Goal: Information Seeking & Learning: Learn about a topic

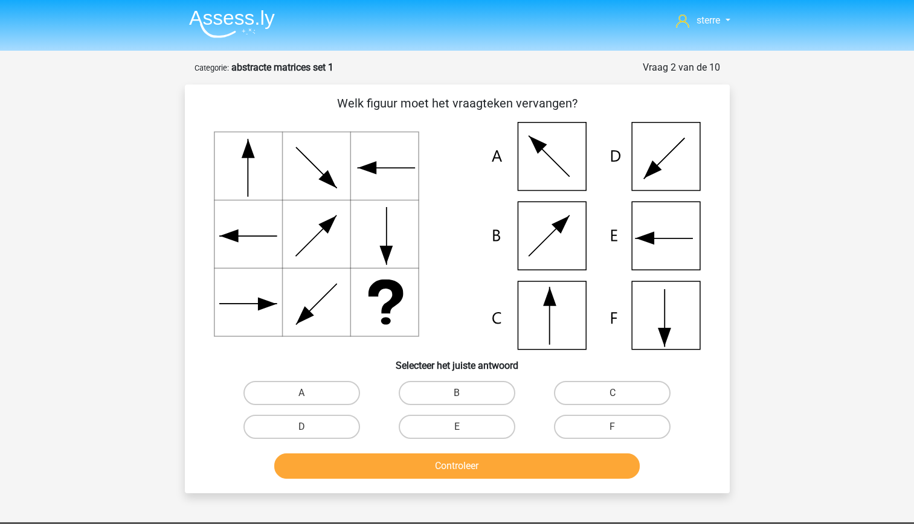
scroll to position [26, 0]
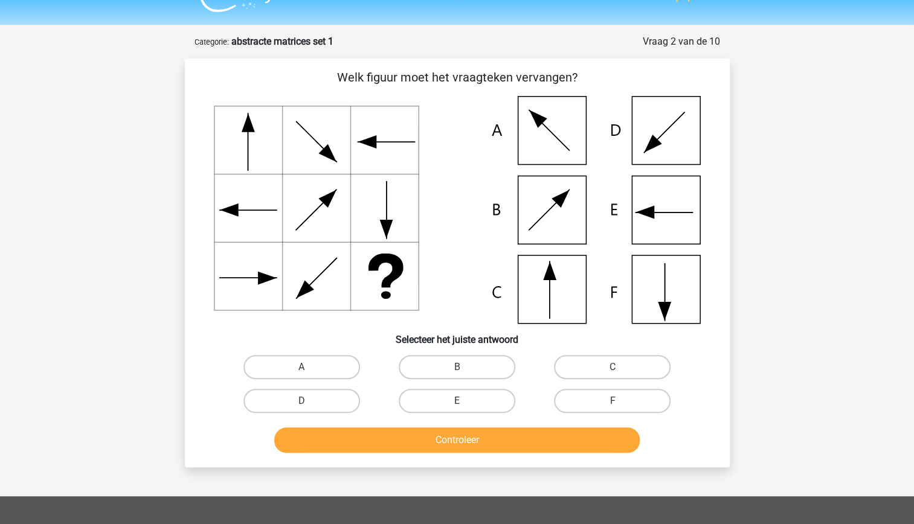
click at [737, 27] on div "sterre sterreklazes@live.nl Nederlands English" at bounding box center [457, 394] width 914 height 841
drag, startPoint x: 737, startPoint y: 27, endPoint x: 713, endPoint y: 38, distance: 26.7
click at [713, 38] on div "Vraag 2 van de 10" at bounding box center [681, 41] width 77 height 14
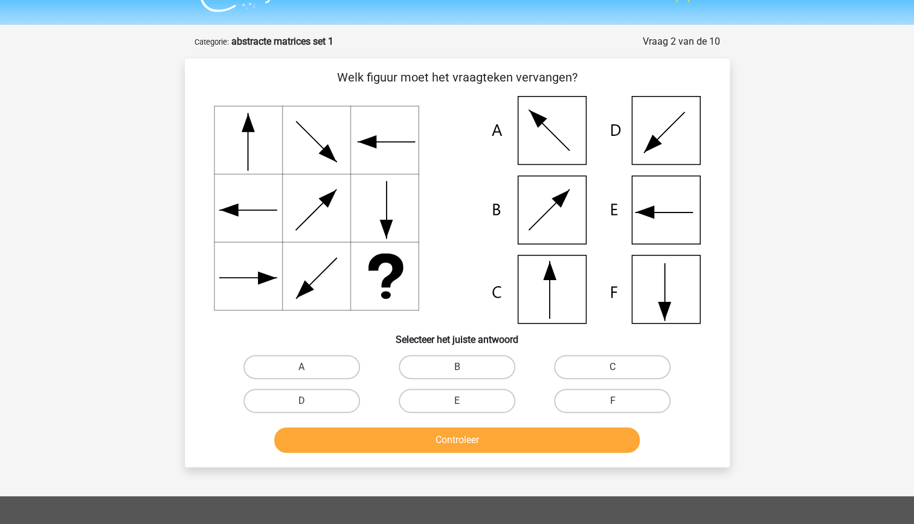
click at [713, 38] on div "Vraag 2 van de 10" at bounding box center [681, 41] width 77 height 14
drag, startPoint x: 713, startPoint y: 38, endPoint x: 635, endPoint y: 58, distance: 79.8
click at [635, 58] on form "Vraag 2 van de 10 Categorie: abstracte matrices set 1 Welk figuur moet het vraa…" at bounding box center [457, 250] width 545 height 433
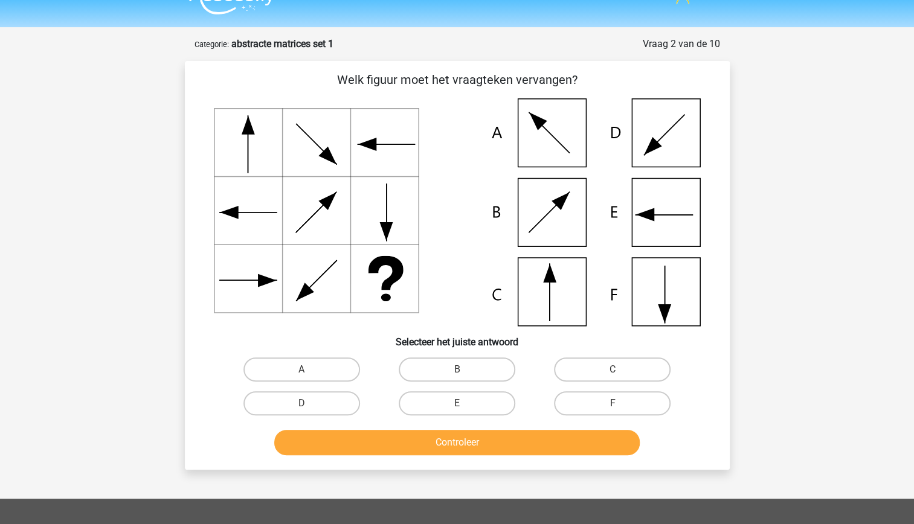
scroll to position [0, 0]
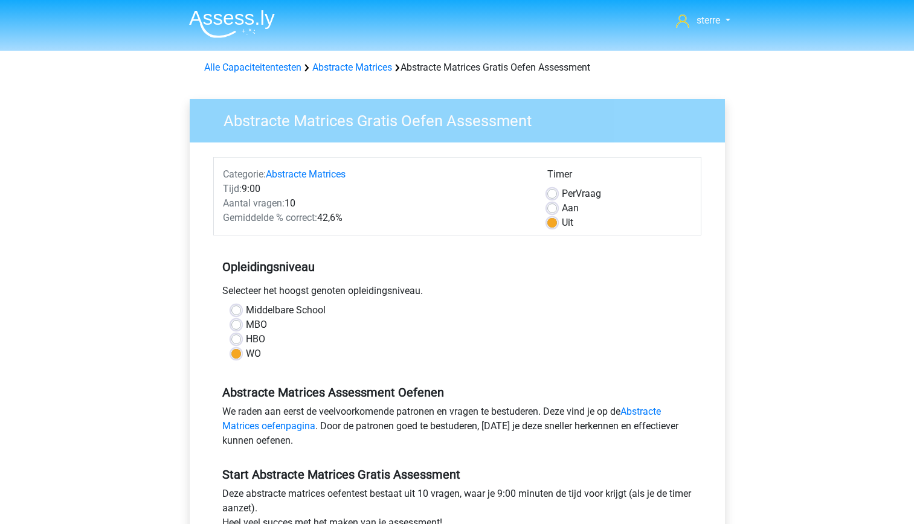
scroll to position [71, 0]
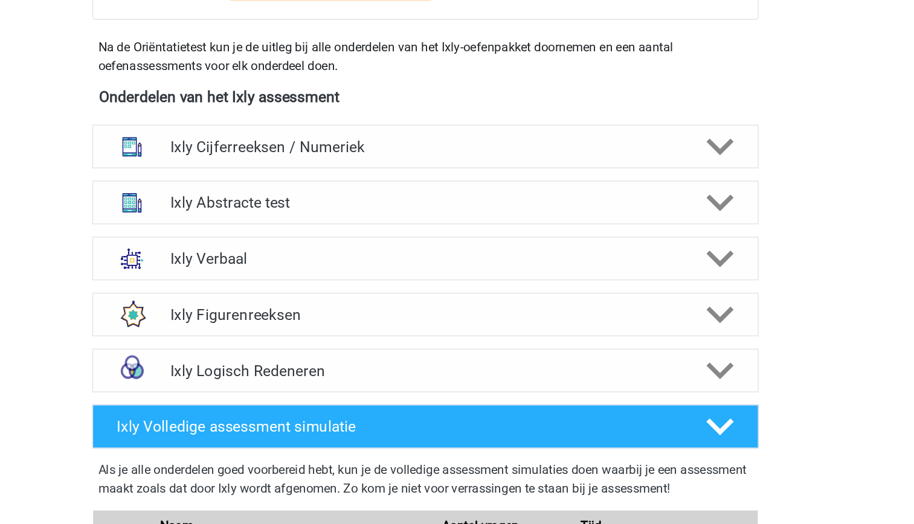
scroll to position [428, 0]
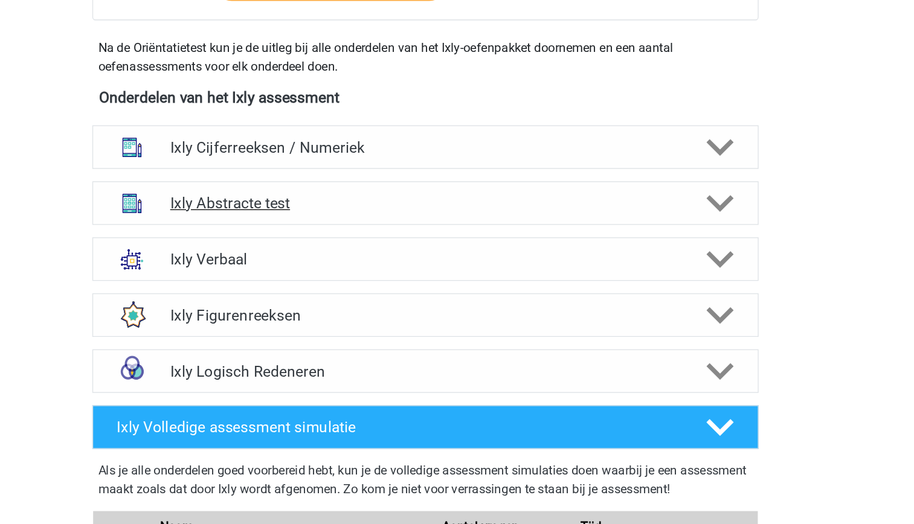
click at [562, 164] on div "Ixly Abstracte test" at bounding box center [457, 158] width 517 height 34
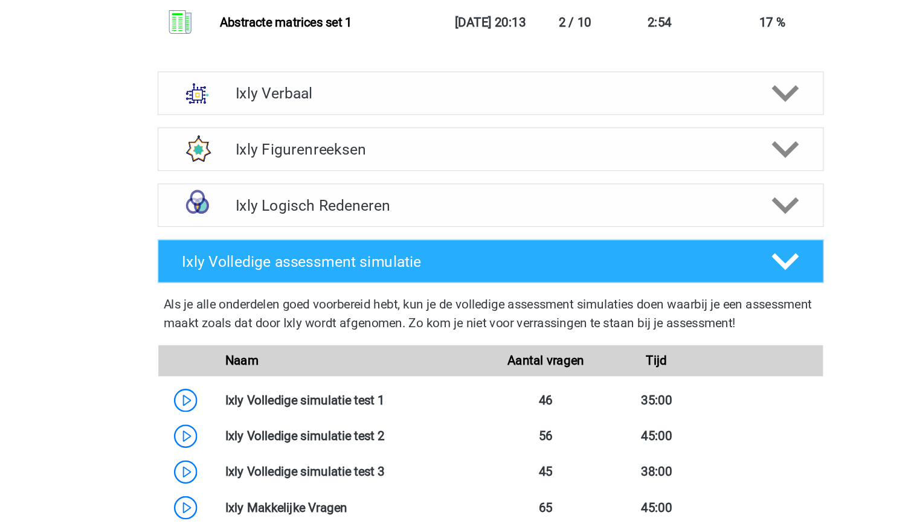
scroll to position [1919, 0]
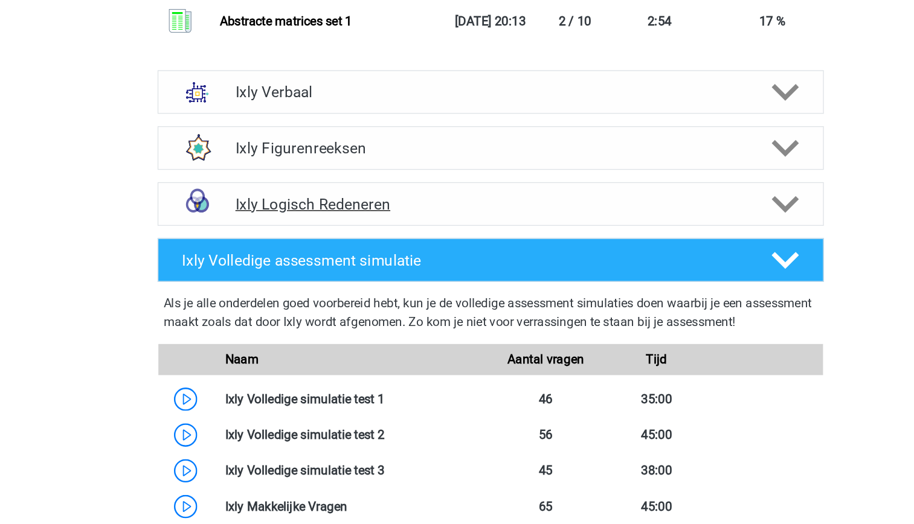
click at [440, 271] on h4 "Ixly Logisch Redeneren" at bounding box center [457, 276] width 396 height 14
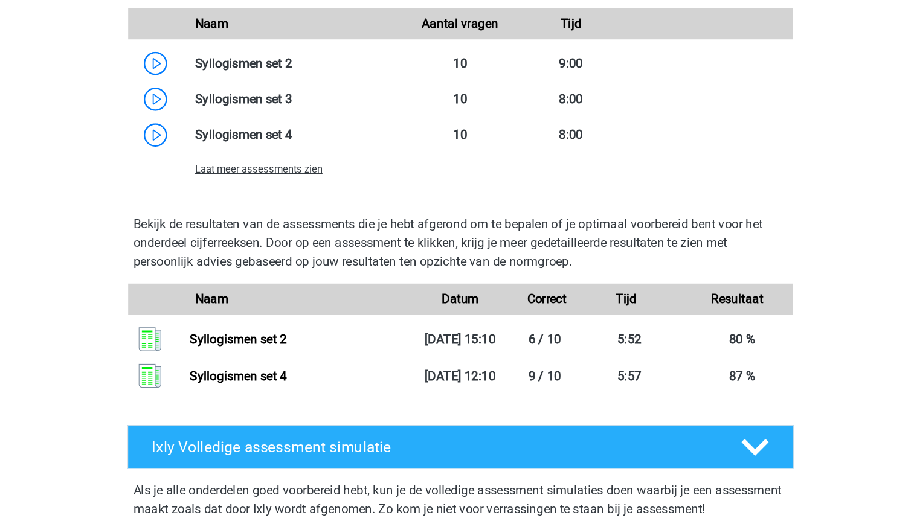
scroll to position [2343, 0]
click at [327, 252] on span "Laat meer assessments zien" at bounding box center [300, 247] width 99 height 9
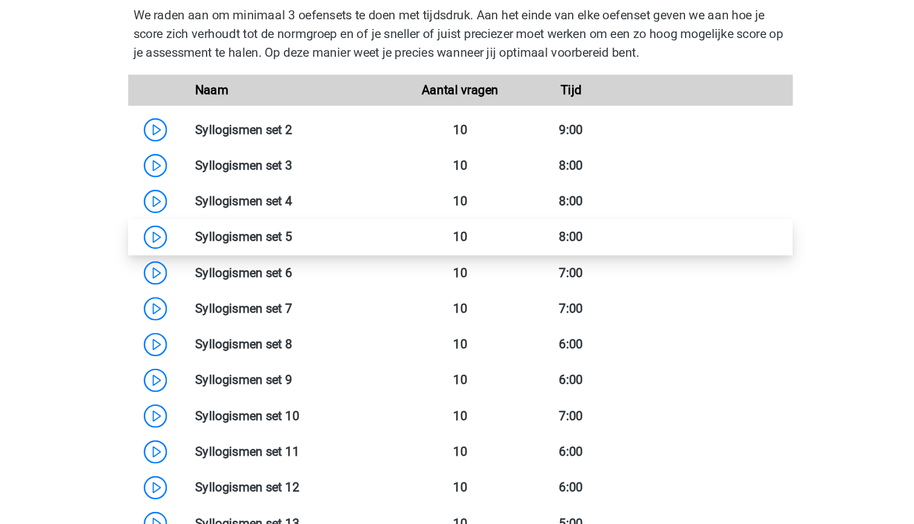
scroll to position [2401, 0]
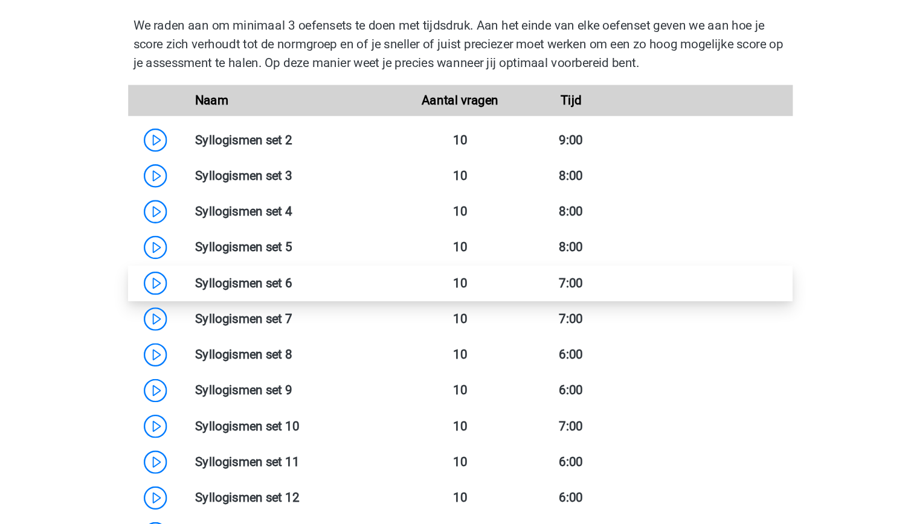
click at [327, 225] on link at bounding box center [327, 219] width 0 height 11
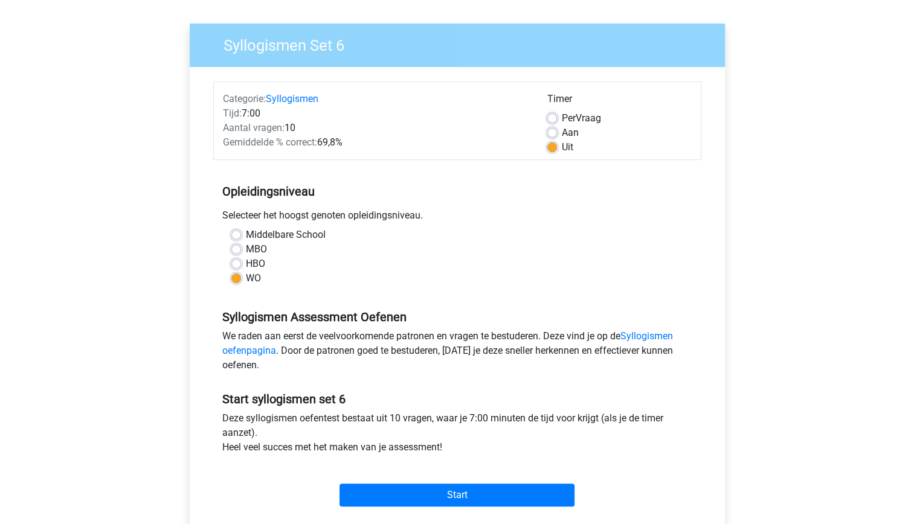
scroll to position [72, 0]
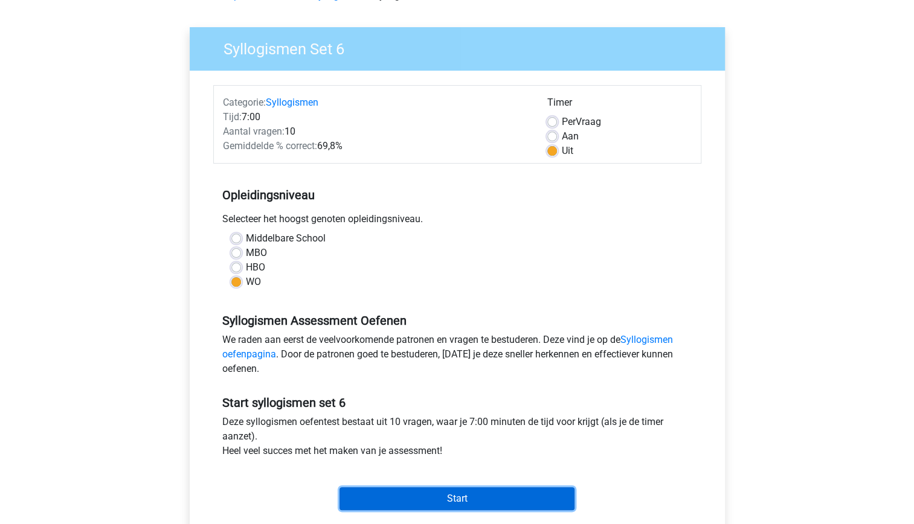
click at [449, 496] on input "Start" at bounding box center [456, 498] width 235 height 23
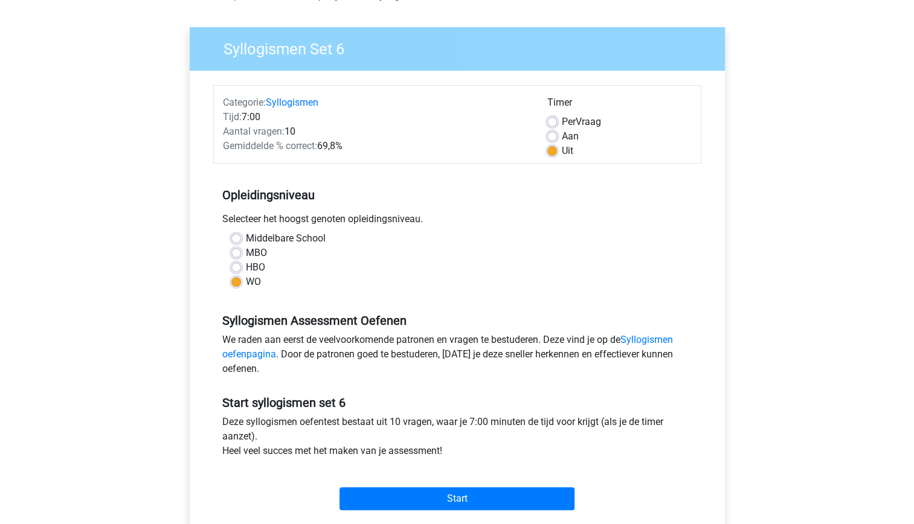
click at [562, 126] on label "Per Vraag" at bounding box center [581, 122] width 39 height 14
click at [551, 126] on input "Per Vraag" at bounding box center [552, 121] width 10 height 12
radio input "true"
click at [562, 135] on label "Aan" at bounding box center [570, 136] width 17 height 14
click at [551, 135] on input "Aan" at bounding box center [552, 135] width 10 height 12
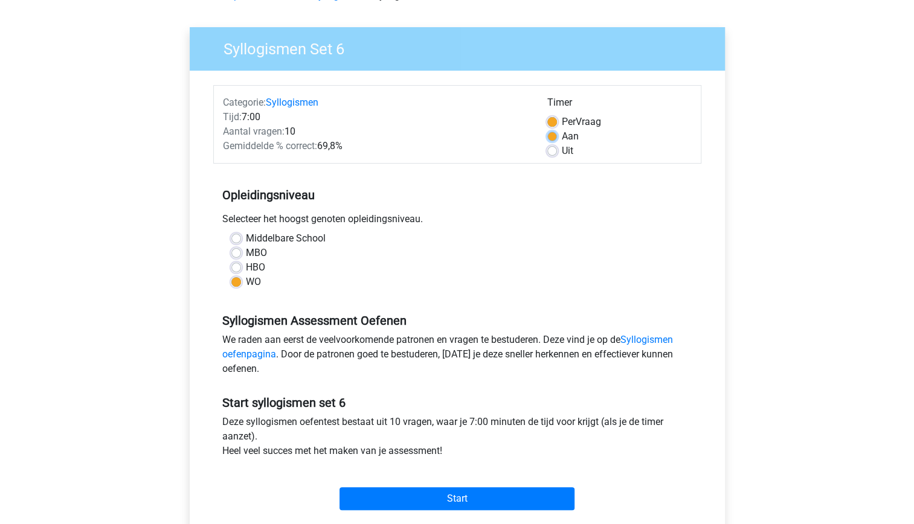
radio input "true"
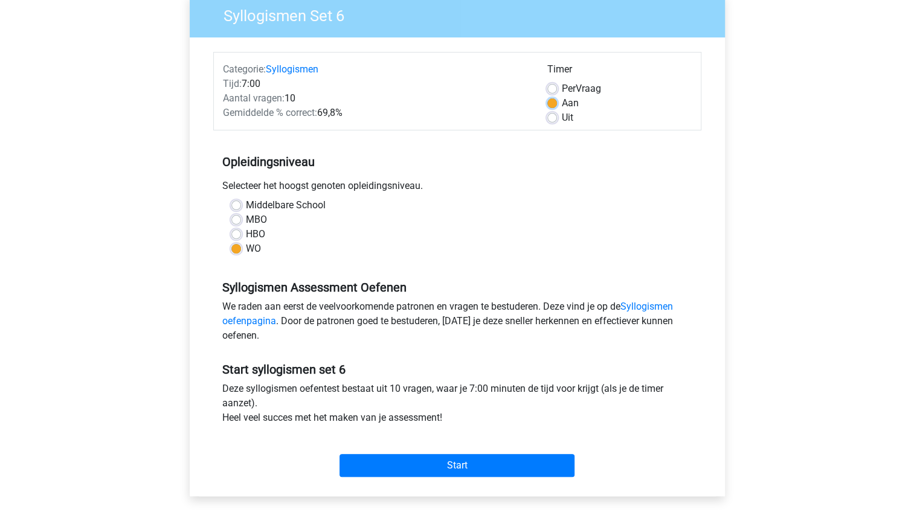
scroll to position [115, 0]
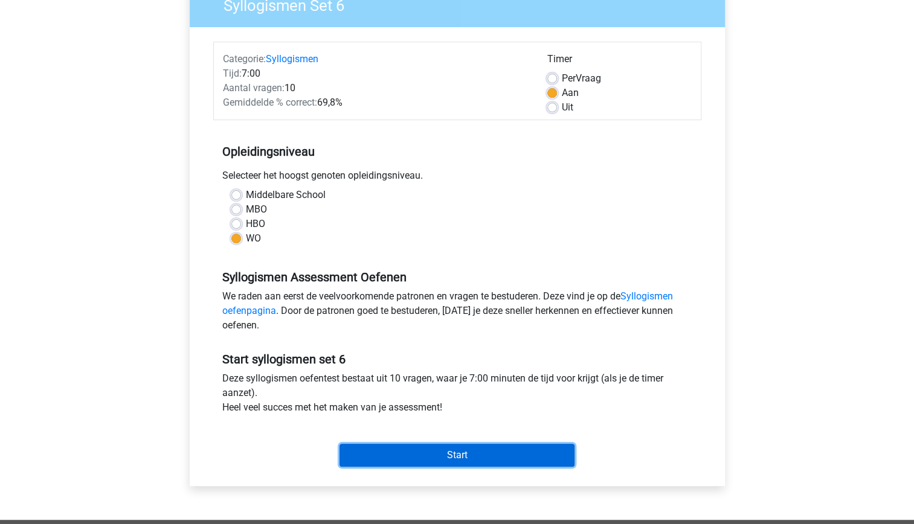
click at [470, 455] on input "Start" at bounding box center [456, 455] width 235 height 23
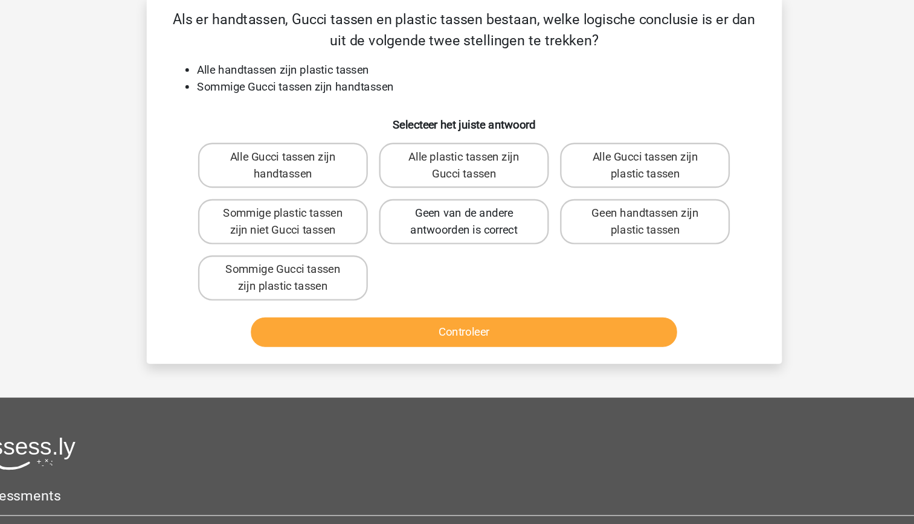
scroll to position [13, 0]
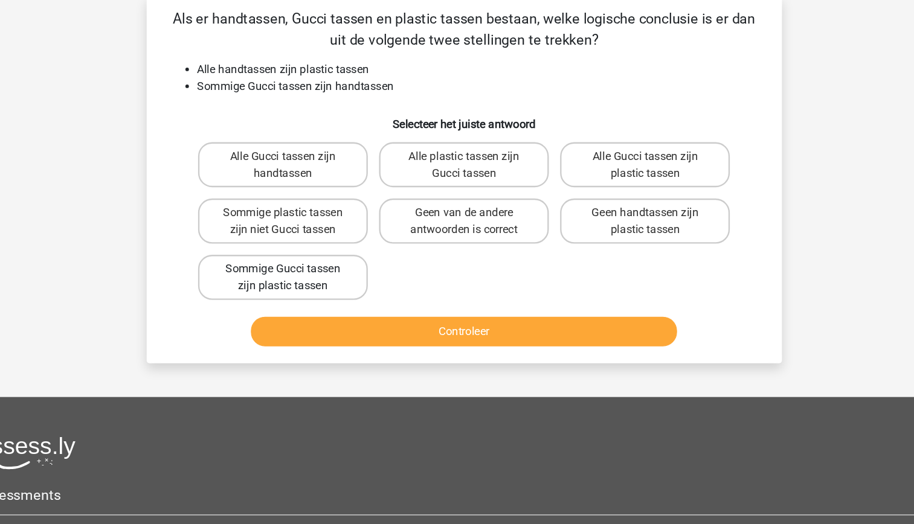
click at [354, 322] on label "Sommige Gucci tassen zijn plastic tassen" at bounding box center [302, 312] width 146 height 39
click at [309, 313] on input "Sommige Gucci tassen zijn plastic tassen" at bounding box center [305, 309] width 8 height 8
radio input "true"
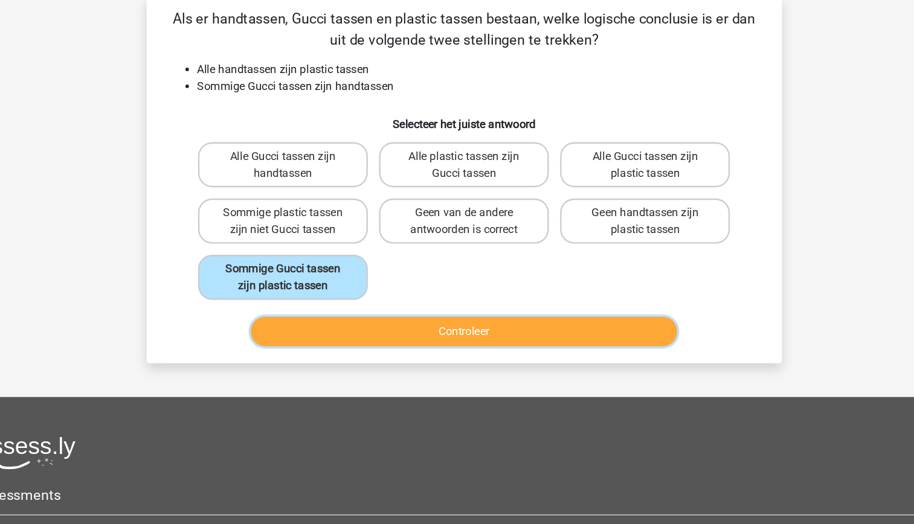
click at [420, 358] on button "Controleer" at bounding box center [456, 358] width 365 height 25
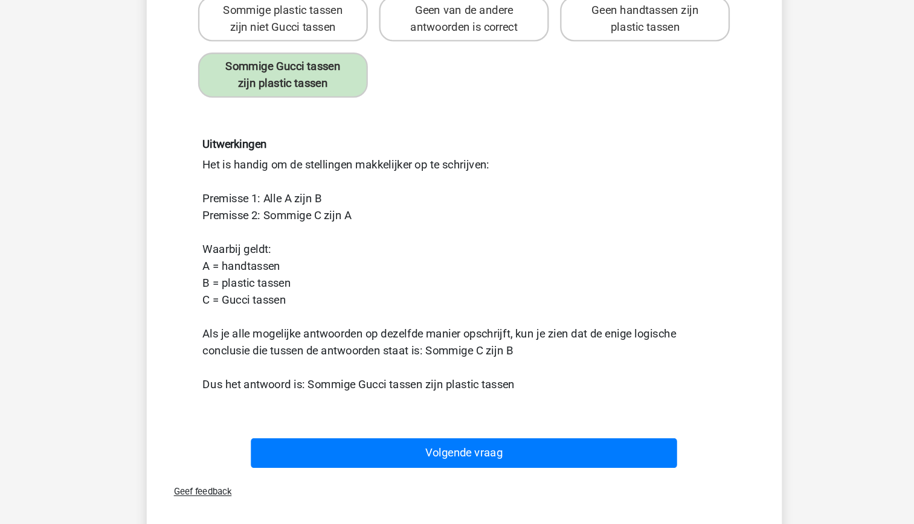
scroll to position [190, 0]
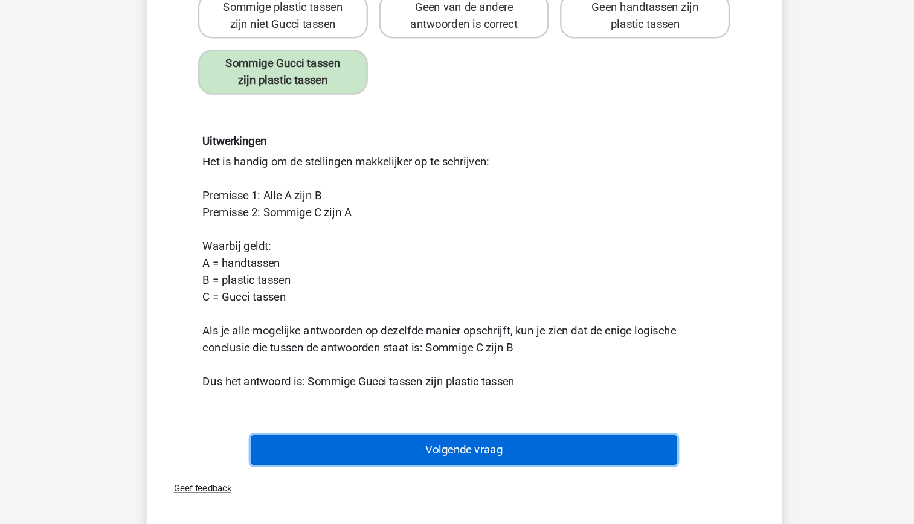
click at [475, 454] on button "Volgende vraag" at bounding box center [456, 460] width 365 height 25
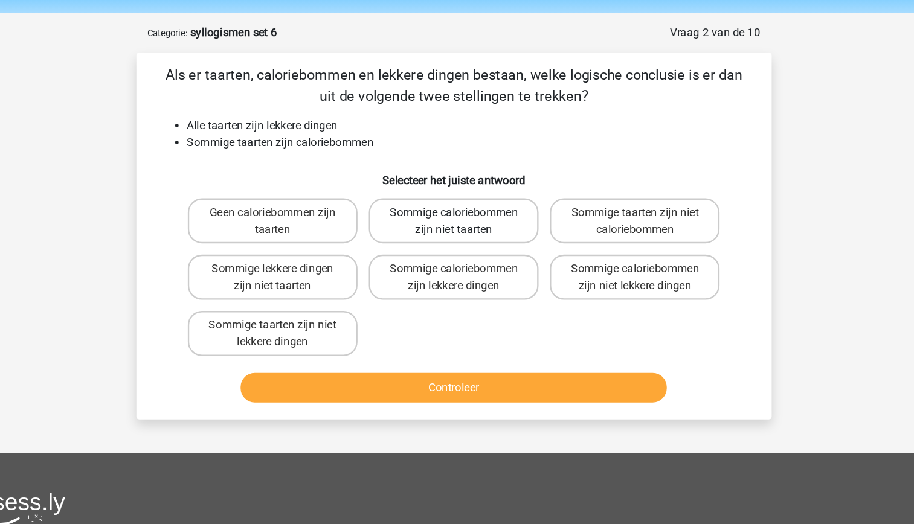
scroll to position [33, 0]
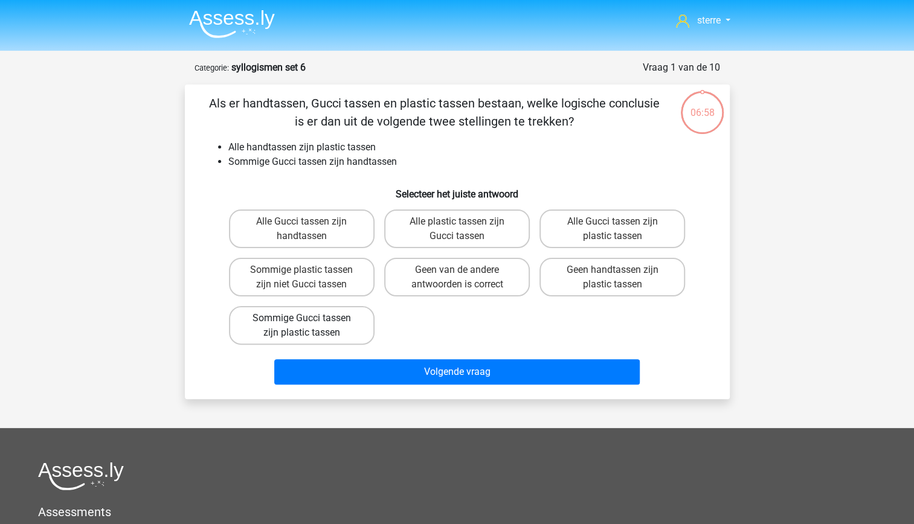
click at [361, 320] on label "Sommige Gucci tassen zijn plastic tassen" at bounding box center [302, 325] width 146 height 39
click at [309, 320] on input "Sommige Gucci tassen zijn plastic tassen" at bounding box center [305, 322] width 8 height 8
radio input "true"
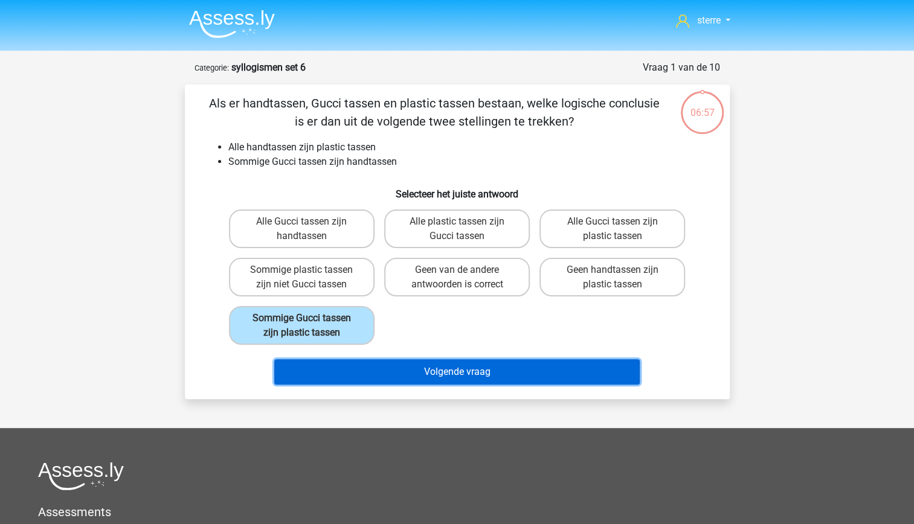
click at [448, 375] on button "Volgende vraag" at bounding box center [456, 371] width 365 height 25
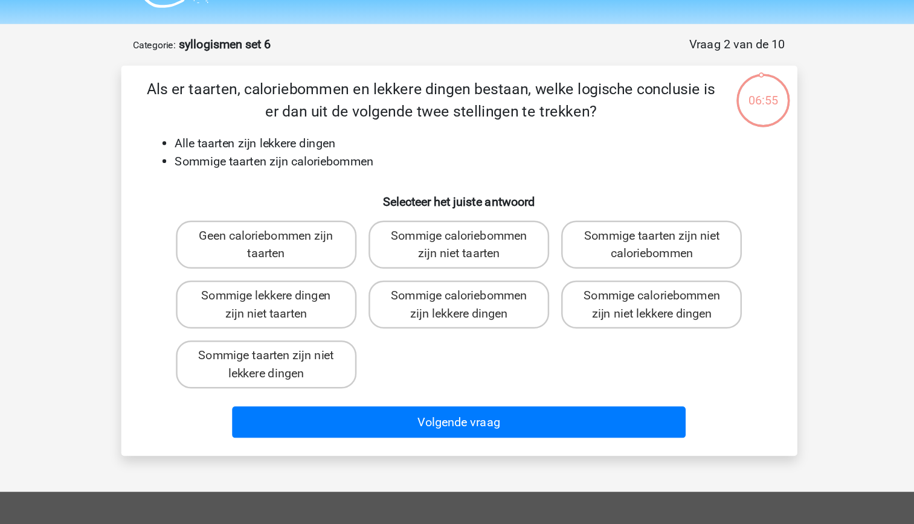
scroll to position [16, 0]
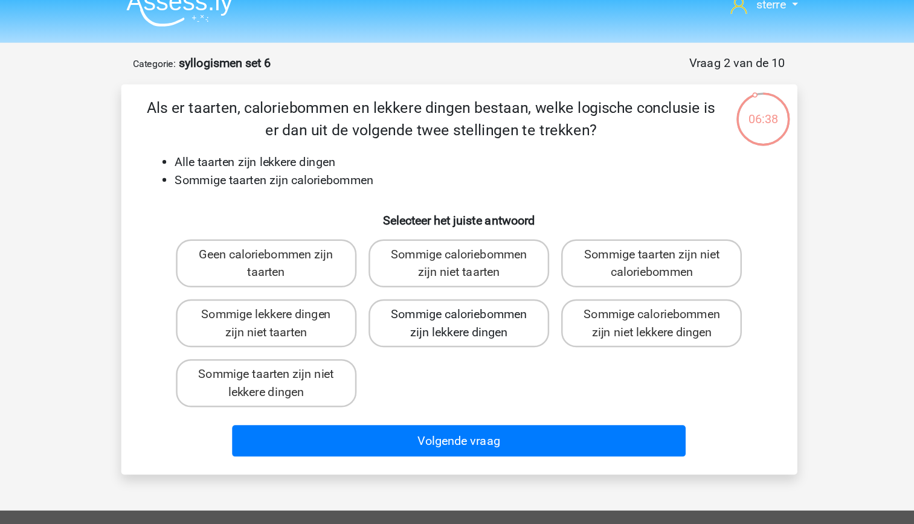
click at [494, 266] on label "Sommige caloriebommen zijn lekkere dingen" at bounding box center [457, 261] width 146 height 39
click at [464, 262] on input "Sommige caloriebommen zijn lekkere dingen" at bounding box center [461, 258] width 8 height 8
radio input "true"
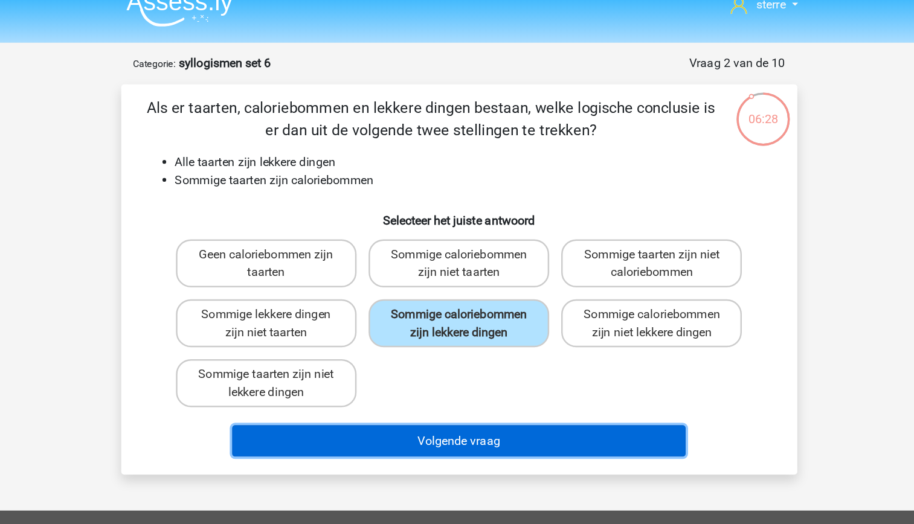
click at [533, 356] on button "Volgende vraag" at bounding box center [456, 356] width 365 height 25
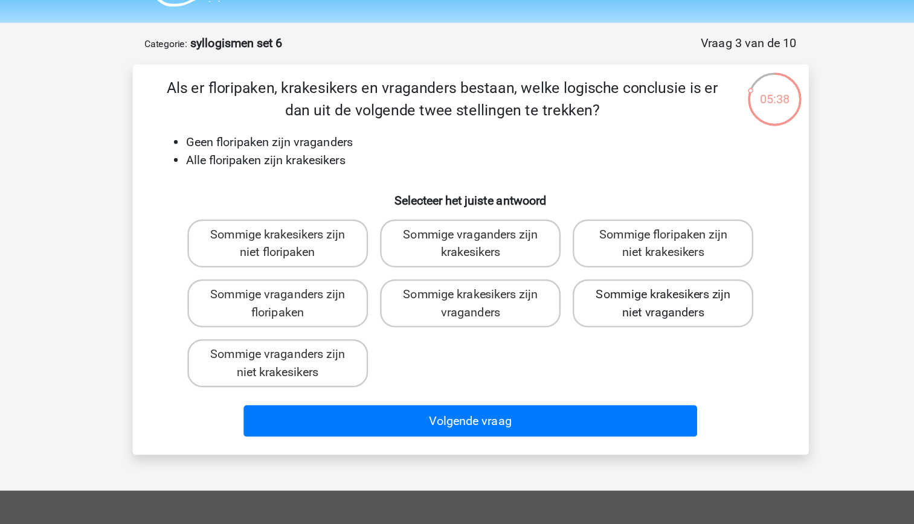
click at [644, 274] on label "Sommige krakesikers zijn niet vraganders" at bounding box center [612, 261] width 146 height 39
click at [620, 262] on input "Sommige krakesikers zijn niet vraganders" at bounding box center [616, 258] width 8 height 8
radio input "true"
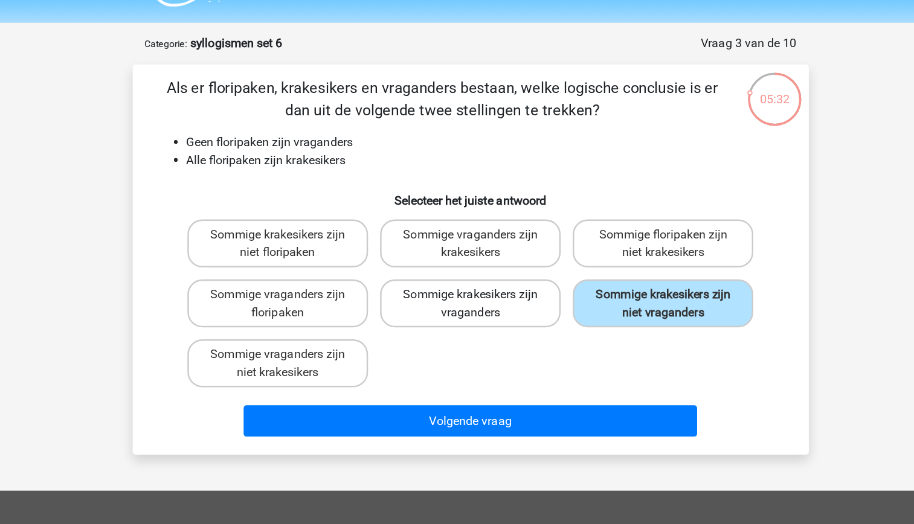
click at [469, 277] on label "Sommige krakesikers zijn vraganders" at bounding box center [457, 261] width 146 height 39
click at [464, 262] on input "Sommige krakesikers zijn vraganders" at bounding box center [461, 258] width 8 height 8
radio input "true"
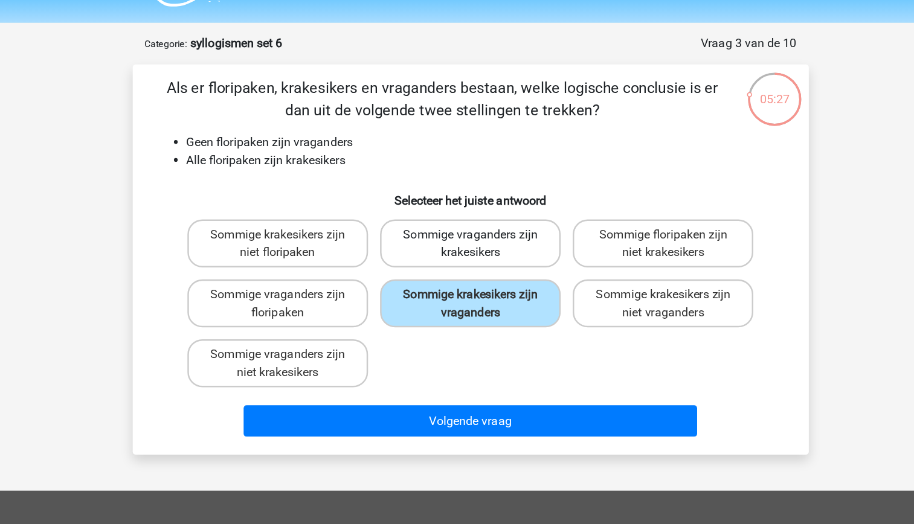
click at [481, 221] on label "Sommige vraganders zijn krakesikers" at bounding box center [457, 213] width 146 height 39
click at [464, 214] on input "Sommige vraganders zijn krakesikers" at bounding box center [461, 210] width 8 height 8
radio input "true"
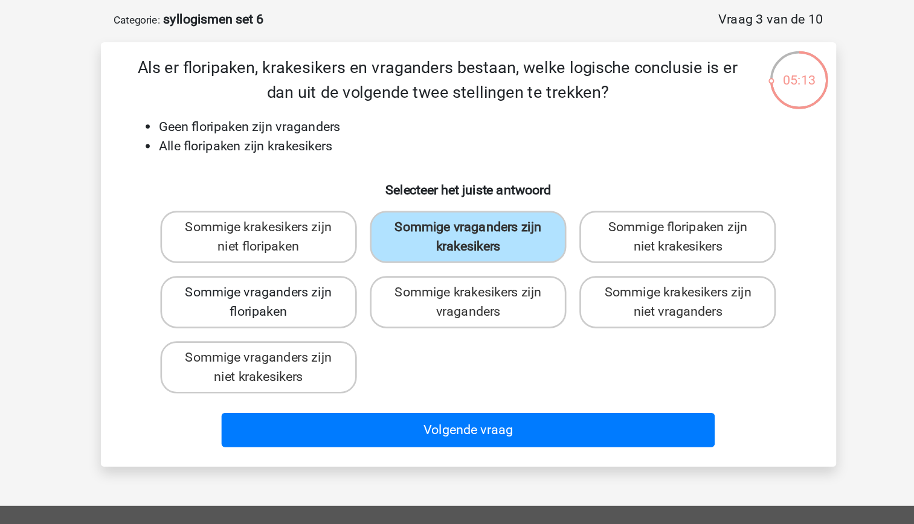
click at [353, 268] on label "Sommige vraganders zijn floripaken" at bounding box center [302, 261] width 146 height 39
click at [309, 262] on input "Sommige vraganders zijn floripaken" at bounding box center [305, 258] width 8 height 8
radio input "true"
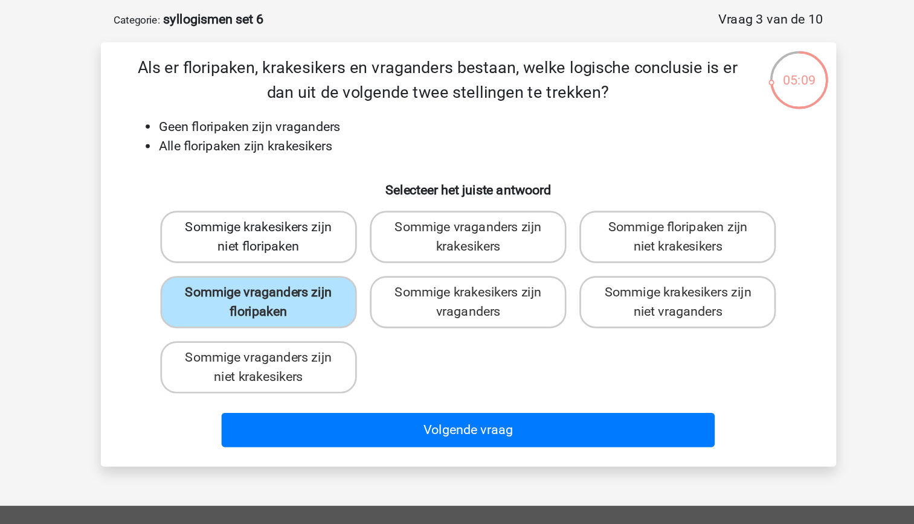
click at [332, 222] on label "Sommige krakesikers zijn niet floripaken" at bounding box center [302, 213] width 146 height 39
click at [309, 214] on input "Sommige krakesikers zijn niet floripaken" at bounding box center [305, 210] width 8 height 8
radio input "true"
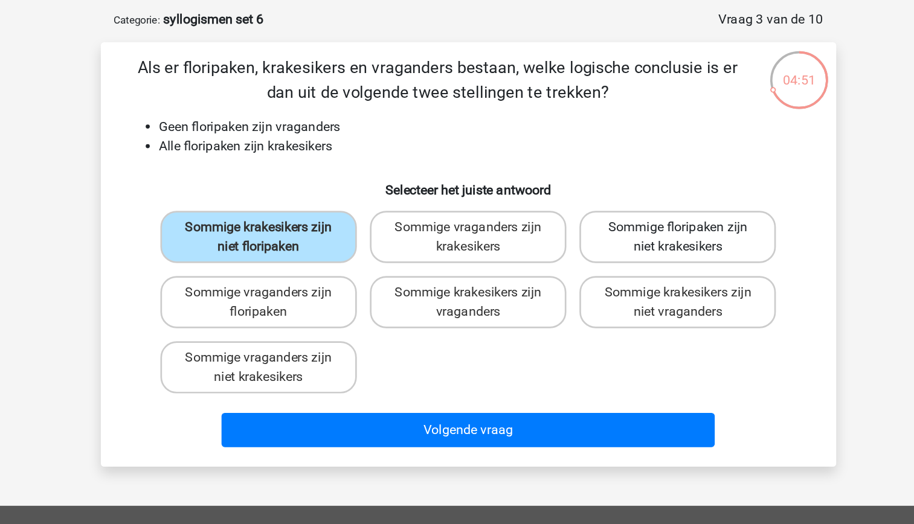
click at [604, 218] on label "Sommige floripaken zijn niet krakesikers" at bounding box center [612, 213] width 146 height 39
click at [612, 214] on input "Sommige floripaken zijn niet krakesikers" at bounding box center [616, 210] width 8 height 8
radio input "true"
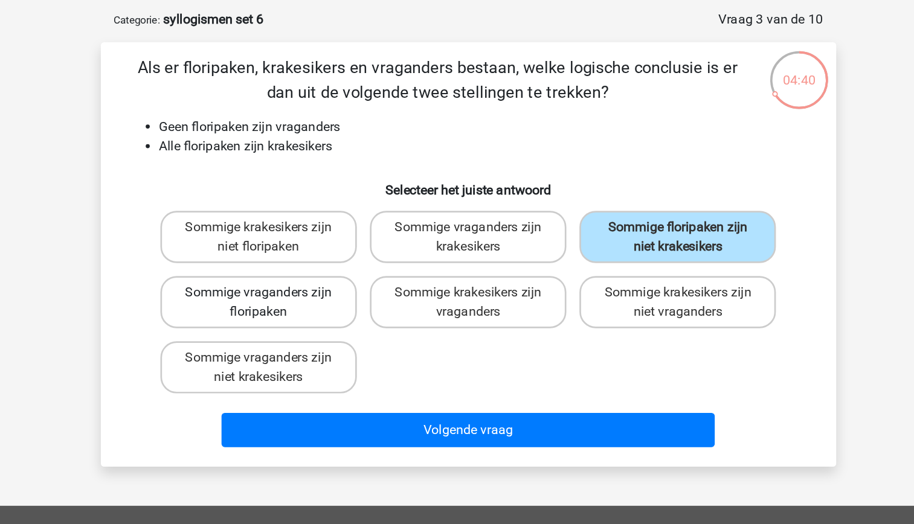
click at [321, 267] on label "Sommige vraganders zijn floripaken" at bounding box center [302, 261] width 146 height 39
click at [309, 262] on input "Sommige vraganders zijn floripaken" at bounding box center [305, 258] width 8 height 8
radio input "true"
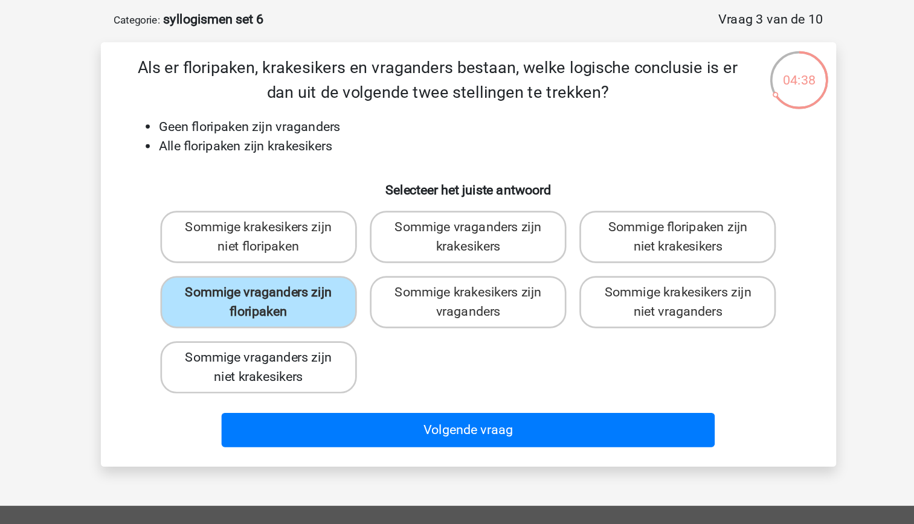
click at [347, 306] on label "Sommige vraganders zijn niet krakesikers" at bounding box center [302, 310] width 146 height 39
click at [309, 306] on input "Sommige vraganders zijn niet krakesikers" at bounding box center [305, 307] width 8 height 8
radio input "true"
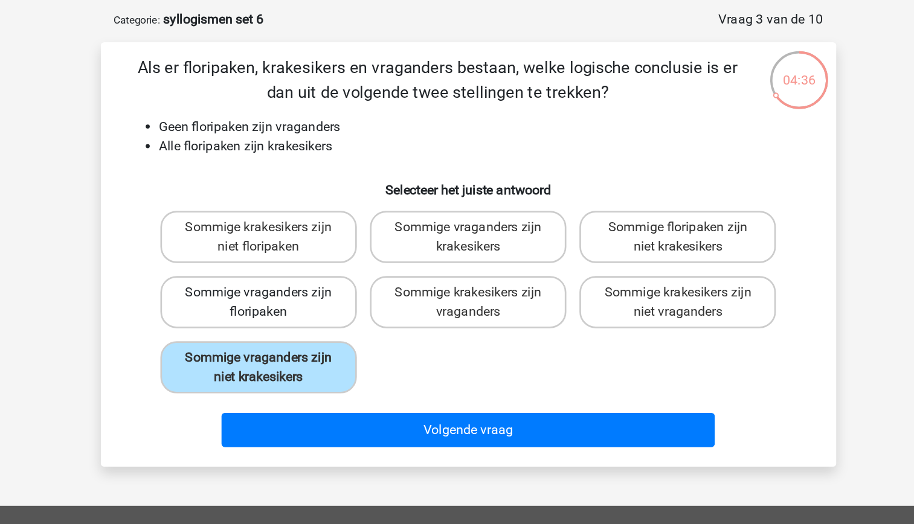
click at [345, 268] on label "Sommige vraganders zijn floripaken" at bounding box center [302, 261] width 146 height 39
click at [309, 262] on input "Sommige vraganders zijn floripaken" at bounding box center [305, 258] width 8 height 8
radio input "true"
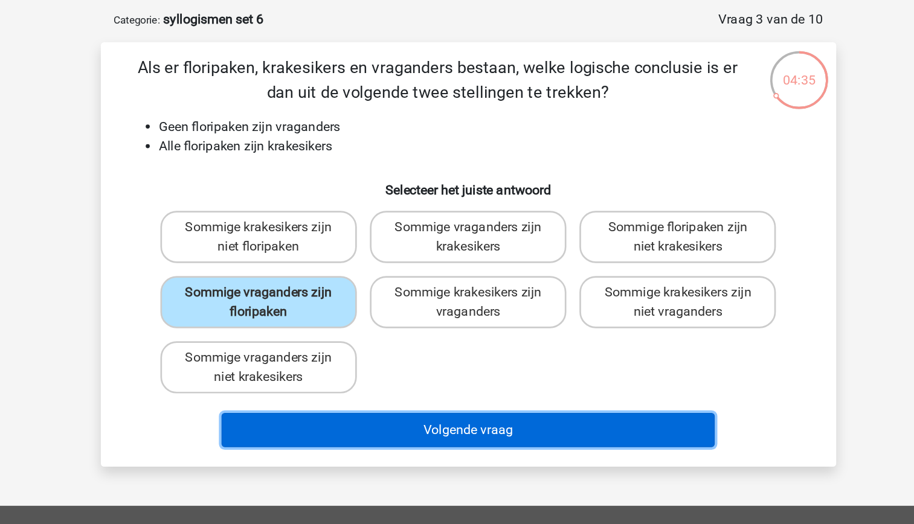
click at [457, 360] on button "Volgende vraag" at bounding box center [456, 356] width 365 height 25
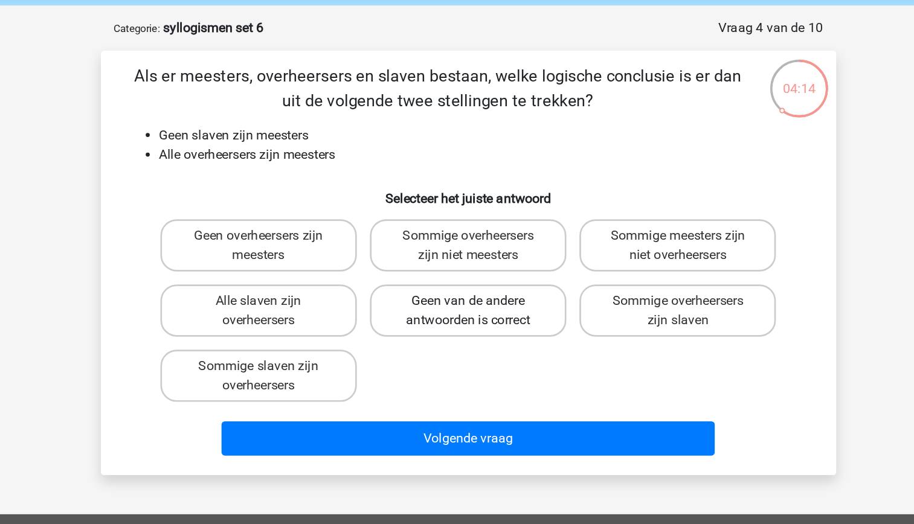
click at [492, 271] on label "Geen van de andere antwoorden is correct" at bounding box center [457, 261] width 146 height 39
click at [464, 262] on input "Geen van de andere antwoorden is correct" at bounding box center [461, 258] width 8 height 8
radio input "true"
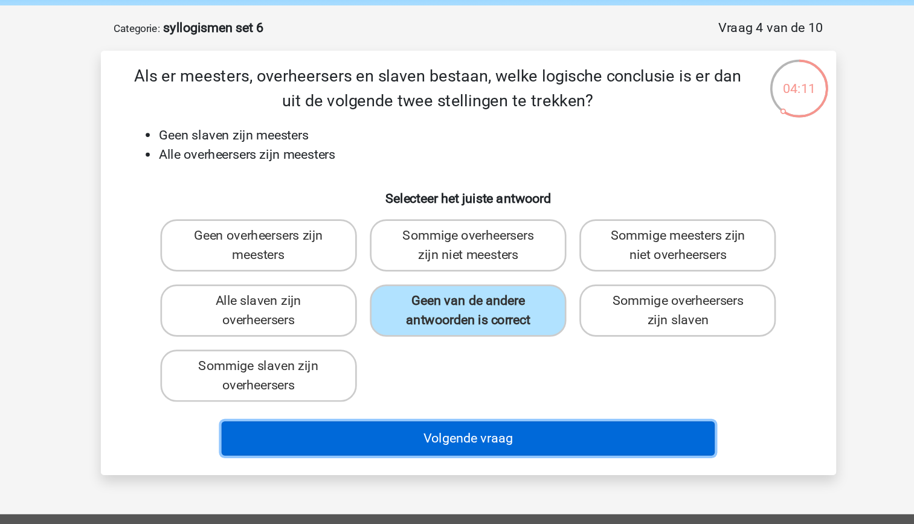
click at [521, 352] on button "Volgende vraag" at bounding box center [456, 356] width 365 height 25
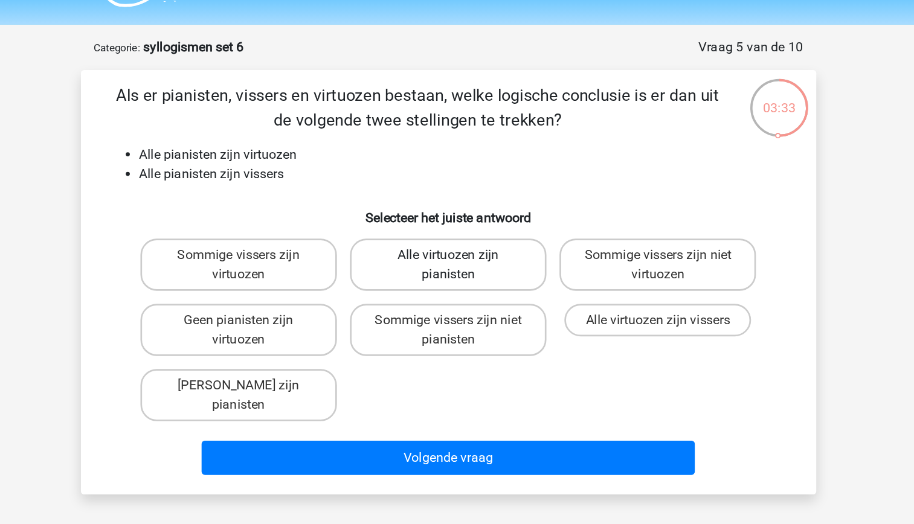
click at [454, 226] on label "Alle virtuozen zijn pianisten" at bounding box center [457, 213] width 146 height 39
click at [457, 214] on input "Alle virtuozen zijn pianisten" at bounding box center [461, 210] width 8 height 8
radio input "true"
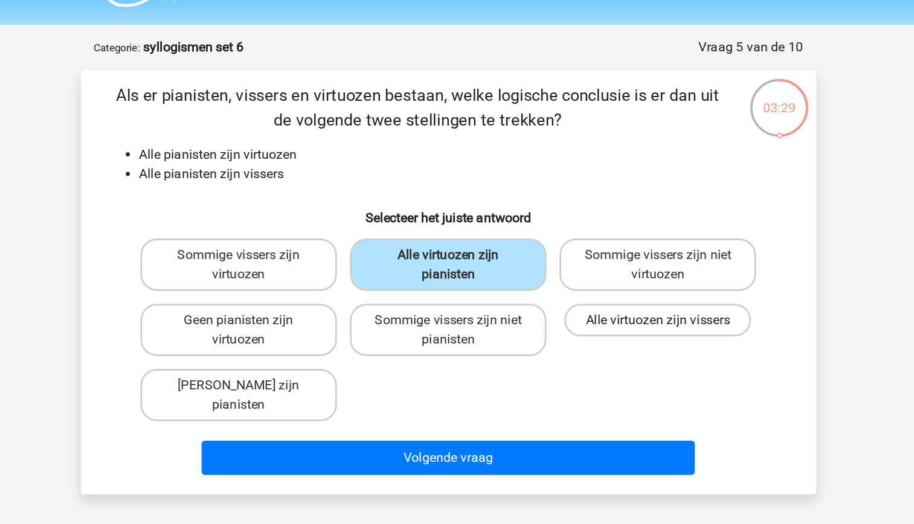
click at [588, 257] on label "Alle virtuozen zijn vissers" at bounding box center [612, 254] width 138 height 24
click at [612, 257] on input "Alle virtuozen zijn vissers" at bounding box center [616, 258] width 8 height 8
radio input "true"
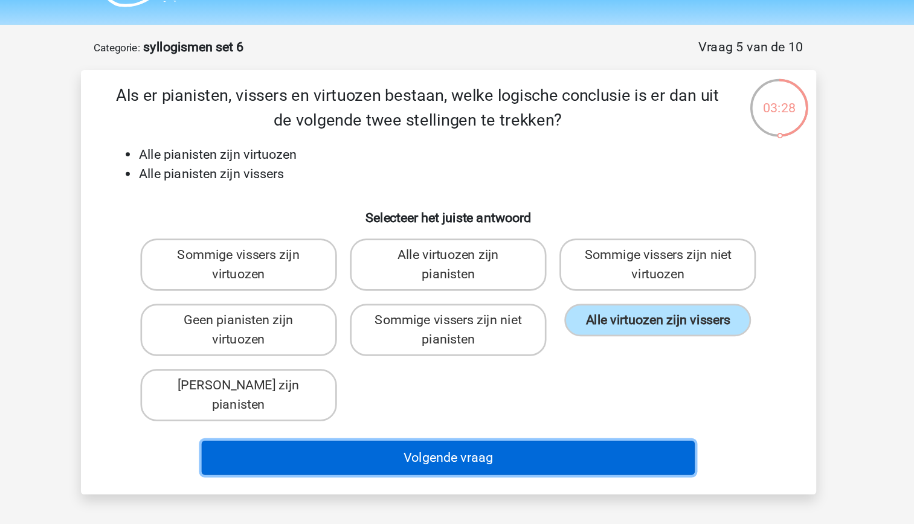
click at [519, 344] on button "Volgende vraag" at bounding box center [456, 356] width 365 height 25
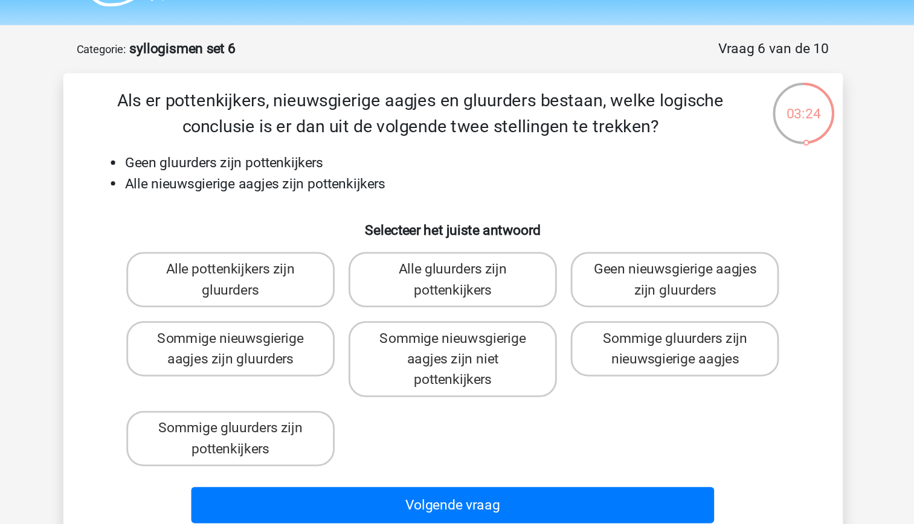
scroll to position [10, 0]
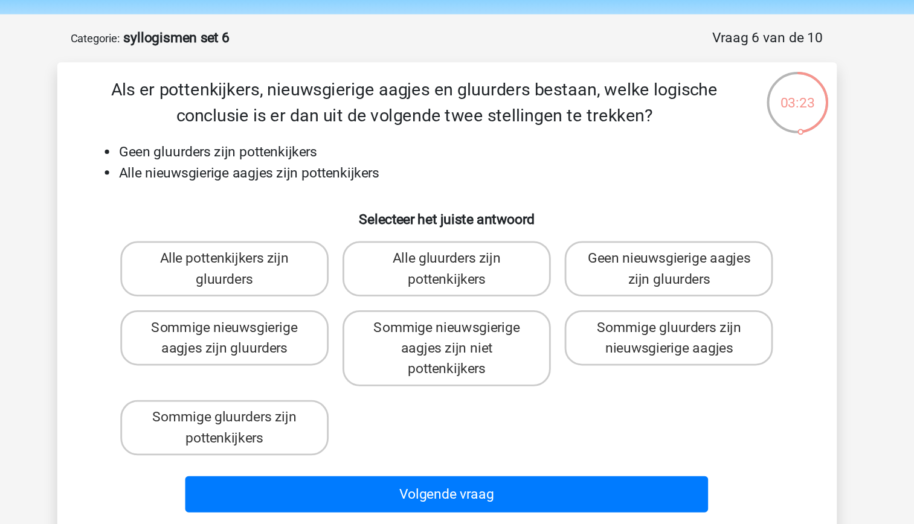
click at [313, 137] on li "Geen gluurders zijn pottenkijkers" at bounding box center [469, 137] width 482 height 14
drag, startPoint x: 313, startPoint y: 137, endPoint x: 330, endPoint y: 169, distance: 35.7
click at [330, 169] on h6 "Selecteer het juiste antwoord" at bounding box center [457, 179] width 506 height 21
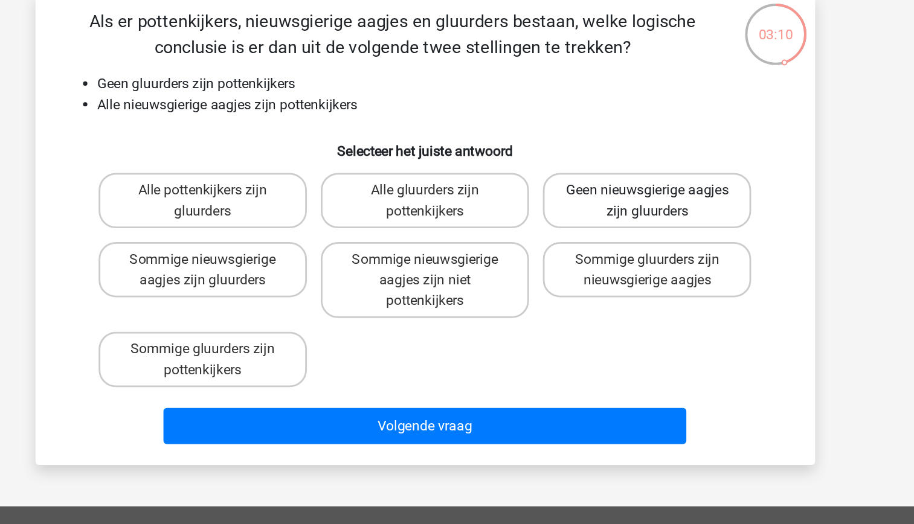
click at [588, 230] on label "Geen nieuwsgierige aagjes zijn gluurders" at bounding box center [612, 219] width 146 height 39
click at [612, 220] on input "Geen nieuwsgierige aagjes zijn gluurders" at bounding box center [616, 216] width 8 height 8
radio input "true"
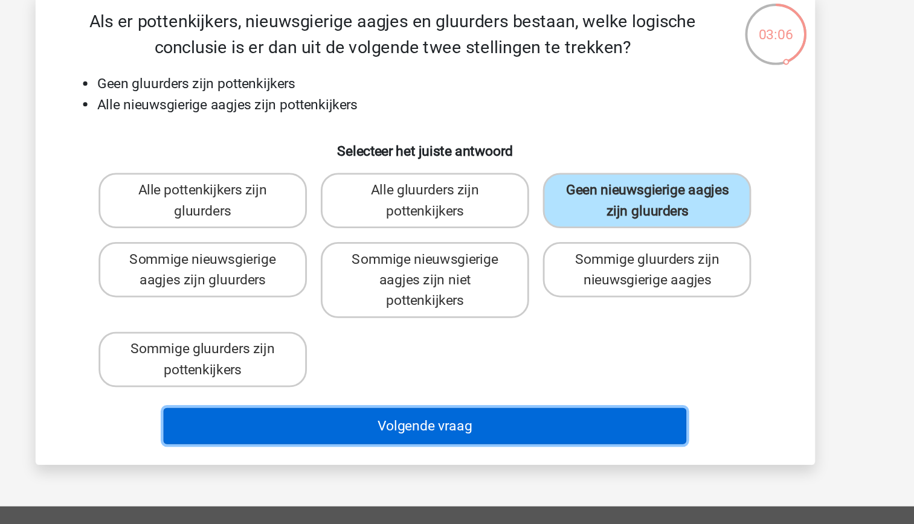
click at [535, 377] on button "Volgende vraag" at bounding box center [456, 376] width 365 height 25
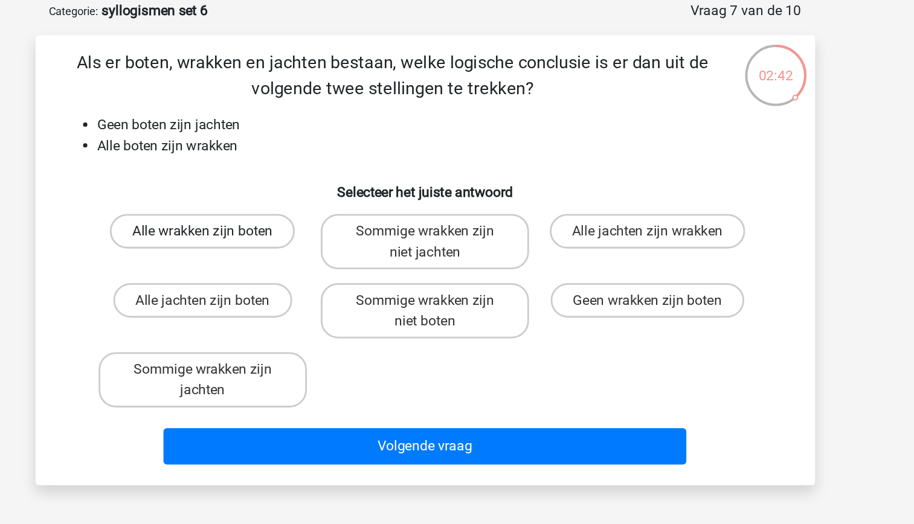
click at [318, 215] on label "Alle wrakken zijn boten" at bounding box center [301, 212] width 129 height 24
click at [309, 215] on input "Alle wrakken zijn boten" at bounding box center [305, 216] width 8 height 8
radio input "true"
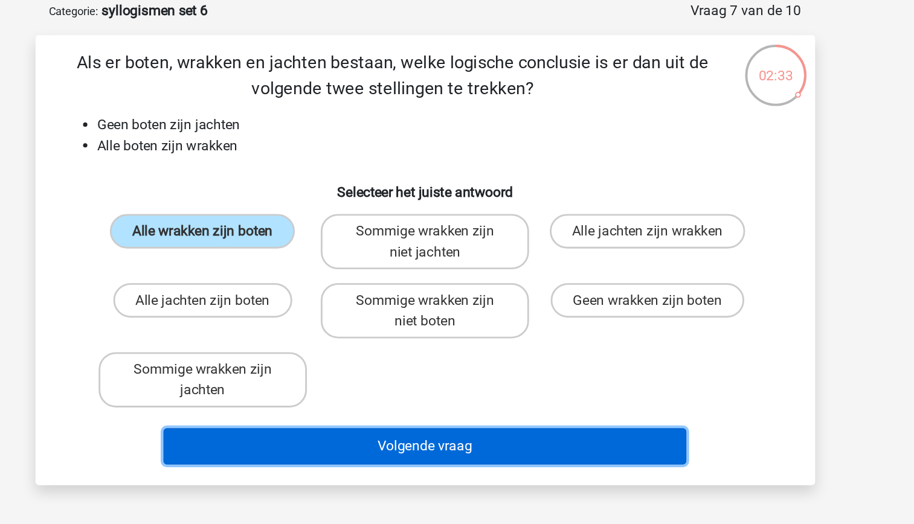
click at [437, 362] on button "Volgende vraag" at bounding box center [456, 362] width 365 height 25
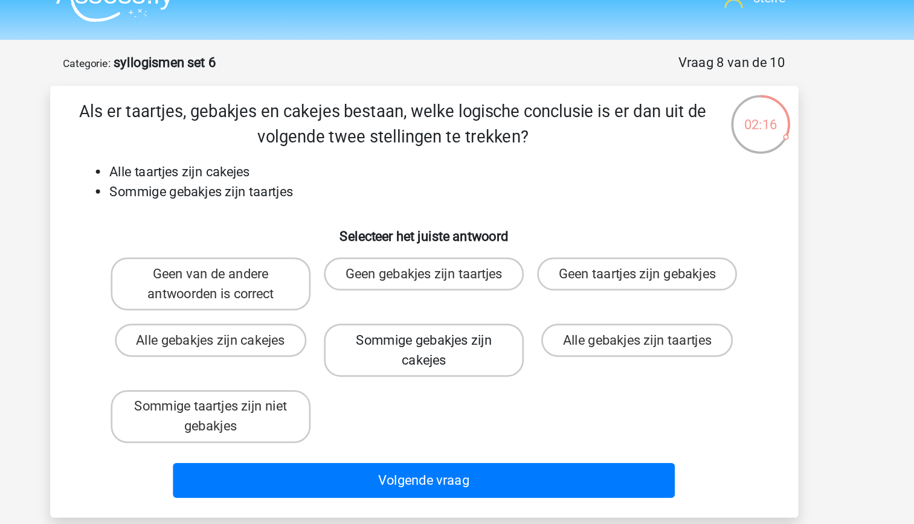
click at [482, 275] on label "Sommige gebakjes zijn cakejes" at bounding box center [457, 267] width 146 height 39
click at [464, 268] on input "Sommige gebakjes zijn cakejes" at bounding box center [461, 264] width 8 height 8
radio input "true"
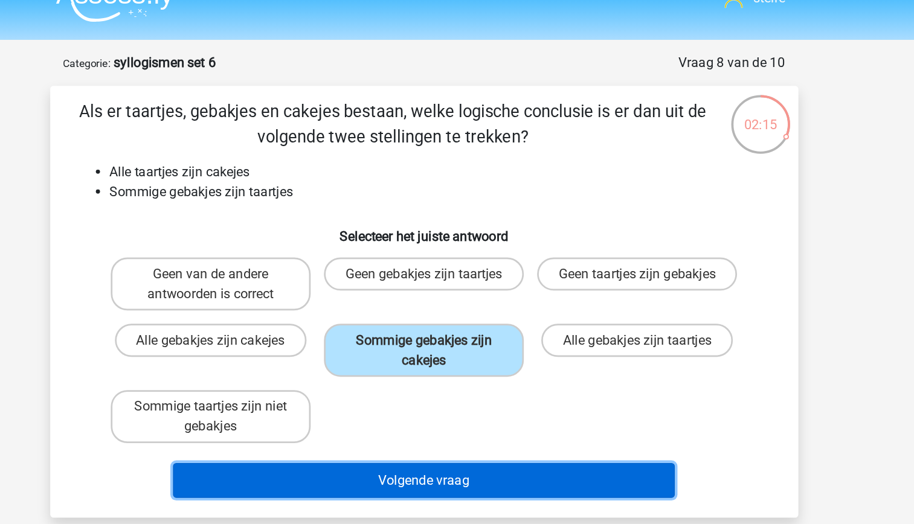
click at [522, 363] on button "Volgende vraag" at bounding box center [456, 362] width 365 height 25
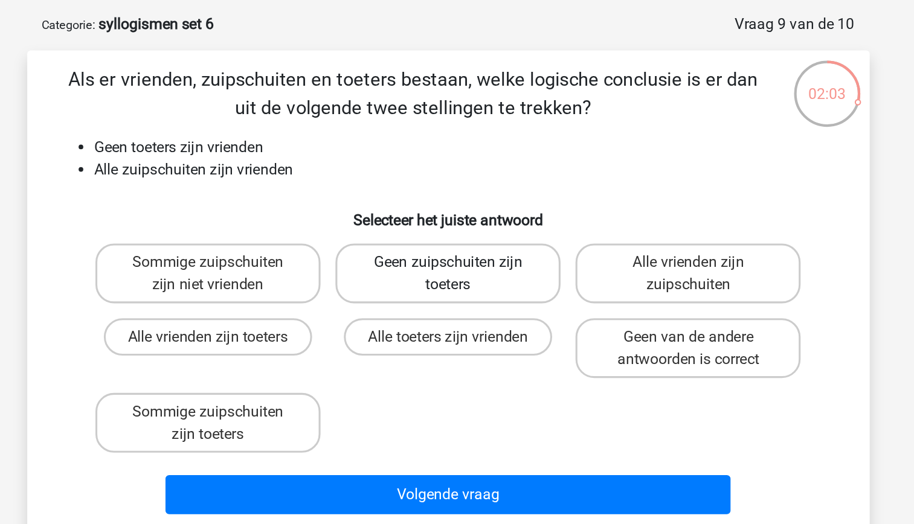
click at [465, 231] on label "Geen zuipschuiten zijn toeters" at bounding box center [457, 219] width 146 height 39
click at [464, 220] on input "Geen zuipschuiten zijn toeters" at bounding box center [461, 216] width 8 height 8
radio input "true"
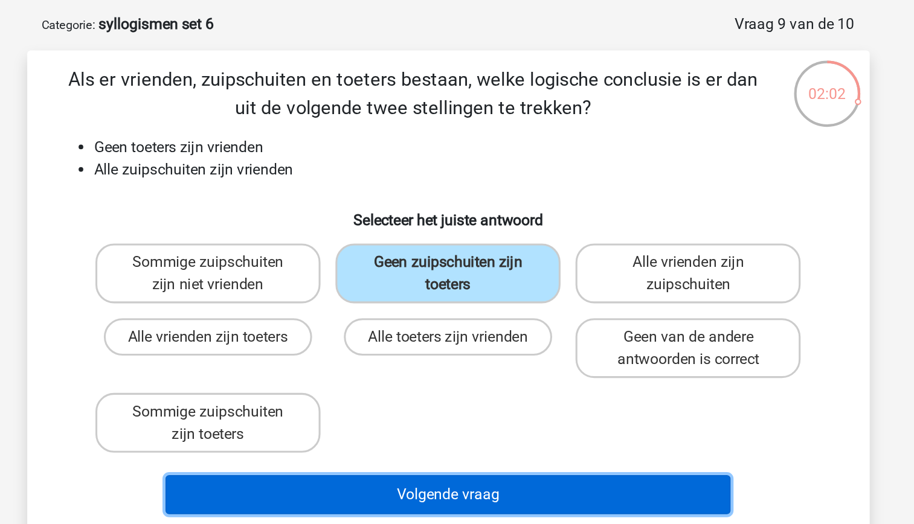
click at [507, 362] on button "Volgende vraag" at bounding box center [456, 362] width 365 height 25
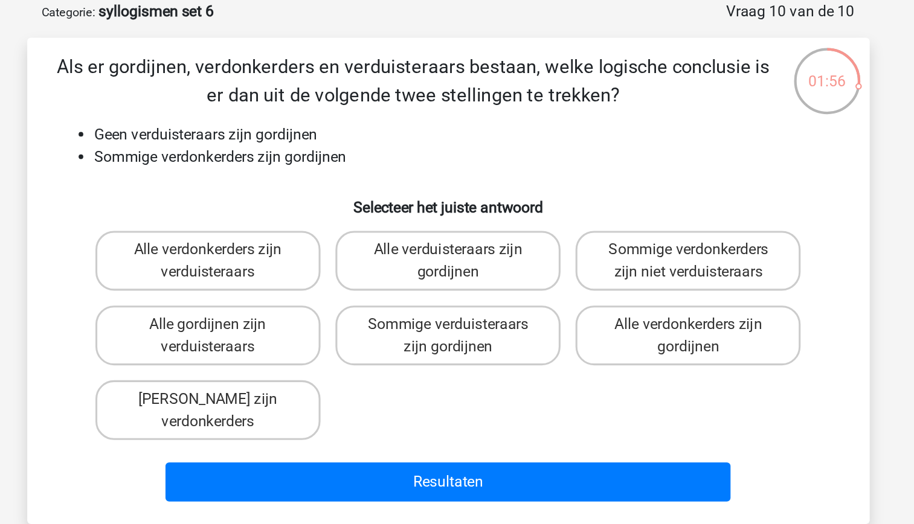
click at [353, 172] on h6 "Selecteer het juiste antwoord" at bounding box center [457, 179] width 506 height 21
drag, startPoint x: 353, startPoint y: 172, endPoint x: 336, endPoint y: 150, distance: 27.5
click at [336, 150] on li "Sommige verdonkerders zijn gordijnen" at bounding box center [469, 152] width 482 height 14
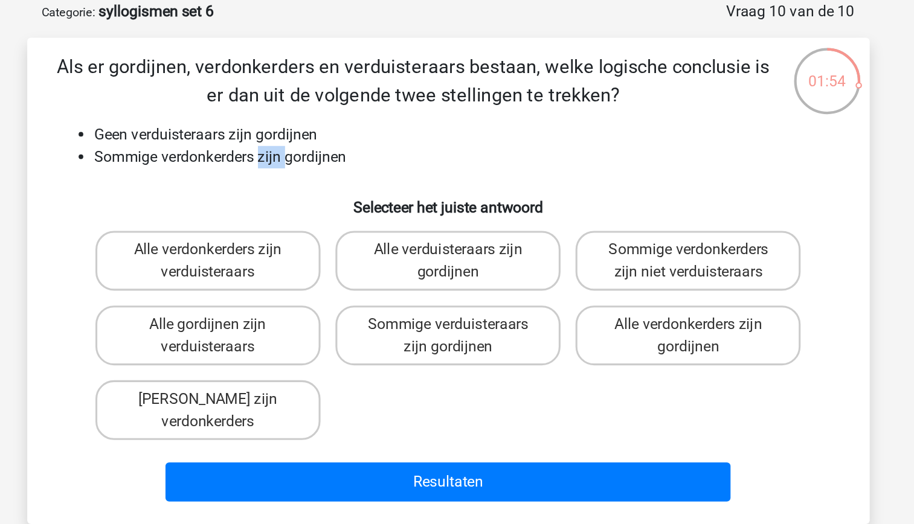
click at [336, 150] on li "Sommige verdonkerders zijn gordijnen" at bounding box center [469, 152] width 482 height 14
drag, startPoint x: 336, startPoint y: 150, endPoint x: 341, endPoint y: 170, distance: 20.7
click at [341, 170] on h6 "Selecteer het juiste antwoord" at bounding box center [457, 179] width 506 height 21
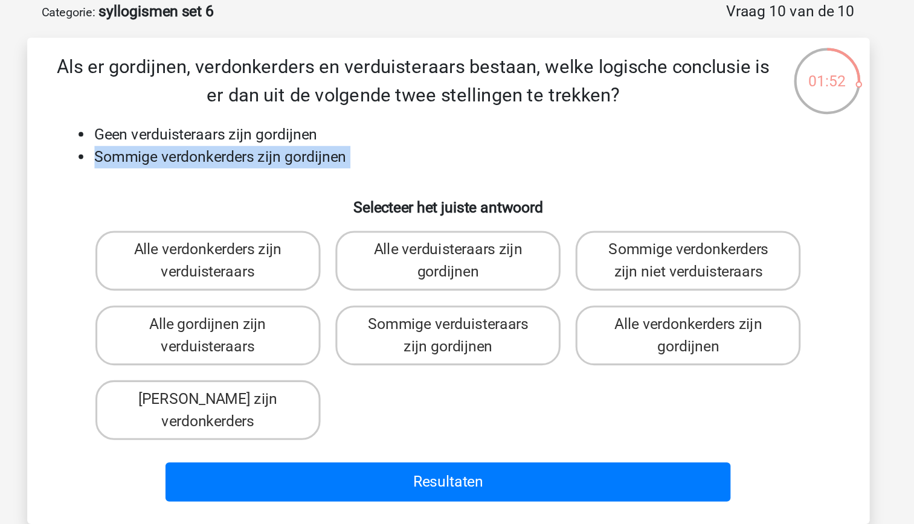
click at [294, 182] on h6 "Selecteer het juiste antwoord" at bounding box center [457, 179] width 506 height 21
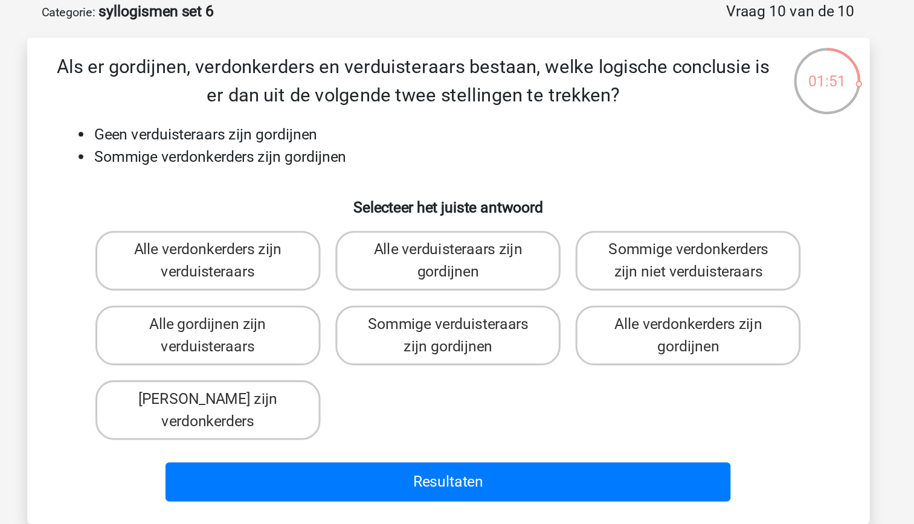
scroll to position [0, 0]
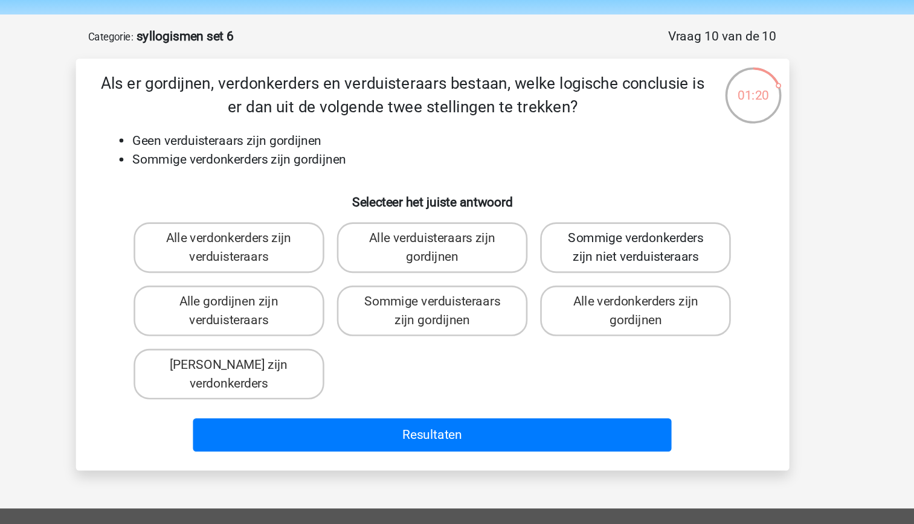
click at [610, 239] on label "Sommige verdonkerders zijn niet verduisteraars" at bounding box center [612, 229] width 146 height 39
click at [612, 230] on input "Sommige verdonkerders zijn niet verduisteraars" at bounding box center [616, 226] width 8 height 8
radio input "true"
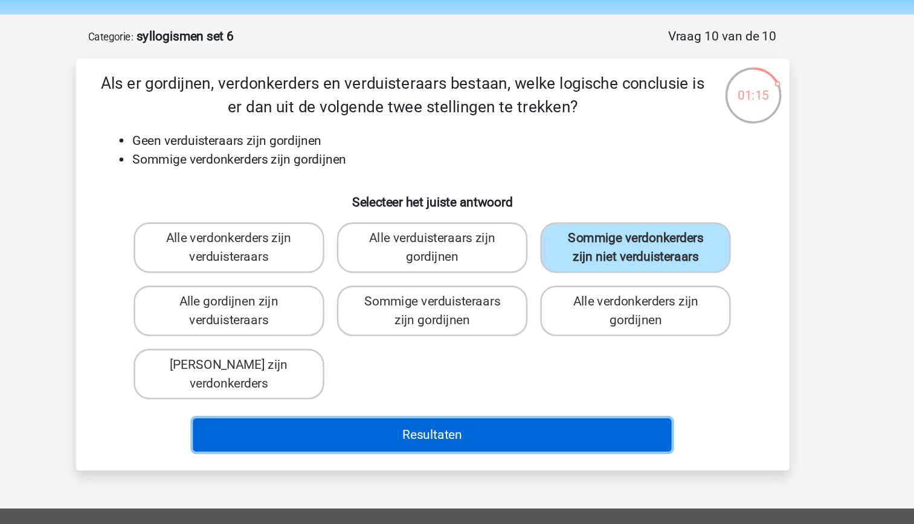
click at [544, 370] on button "Resultaten" at bounding box center [456, 371] width 365 height 25
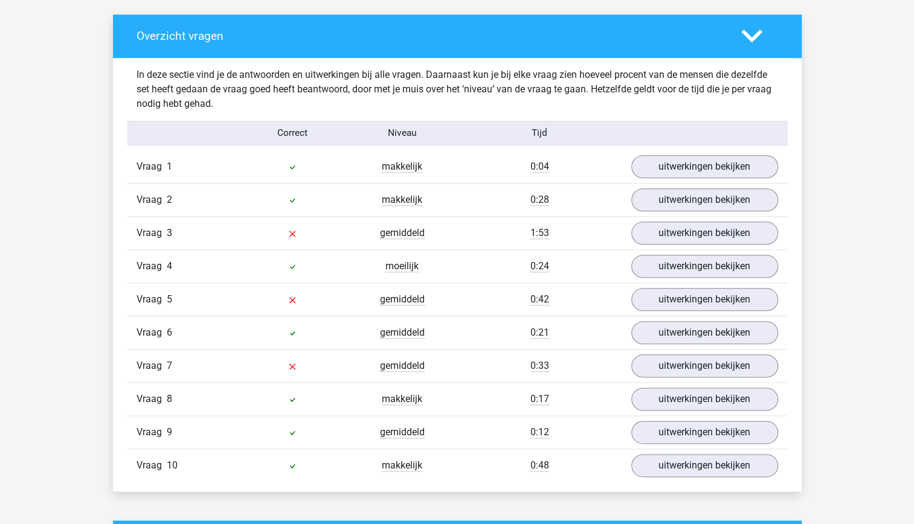
scroll to position [650, 0]
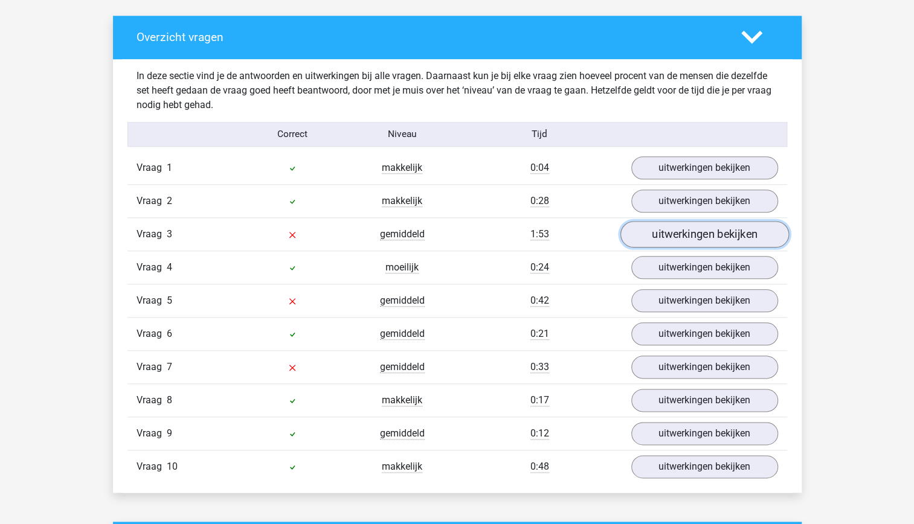
click at [695, 227] on link "uitwerkingen bekijken" at bounding box center [704, 234] width 169 height 27
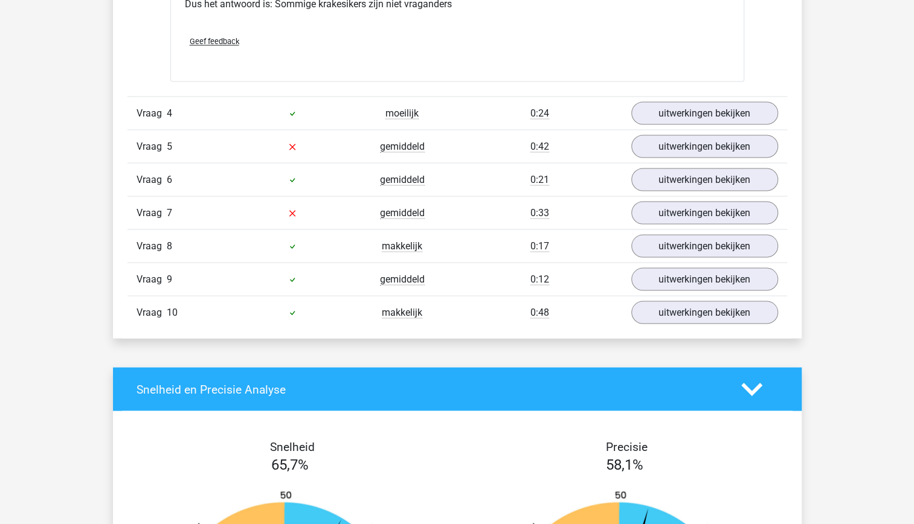
scroll to position [1304, 0]
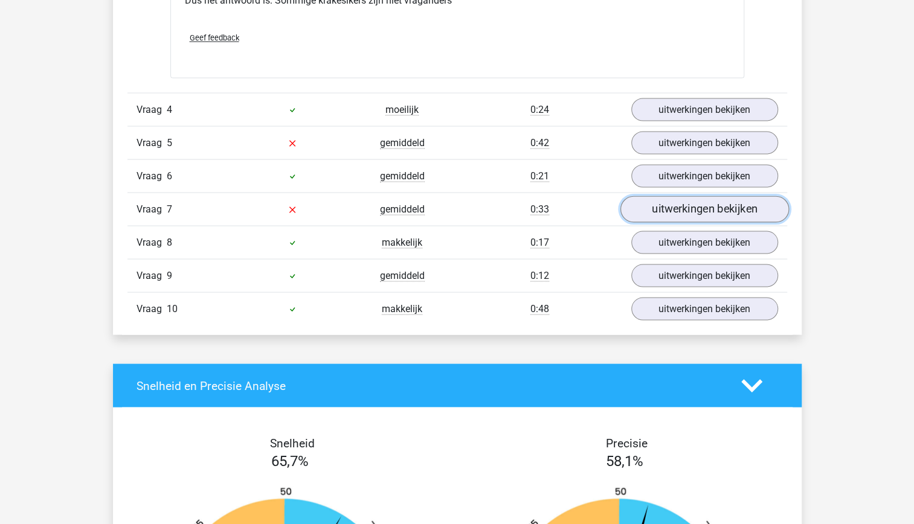
click at [686, 217] on link "uitwerkingen bekijken" at bounding box center [704, 209] width 169 height 27
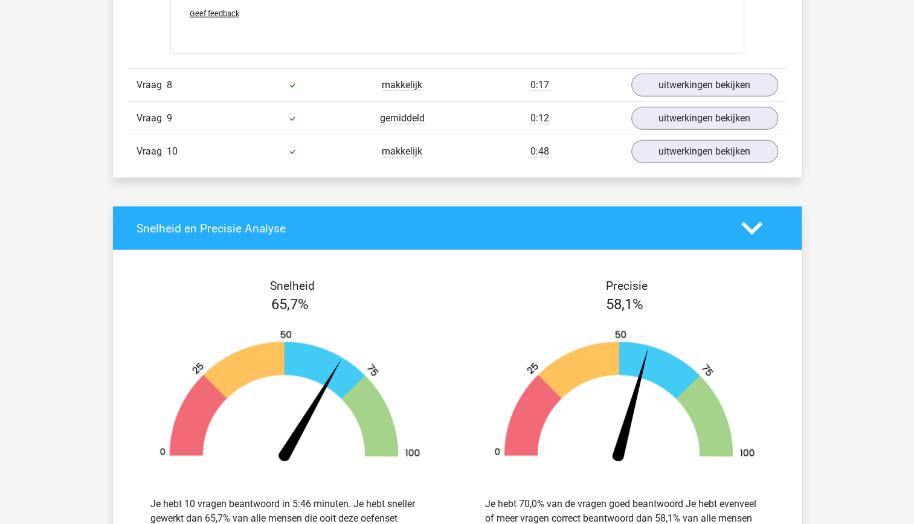
scroll to position [1958, 0]
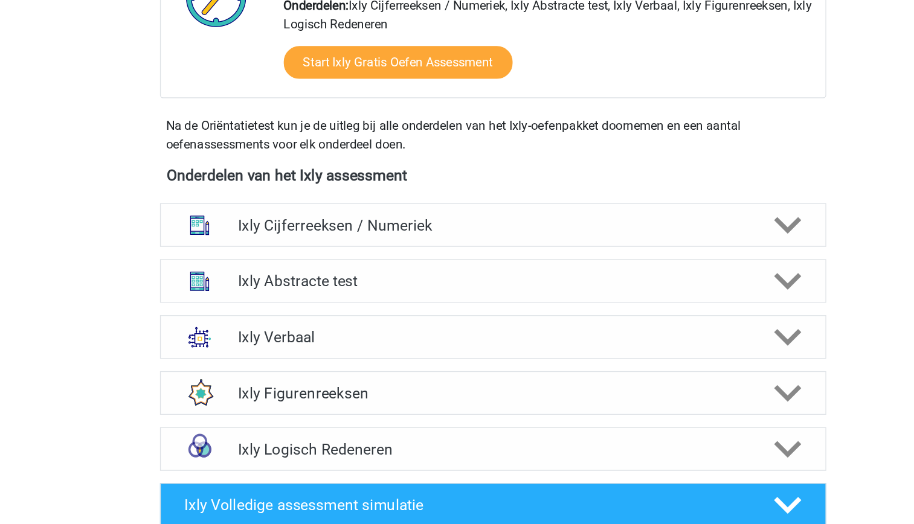
scroll to position [254, 0]
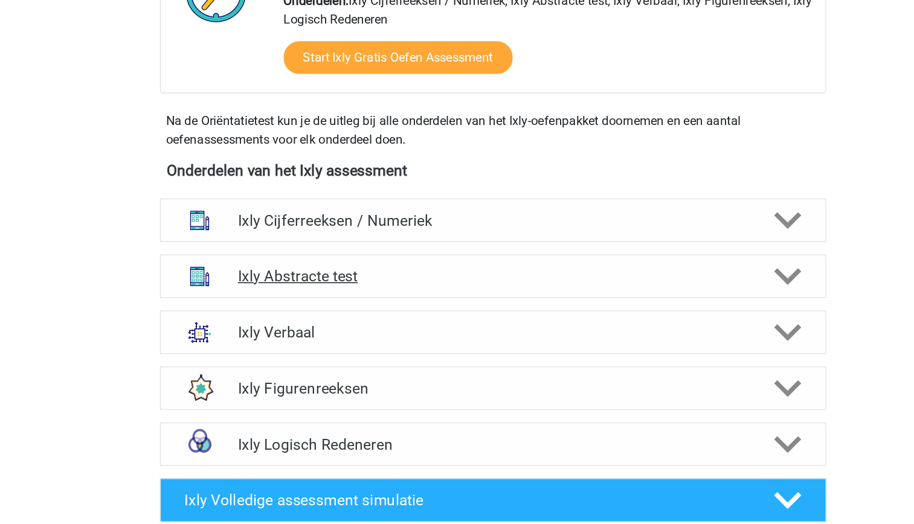
click at [414, 332] on h4 "Ixly Abstracte test" at bounding box center [457, 332] width 396 height 14
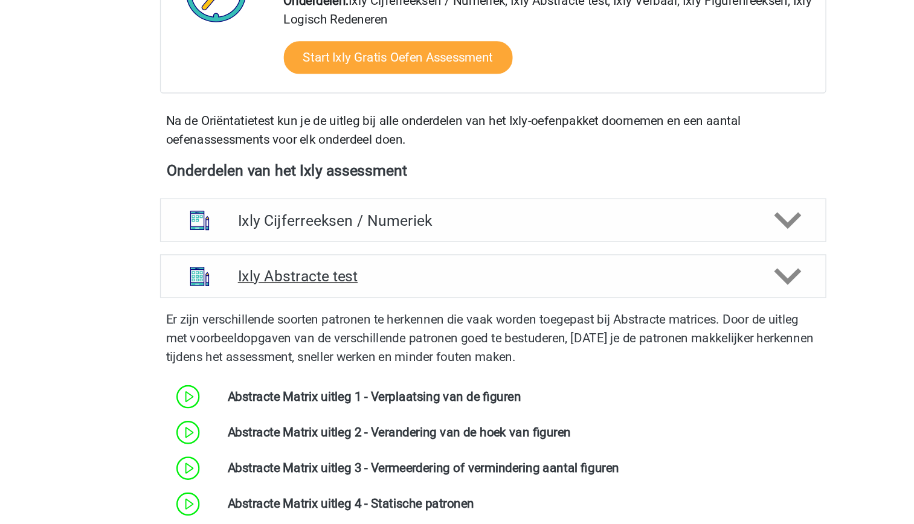
click at [414, 332] on h4 "Ixly Abstracte test" at bounding box center [457, 332] width 396 height 14
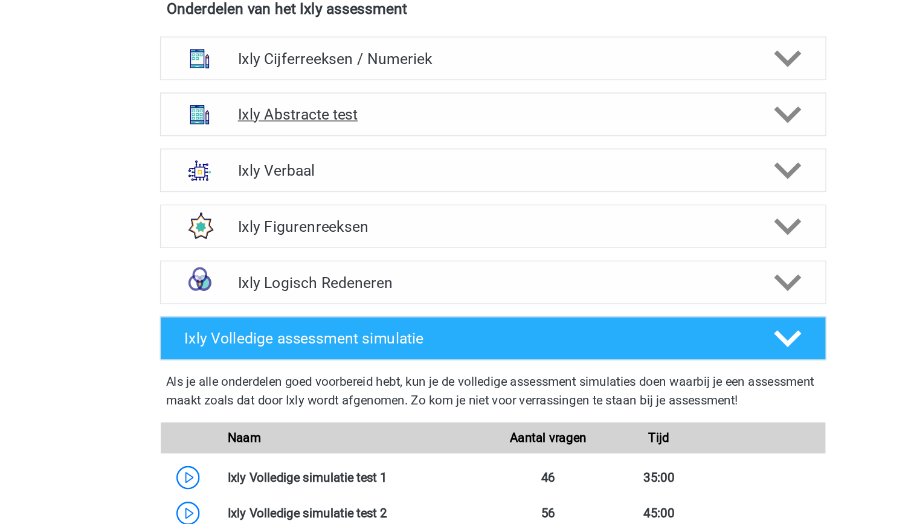
scroll to position [379, 0]
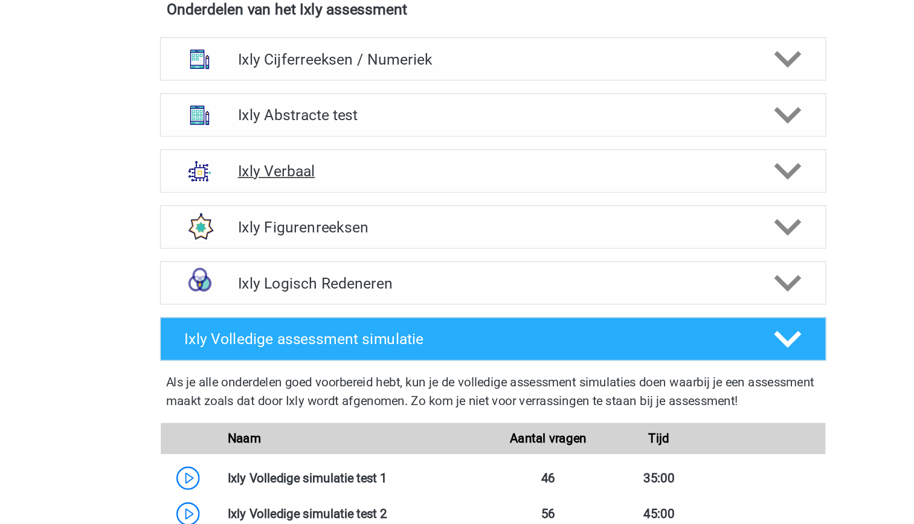
click at [391, 246] on h4 "Ixly Verbaal" at bounding box center [457, 250] width 396 height 14
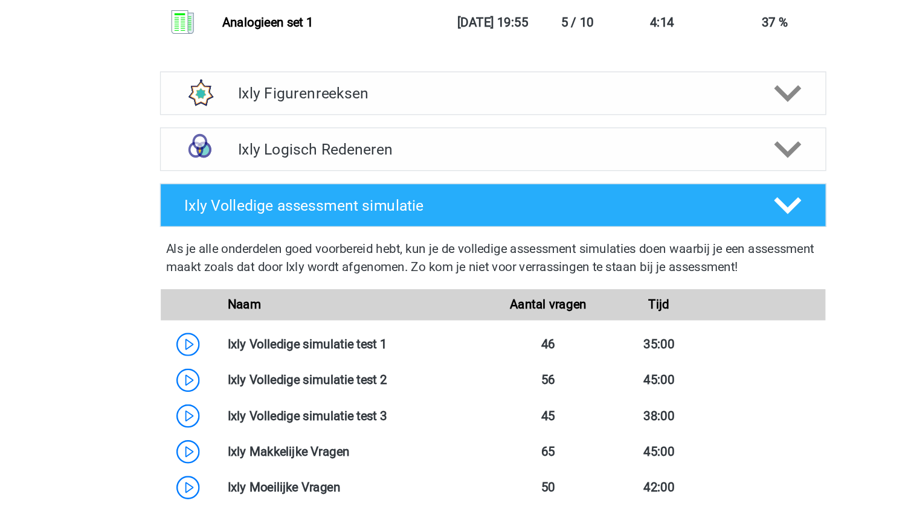
scroll to position [2418, 0]
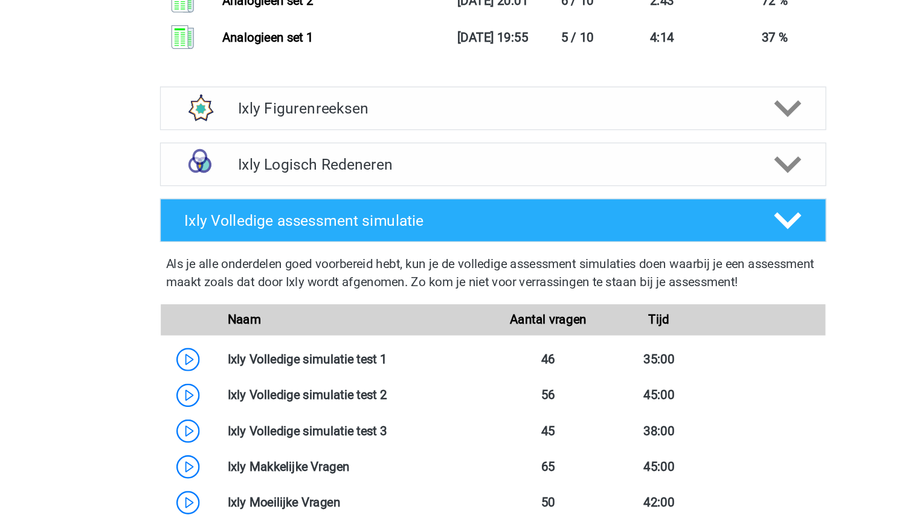
click at [391, 129] on h4 "Ixly Logisch Redeneren" at bounding box center [457, 128] width 396 height 14
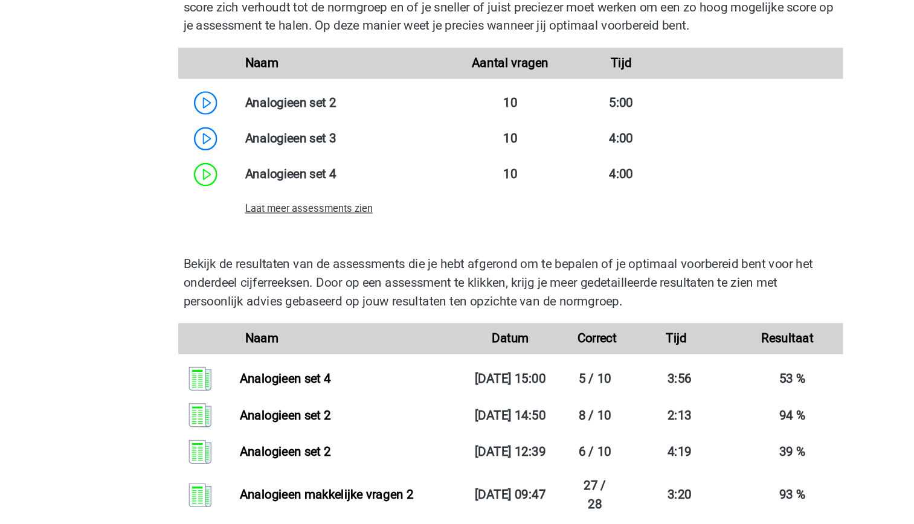
scroll to position [1172, 0]
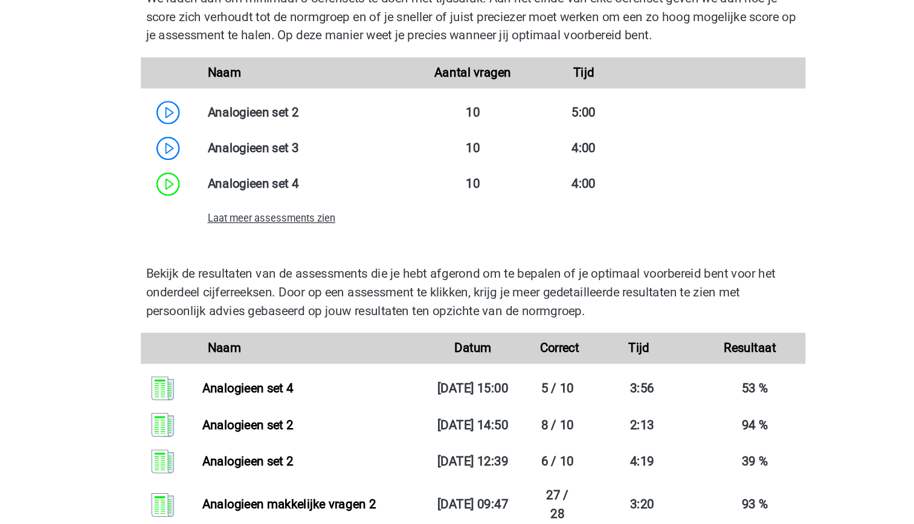
click at [318, 168] on span "Laat meer assessments zien" at bounding box center [300, 169] width 99 height 9
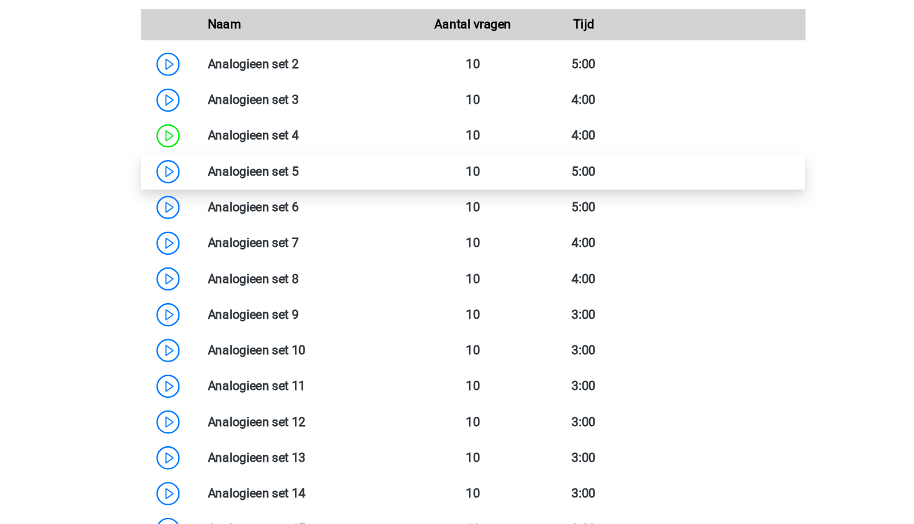
click at [322, 167] on link at bounding box center [322, 170] width 0 height 11
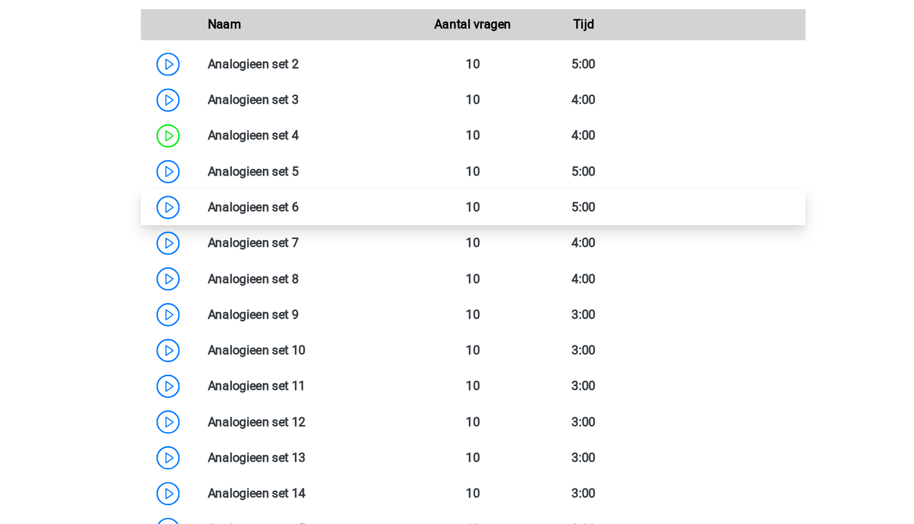
click at [322, 194] on link at bounding box center [322, 198] width 0 height 11
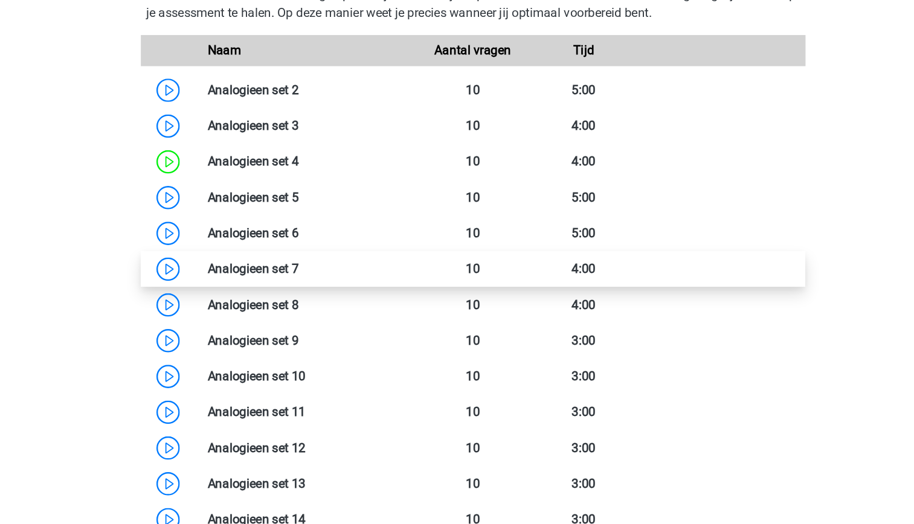
click at [322, 226] on link at bounding box center [322, 225] width 0 height 11
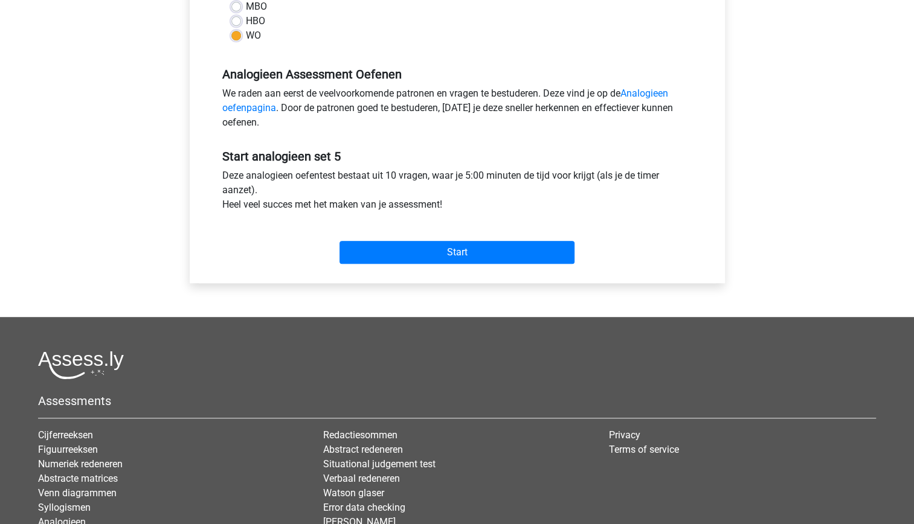
scroll to position [330, 0]
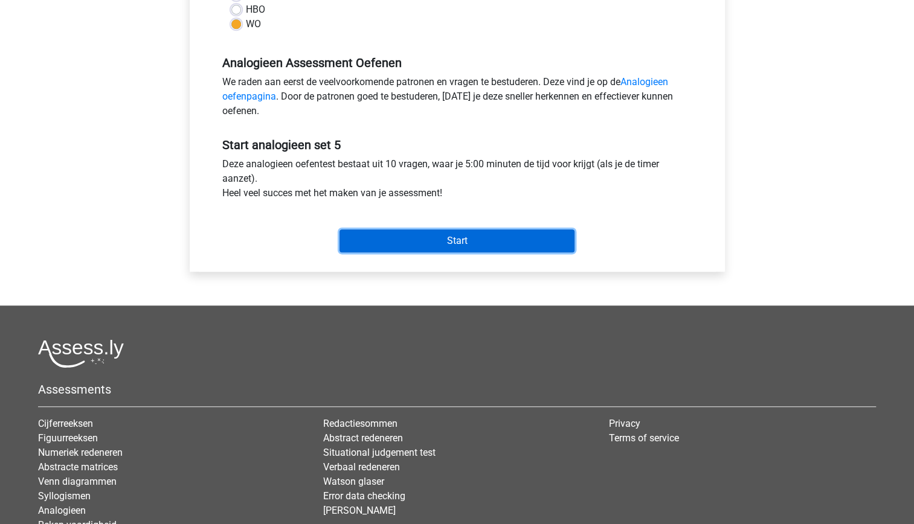
click at [451, 242] on input "Start" at bounding box center [456, 241] width 235 height 23
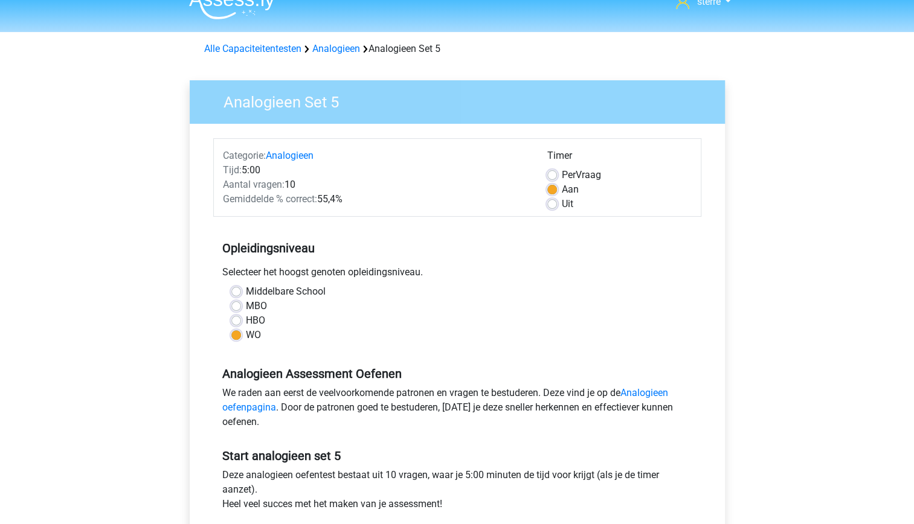
scroll to position [18, 0]
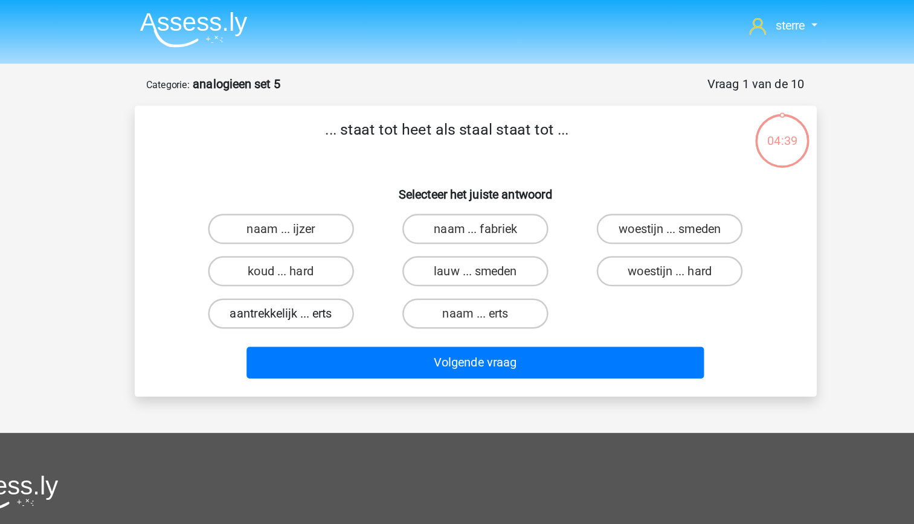
click at [346, 251] on label "aantrekkelijk ... erts" at bounding box center [301, 251] width 117 height 24
click at [309, 251] on input "aantrekkelijk ... erts" at bounding box center [305, 255] width 8 height 8
radio input "true"
click at [343, 185] on label "naam ... ijzer" at bounding box center [301, 183] width 117 height 24
click at [309, 185] on input "naam ... ijzer" at bounding box center [305, 187] width 8 height 8
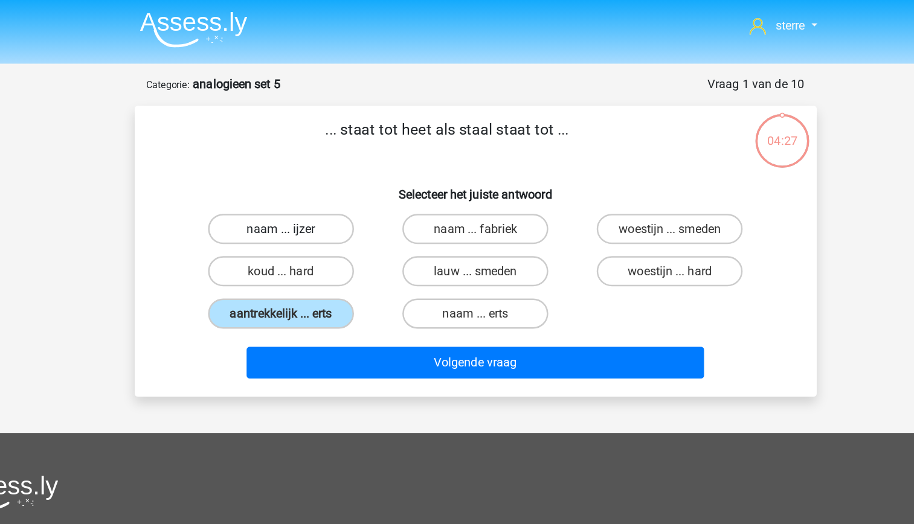
radio input "true"
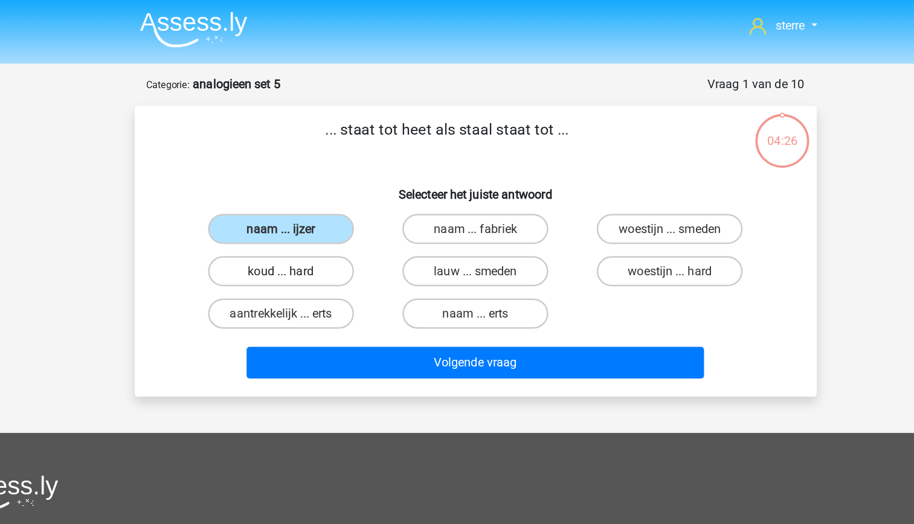
click at [336, 215] on label "koud ... hard" at bounding box center [301, 217] width 117 height 24
click at [309, 217] on input "koud ... hard" at bounding box center [305, 221] width 8 height 8
radio input "true"
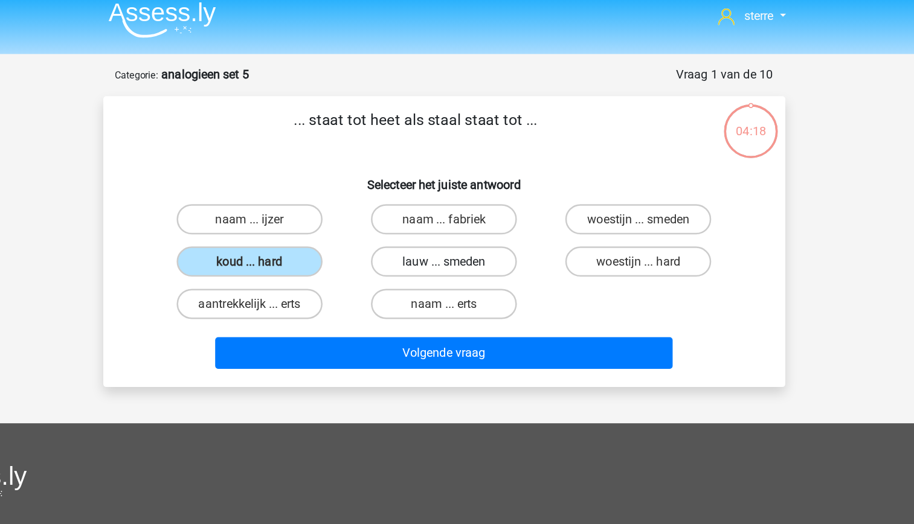
click at [466, 217] on label "lauw ... smeden" at bounding box center [457, 217] width 117 height 24
click at [464, 217] on input "lauw ... smeden" at bounding box center [461, 221] width 8 height 8
radio input "true"
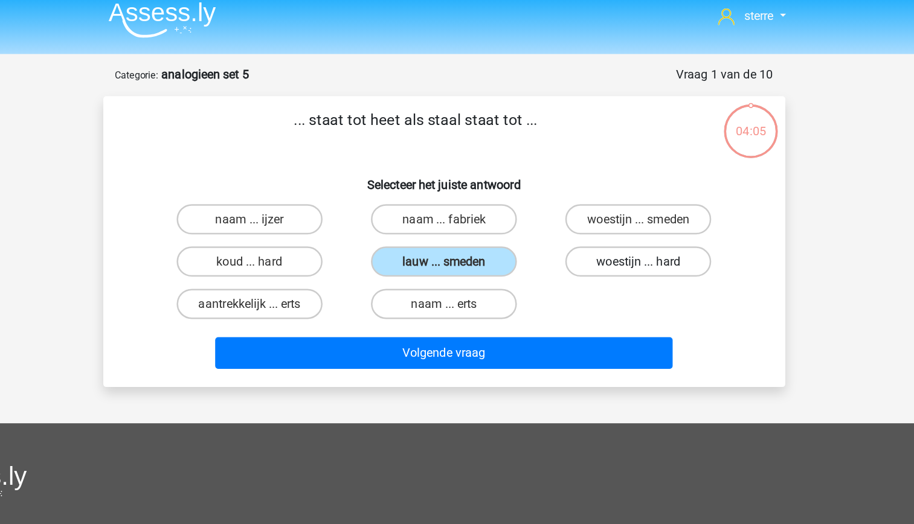
click at [606, 221] on label "woestijn ... hard" at bounding box center [612, 217] width 117 height 24
click at [612, 221] on input "woestijn ... hard" at bounding box center [616, 221] width 8 height 8
radio input "true"
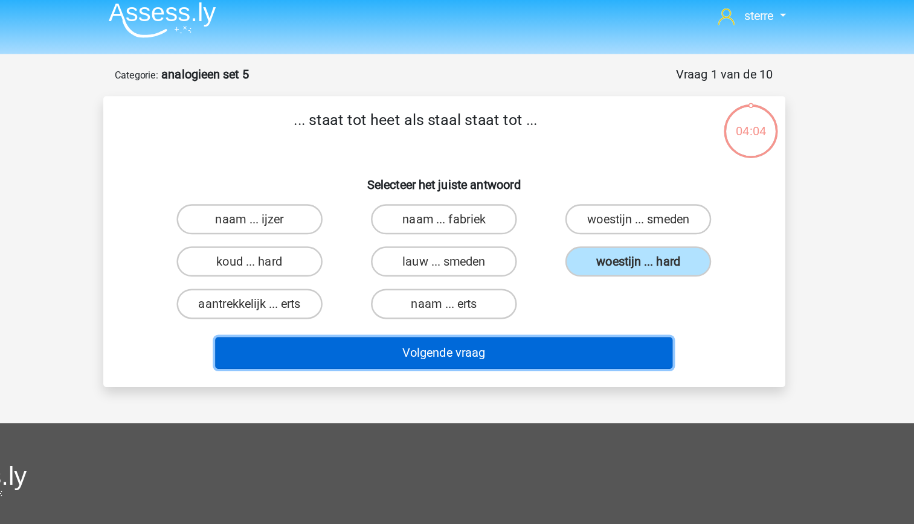
click at [588, 287] on button "Volgende vraag" at bounding box center [456, 289] width 365 height 25
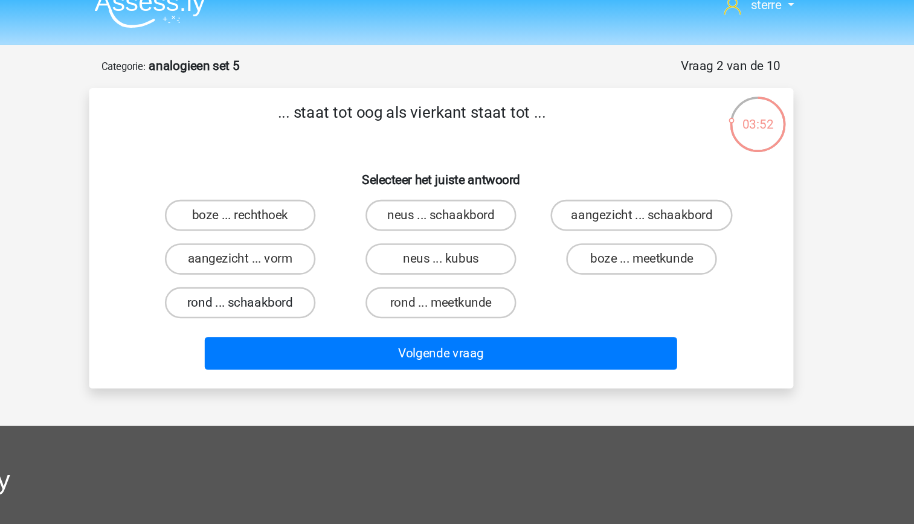
click at [336, 250] on label "rond ... schaakbord" at bounding box center [301, 251] width 117 height 24
click at [309, 251] on input "rond ... schaakbord" at bounding box center [305, 255] width 8 height 8
radio input "true"
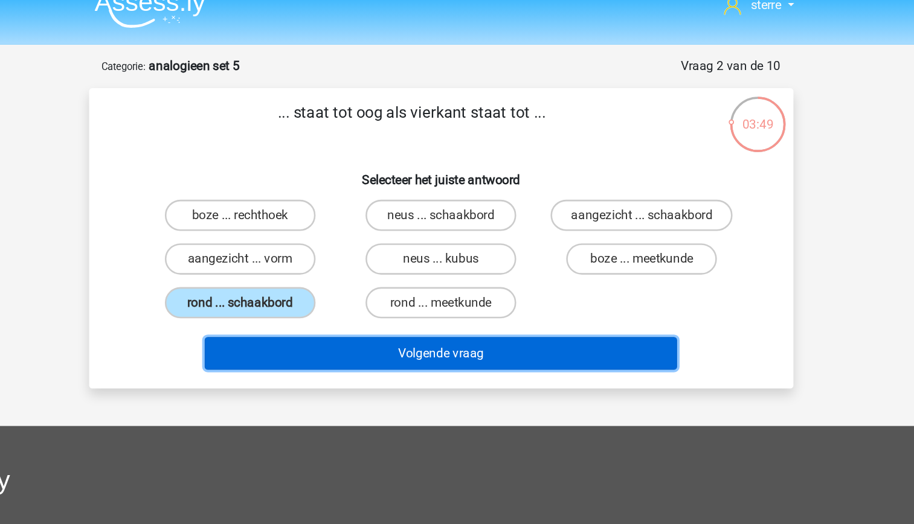
click at [445, 295] on button "Volgende vraag" at bounding box center [456, 289] width 365 height 25
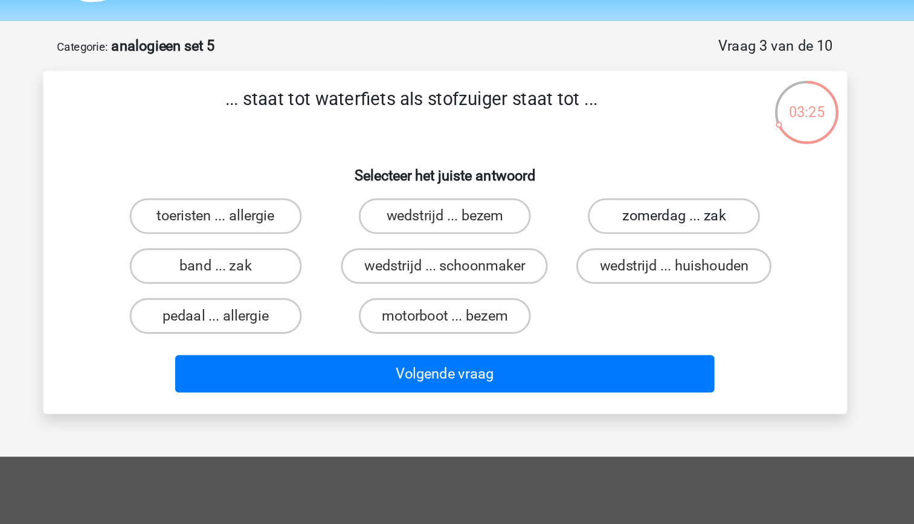
click at [606, 194] on label "zomerdag ... zak" at bounding box center [612, 183] width 117 height 24
click at [612, 191] on input "zomerdag ... zak" at bounding box center [616, 187] width 8 height 8
radio input "true"
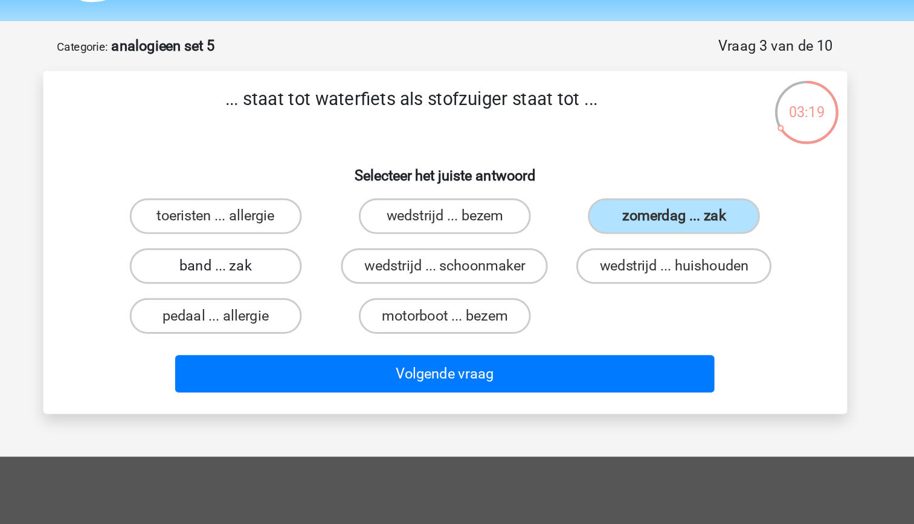
click at [342, 214] on label "band ... zak" at bounding box center [301, 217] width 117 height 24
click at [309, 217] on input "band ... zak" at bounding box center [305, 221] width 8 height 8
radio input "true"
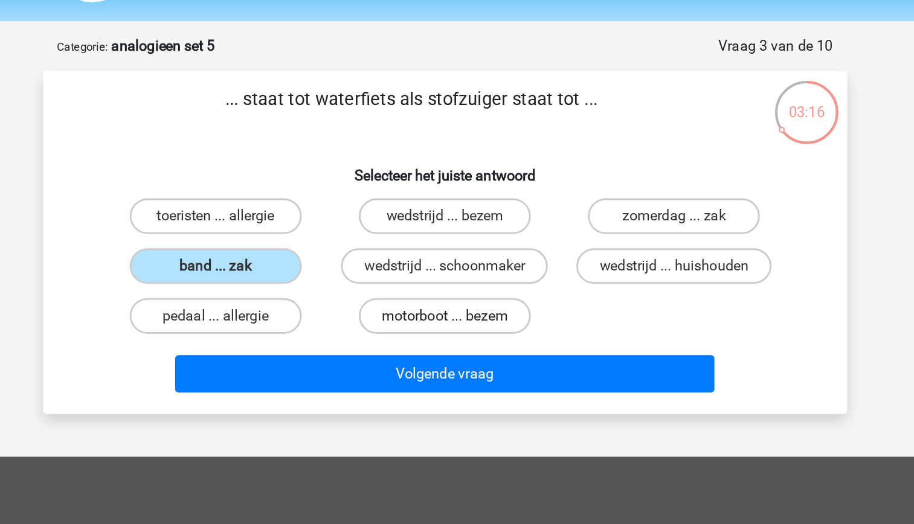
click at [445, 257] on label "motorboot ... bezem" at bounding box center [457, 251] width 117 height 24
click at [457, 257] on input "motorboot ... bezem" at bounding box center [461, 255] width 8 height 8
radio input "true"
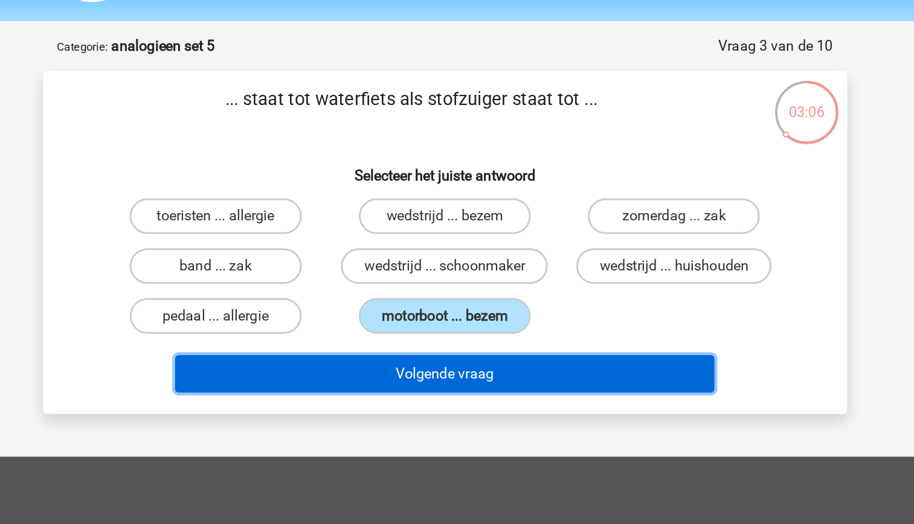
click at [477, 297] on button "Volgende vraag" at bounding box center [456, 289] width 365 height 25
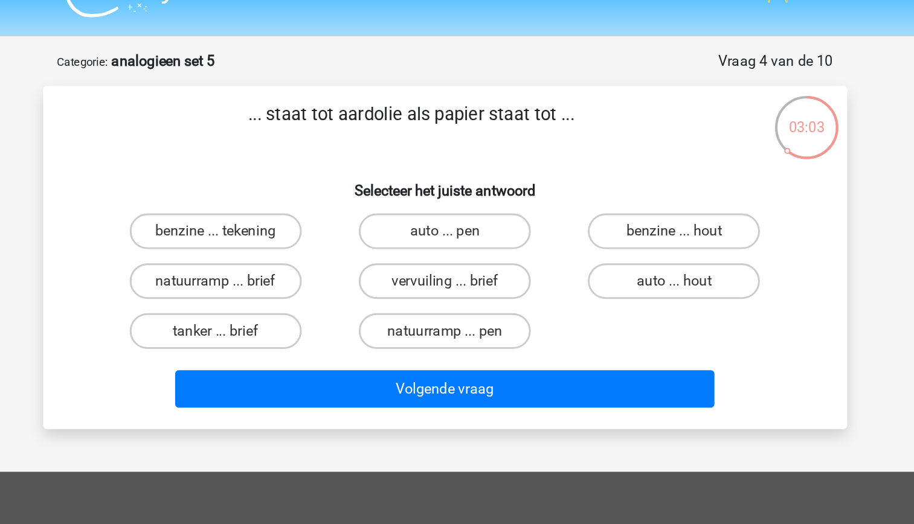
click at [388, 108] on p "... staat tot aardolie als papier staat tot ..." at bounding box center [434, 112] width 461 height 36
drag, startPoint x: 388, startPoint y: 108, endPoint x: 376, endPoint y: 141, distance: 35.7
click at [376, 141] on h6 "Selecteer het juiste antwoord" at bounding box center [457, 150] width 506 height 21
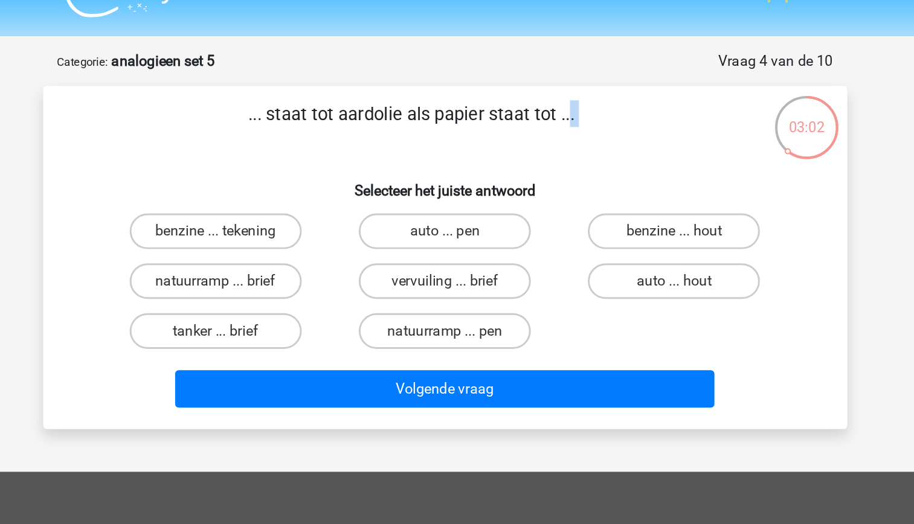
click at [351, 149] on h6 "Selecteer het juiste antwoord" at bounding box center [457, 150] width 506 height 21
click at [614, 184] on input "benzine ... hout" at bounding box center [616, 187] width 8 height 8
radio input "true"
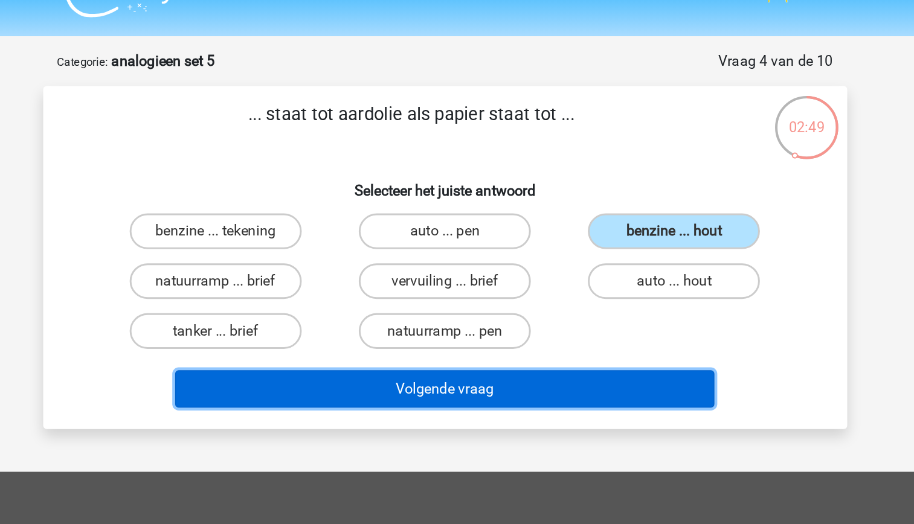
click at [582, 297] on button "Volgende vraag" at bounding box center [456, 289] width 365 height 25
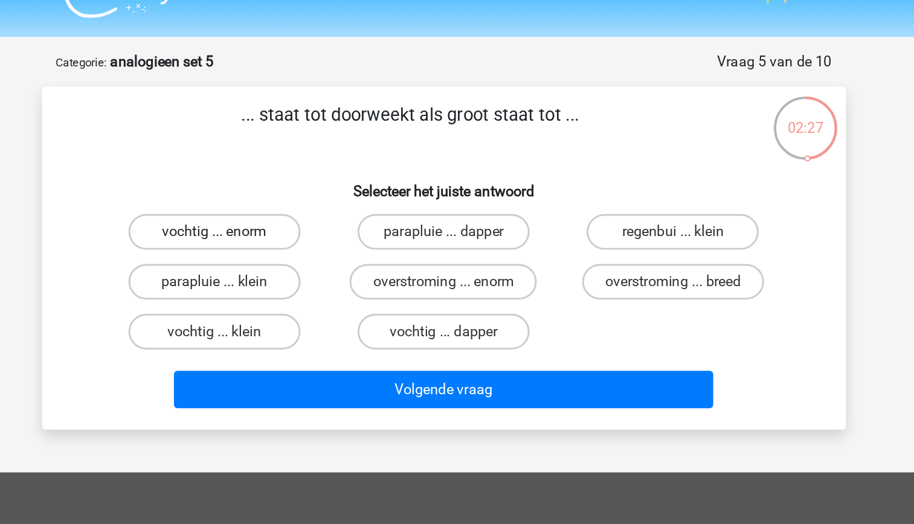
click at [314, 190] on label "vochtig ... enorm" at bounding box center [301, 183] width 117 height 24
click at [309, 190] on input "vochtig ... enorm" at bounding box center [305, 187] width 8 height 8
radio input "true"
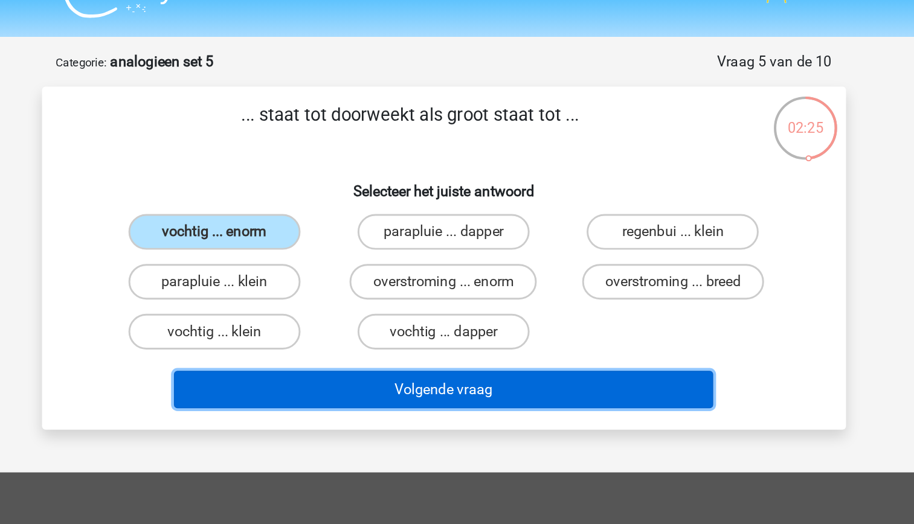
click at [400, 299] on button "Volgende vraag" at bounding box center [456, 289] width 365 height 25
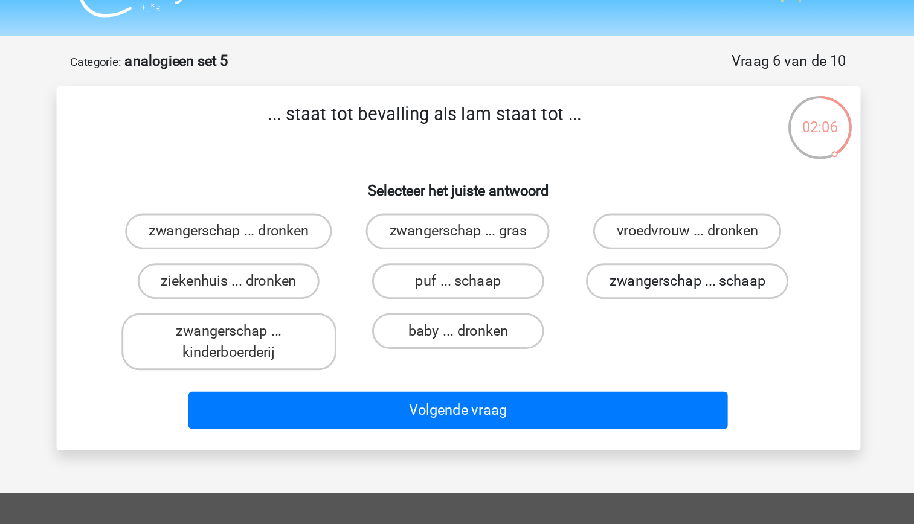
click at [589, 220] on label "zwangerschap ... schaap" at bounding box center [612, 217] width 137 height 24
click at [612, 220] on input "zwangerschap ... schaap" at bounding box center [616, 221] width 8 height 8
radio input "true"
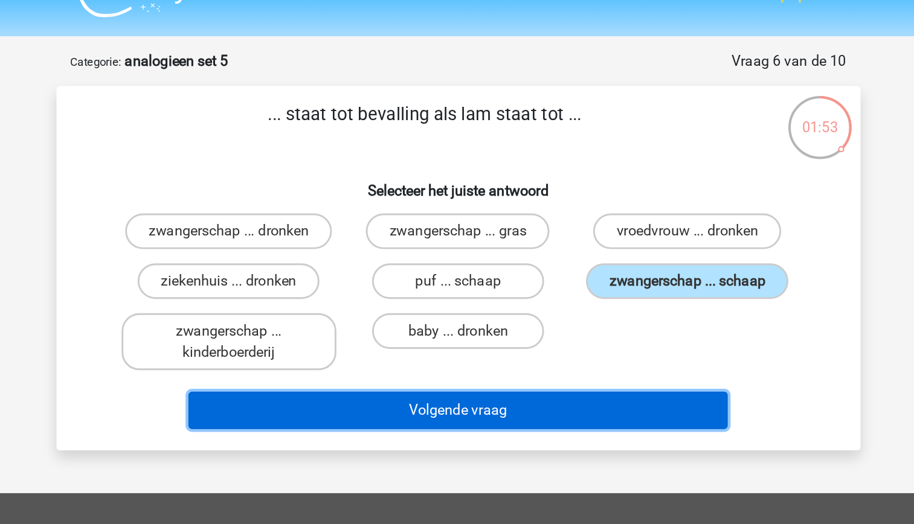
click at [561, 309] on button "Volgende vraag" at bounding box center [456, 304] width 365 height 25
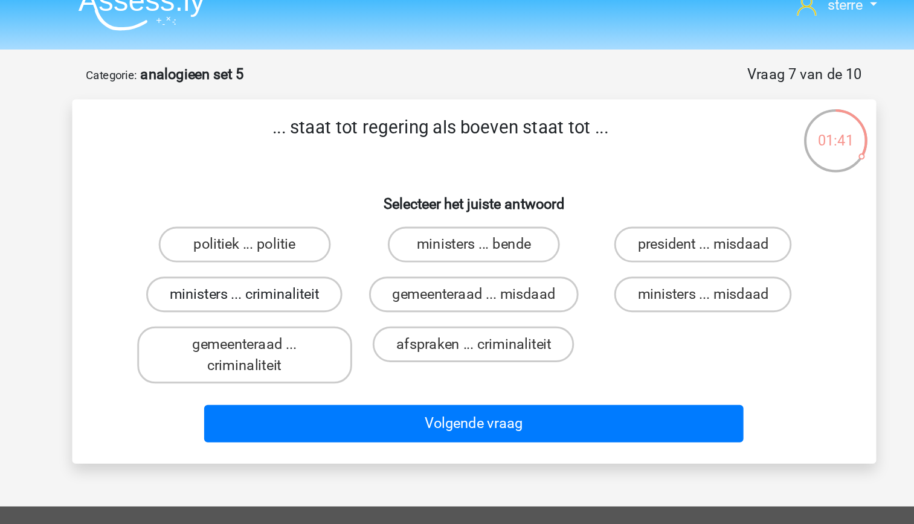
click at [323, 216] on label "ministers ... criminaliteit" at bounding box center [301, 217] width 133 height 24
click at [309, 217] on input "ministers ... criminaliteit" at bounding box center [305, 221] width 8 height 8
radio input "true"
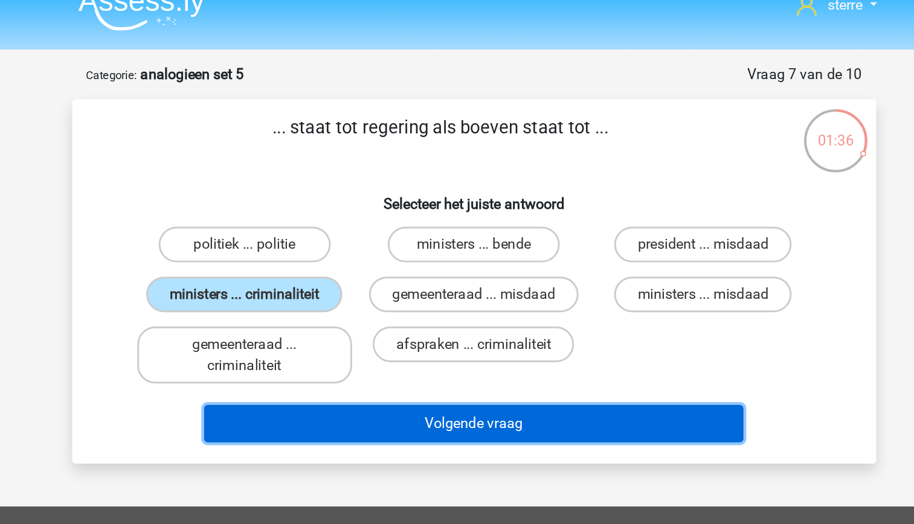
click at [410, 303] on button "Volgende vraag" at bounding box center [456, 304] width 365 height 25
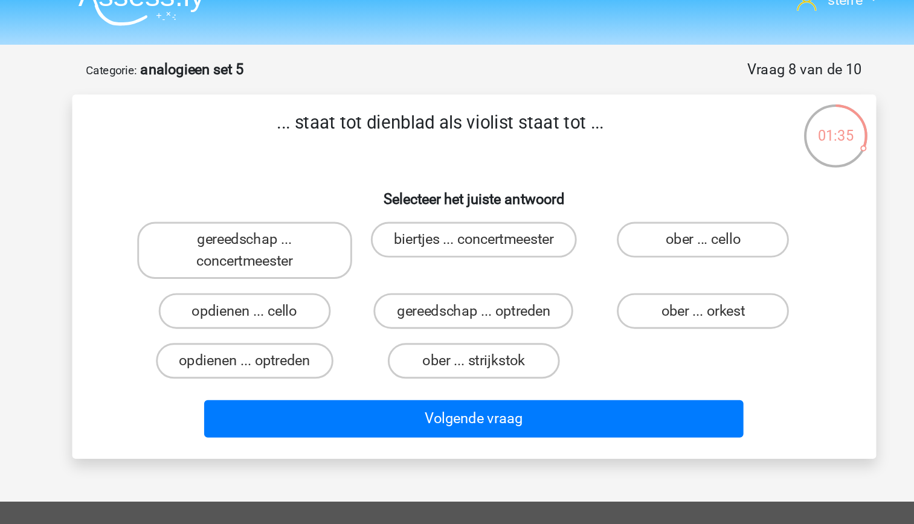
click at [379, 100] on p "... staat tot dienblad als violist staat tot ..." at bounding box center [434, 112] width 461 height 36
drag, startPoint x: 379, startPoint y: 100, endPoint x: 376, endPoint y: 134, distance: 34.0
click at [376, 134] on div "... staat tot dienblad als violist staat tot ... Selecteer het juiste antwoord …" at bounding box center [457, 208] width 535 height 228
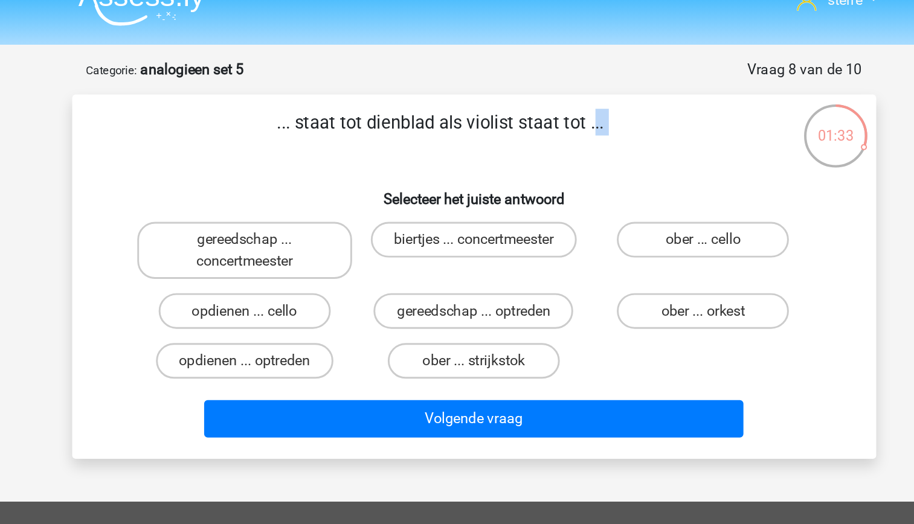
click at [372, 149] on h6 "Selecteer het juiste antwoord" at bounding box center [457, 150] width 506 height 21
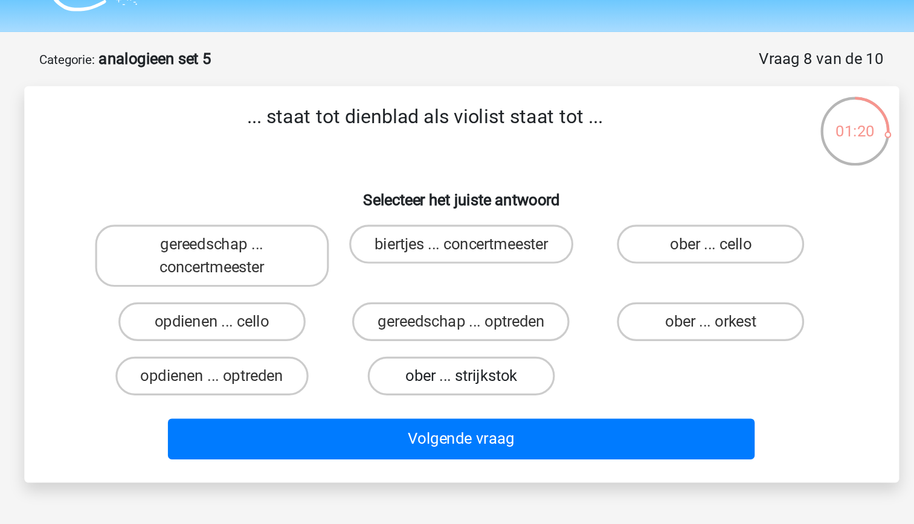
click at [487, 269] on label "ober ... strijkstok" at bounding box center [457, 265] width 117 height 24
click at [464, 269] on input "ober ... strijkstok" at bounding box center [461, 269] width 8 height 8
radio input "true"
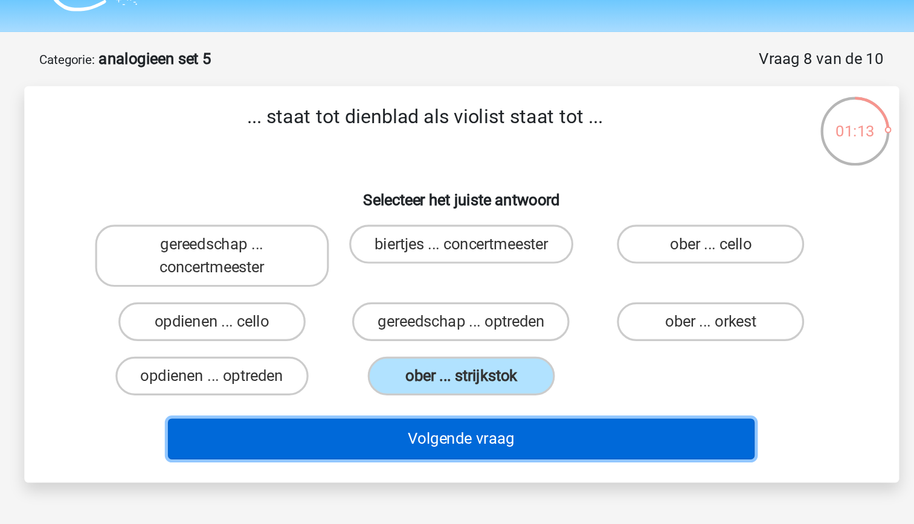
click at [553, 309] on button "Volgende vraag" at bounding box center [456, 304] width 365 height 25
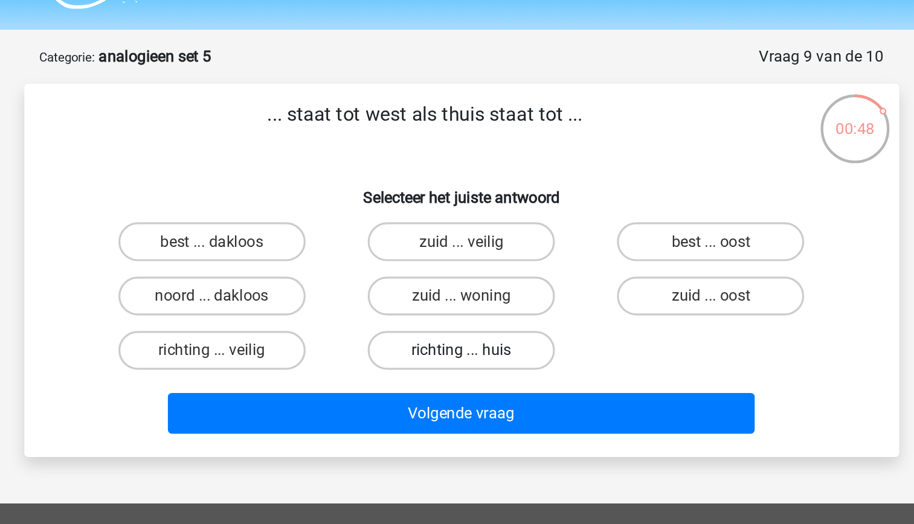
click at [445, 259] on label "richting ... huis" at bounding box center [457, 251] width 117 height 24
click at [457, 259] on input "richting ... huis" at bounding box center [461, 255] width 8 height 8
radio input "true"
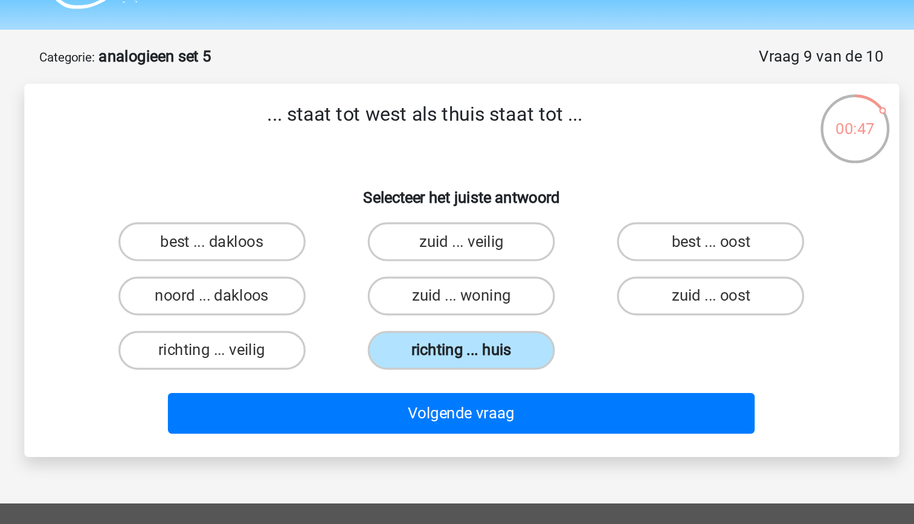
click at [467, 254] on label "richting ... huis" at bounding box center [457, 251] width 117 height 24
click at [464, 254] on input "richting ... huis" at bounding box center [461, 255] width 8 height 8
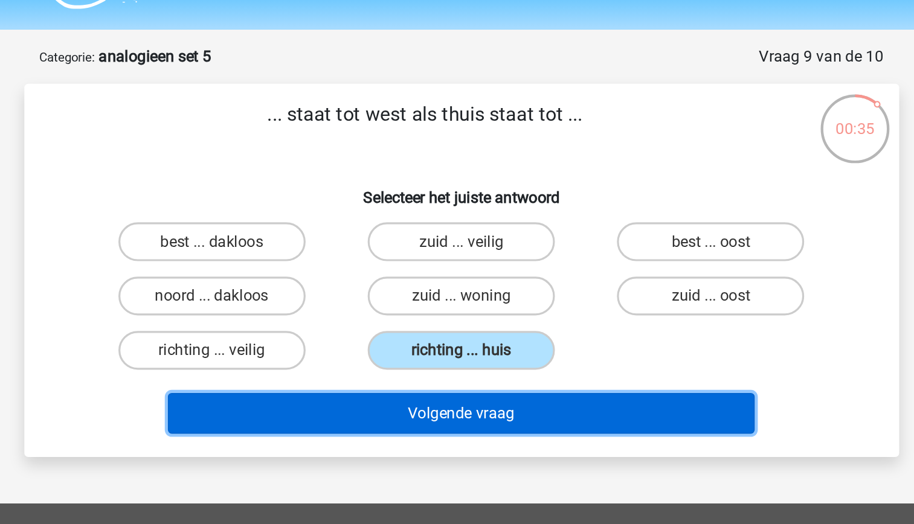
click at [504, 292] on button "Volgende vraag" at bounding box center [456, 289] width 365 height 25
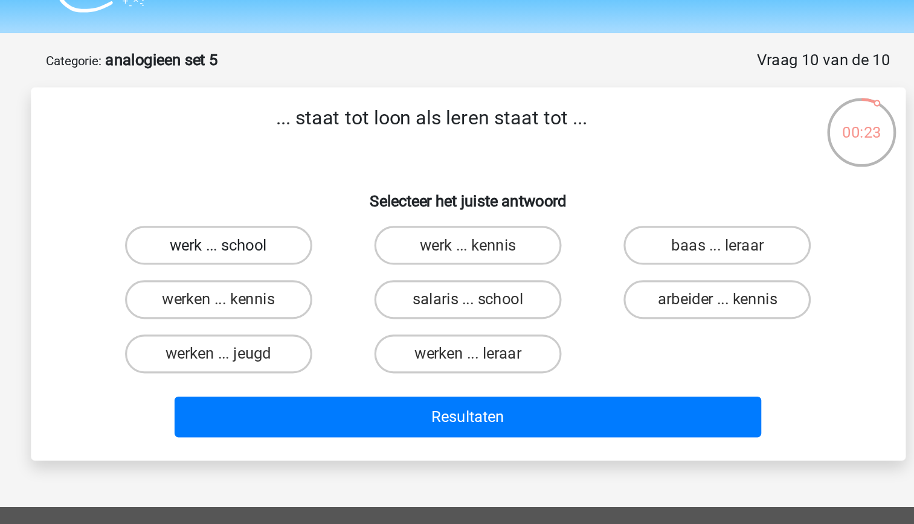
click at [350, 185] on label "werk ... school" at bounding box center [301, 183] width 117 height 24
click at [309, 185] on input "werk ... school" at bounding box center [305, 187] width 8 height 8
radio input "true"
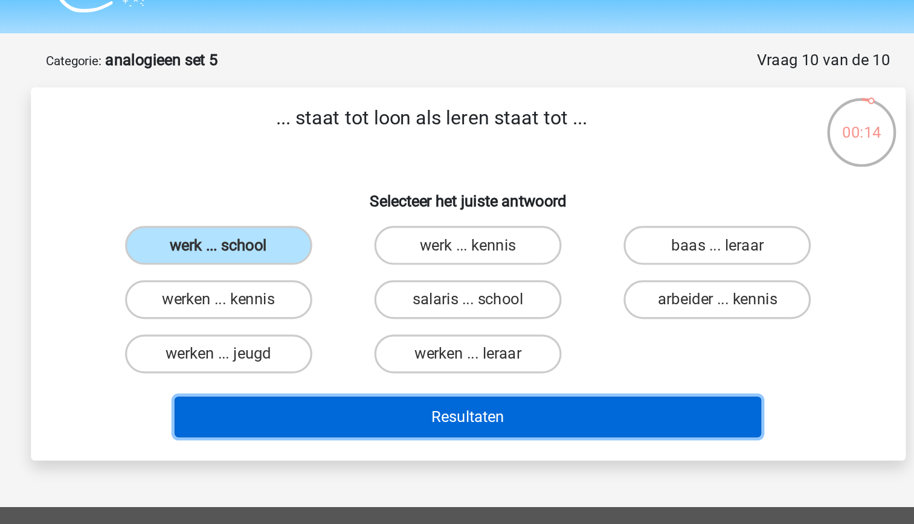
click at [560, 291] on button "Resultaten" at bounding box center [456, 289] width 365 height 25
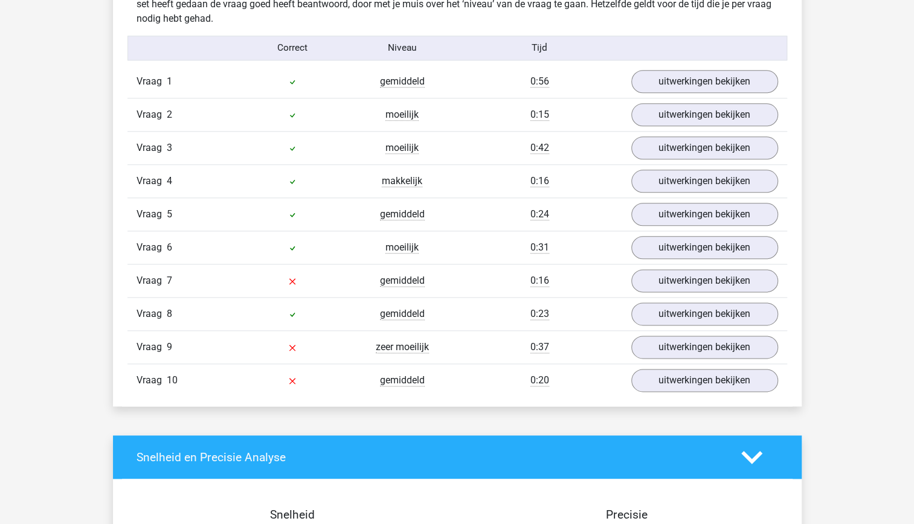
scroll to position [768, 0]
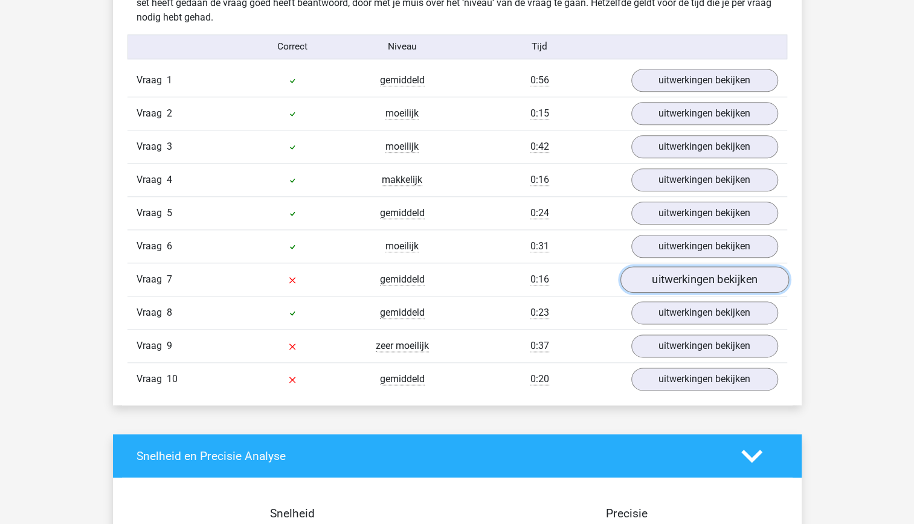
click at [681, 276] on link "uitwerkingen bekijken" at bounding box center [704, 279] width 169 height 27
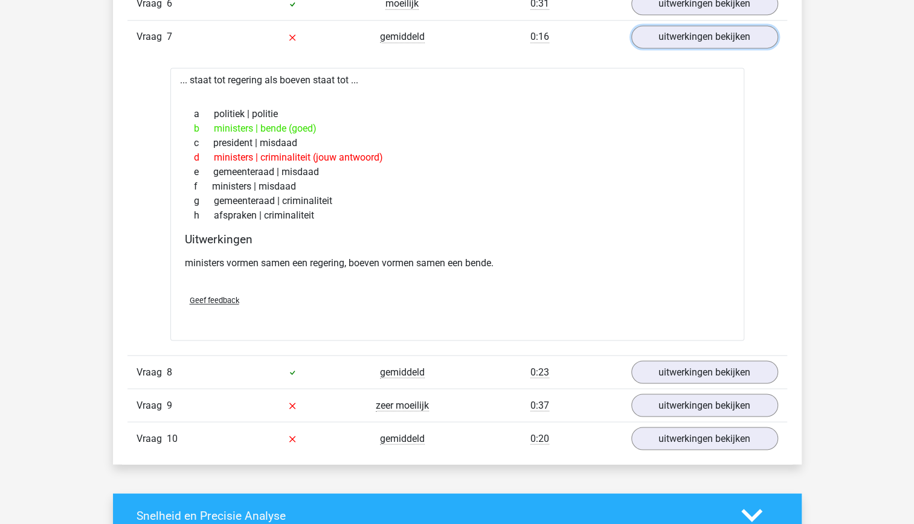
scroll to position [1012, 0]
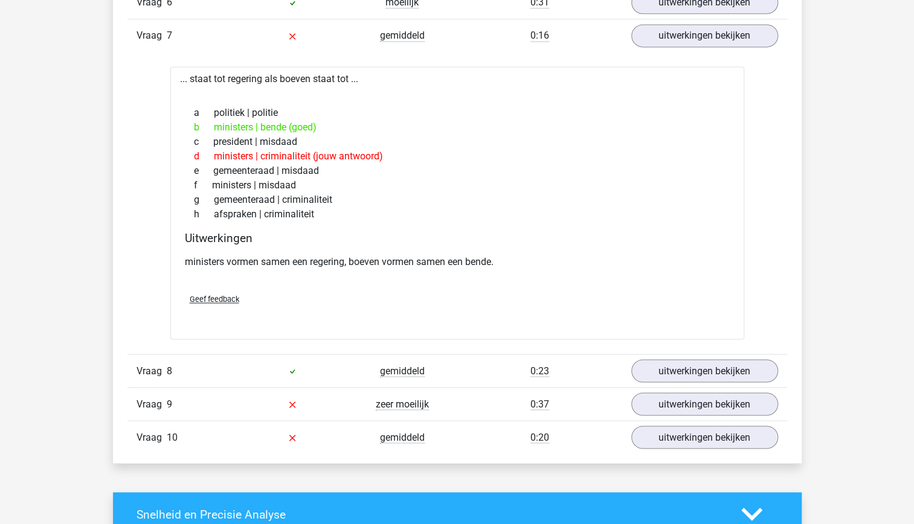
click at [597, 261] on p "ministers vormen samen een regering, boeven vormen samen een bende." at bounding box center [457, 262] width 545 height 14
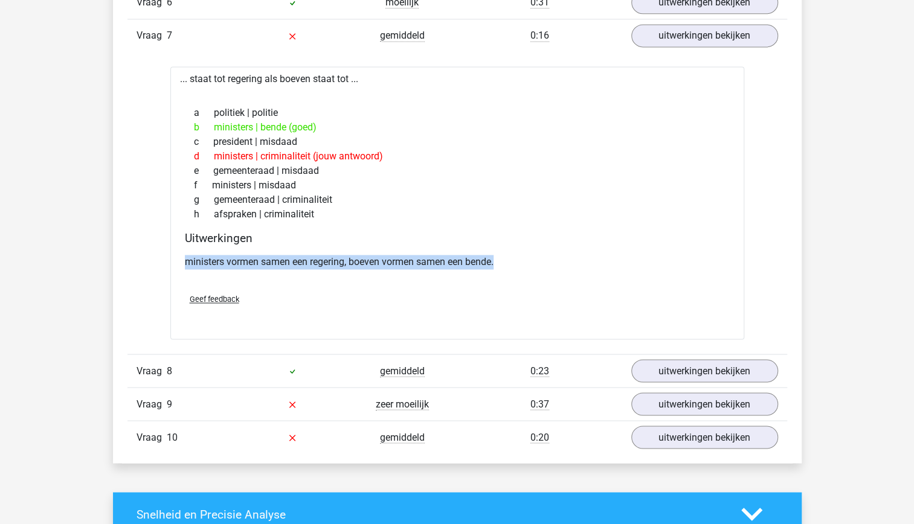
click at [597, 261] on p "ministers vormen samen een regering, boeven vormen samen een bende." at bounding box center [457, 262] width 545 height 14
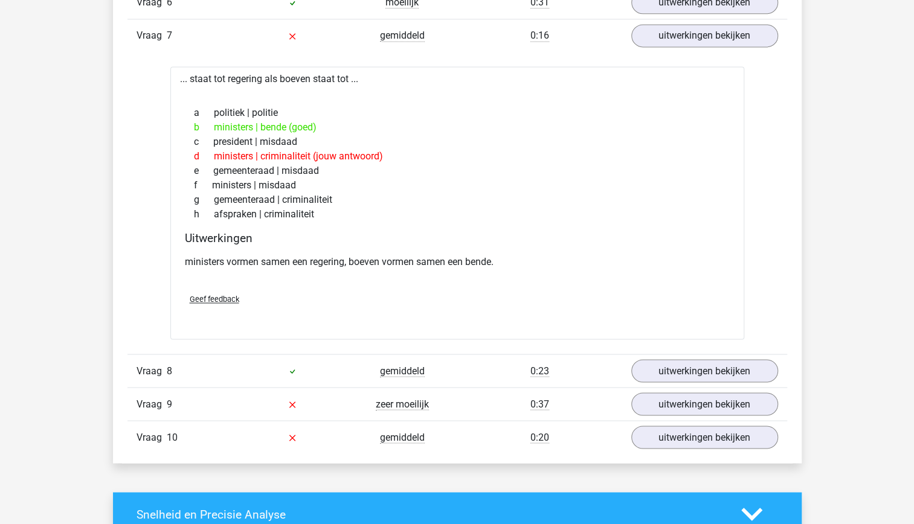
click at [523, 231] on h4 "Uitwerkingen" at bounding box center [457, 238] width 545 height 14
drag, startPoint x: 523, startPoint y: 228, endPoint x: 507, endPoint y: 266, distance: 41.4
click at [507, 266] on div "ministers vormen samen een regering, boeven vormen samen een bende." at bounding box center [457, 267] width 545 height 34
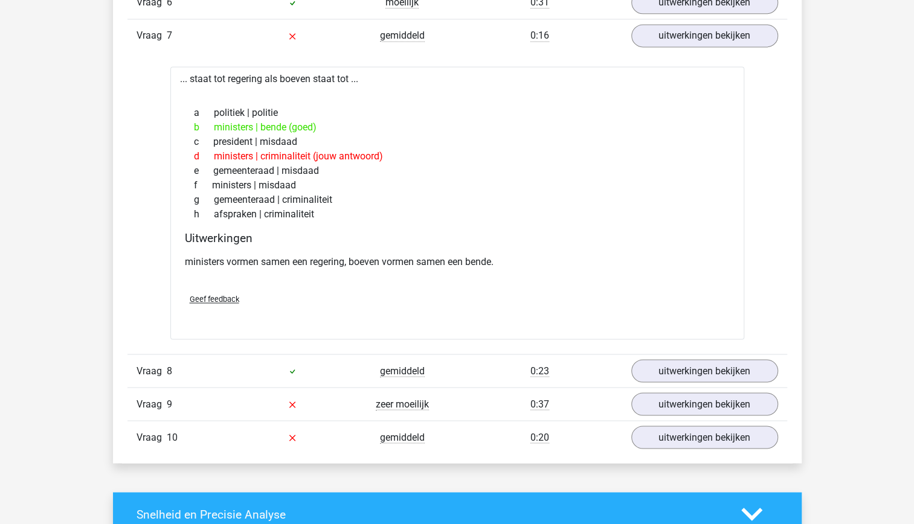
click at [507, 266] on div "ministers vormen samen een regering, boeven vormen samen een bende." at bounding box center [457, 267] width 545 height 34
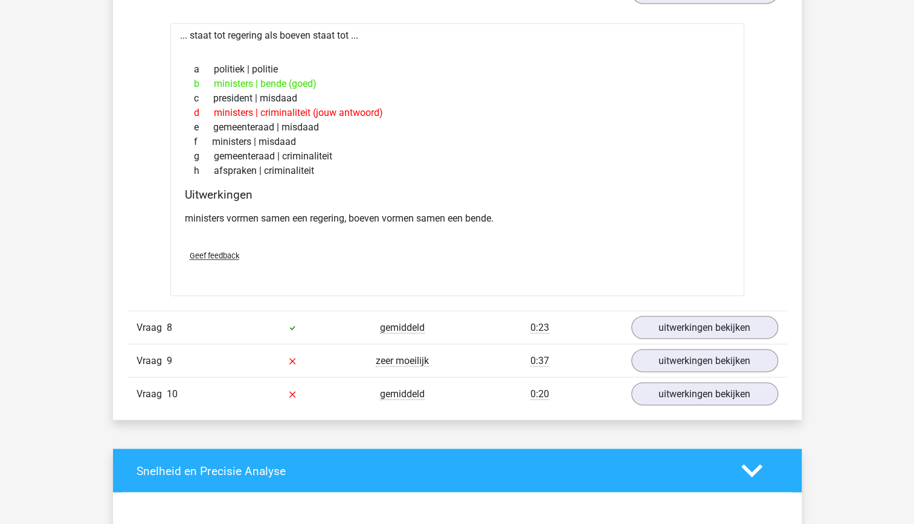
scroll to position [1057, 0]
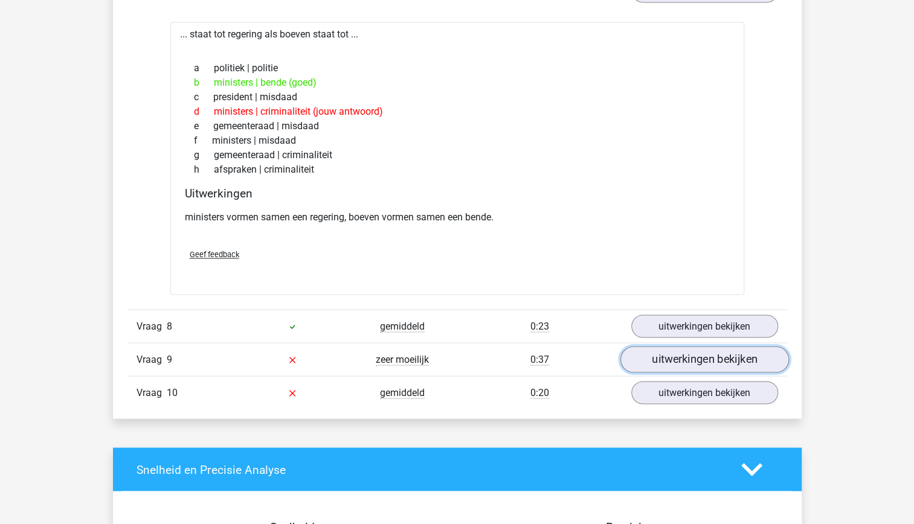
click at [662, 355] on link "uitwerkingen bekijken" at bounding box center [704, 359] width 169 height 27
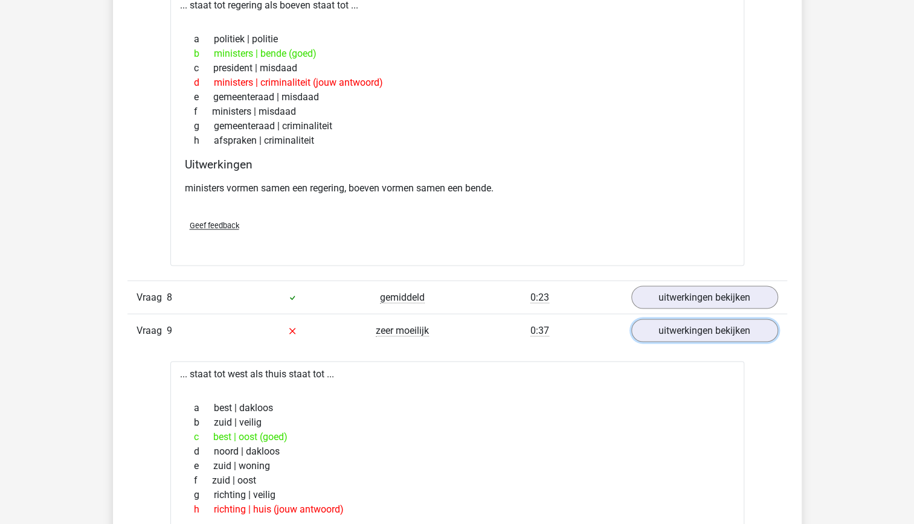
scroll to position [1087, 0]
click at [700, 323] on link "uitwerkingen bekijken" at bounding box center [704, 329] width 169 height 27
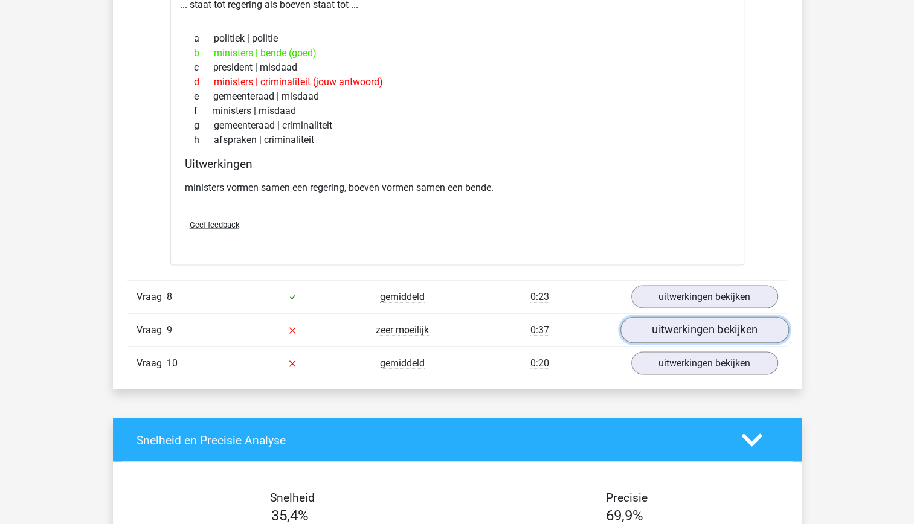
click at [700, 323] on link "uitwerkingen bekijken" at bounding box center [704, 329] width 169 height 27
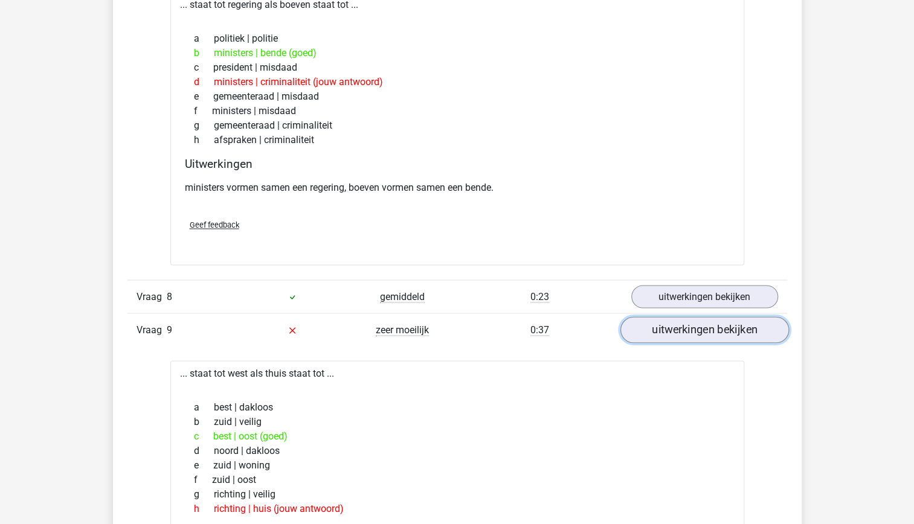
click at [699, 329] on link "uitwerkingen bekijken" at bounding box center [704, 329] width 169 height 27
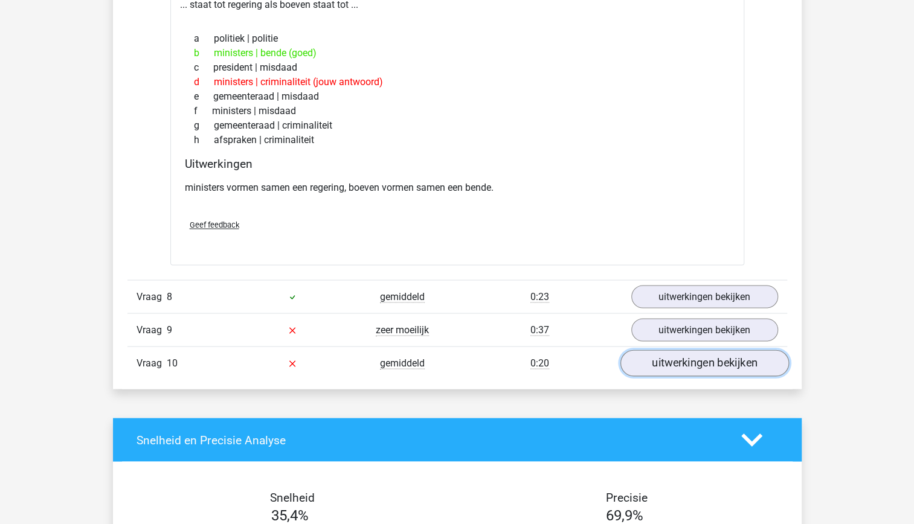
click at [689, 358] on link "uitwerkingen bekijken" at bounding box center [704, 363] width 169 height 27
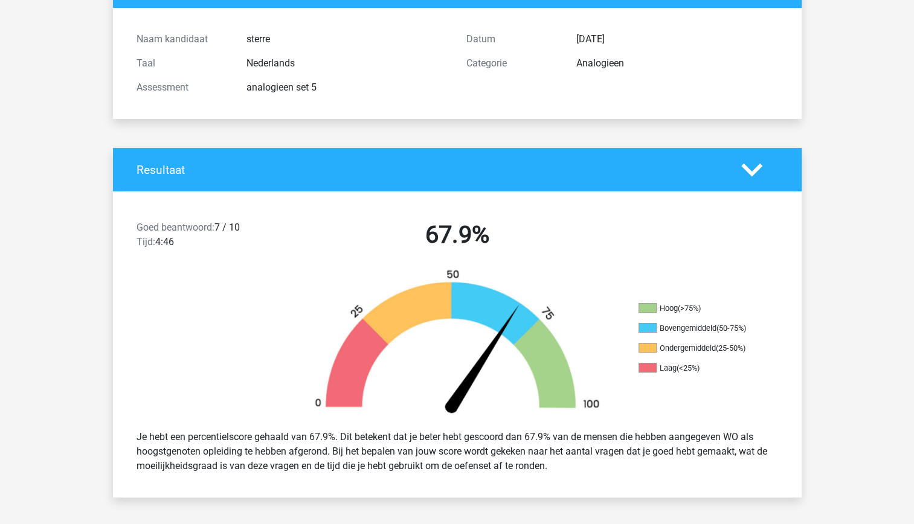
scroll to position [0, 0]
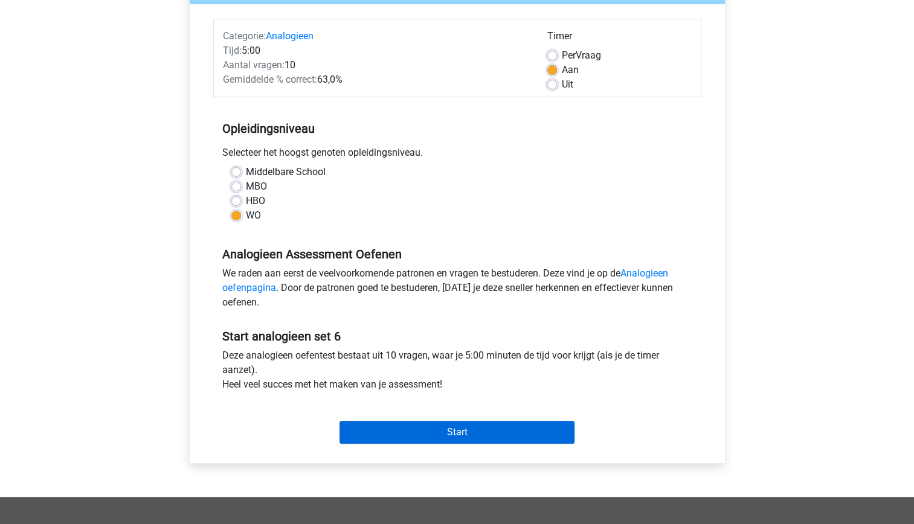
scroll to position [139, 0]
click at [465, 428] on input "Start" at bounding box center [456, 431] width 235 height 23
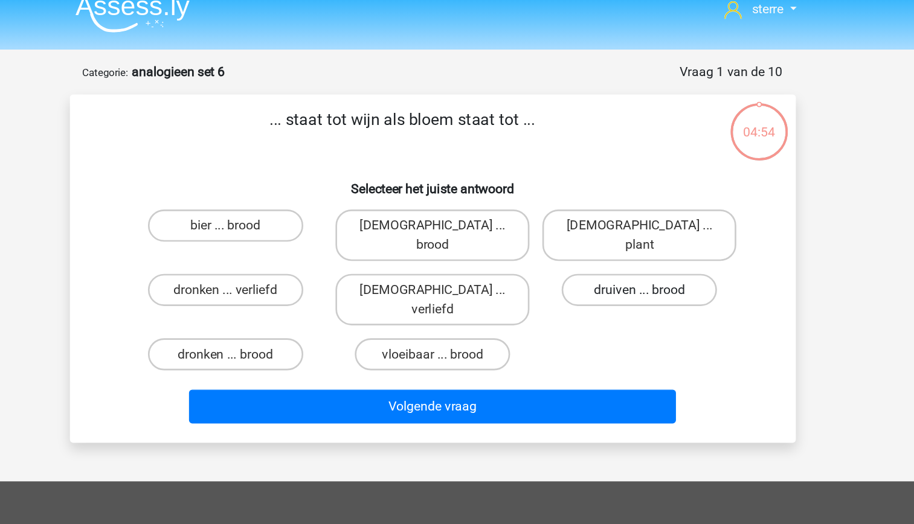
click at [599, 219] on label "druiven ... brood" at bounding box center [612, 231] width 117 height 24
click at [612, 231] on input "druiven ... brood" at bounding box center [616, 235] width 8 height 8
radio input "true"
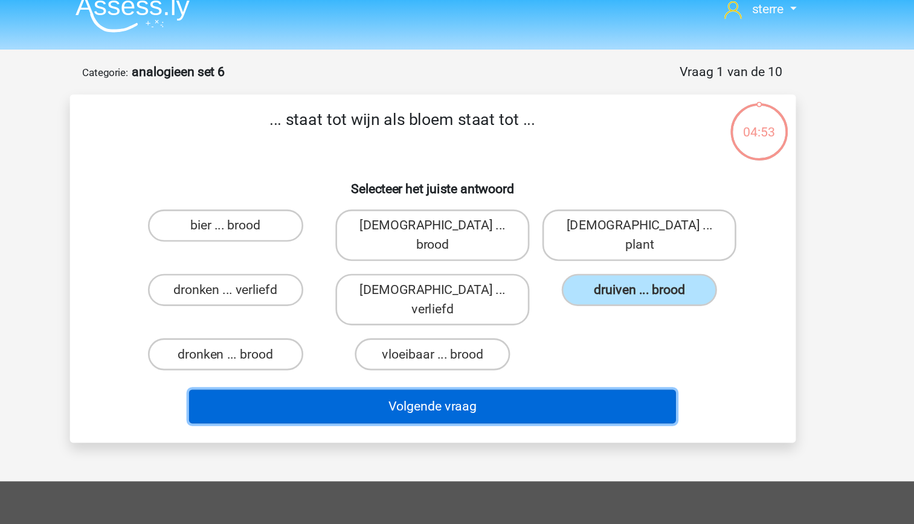
click at [576, 306] on button "Volgende vraag" at bounding box center [456, 318] width 365 height 25
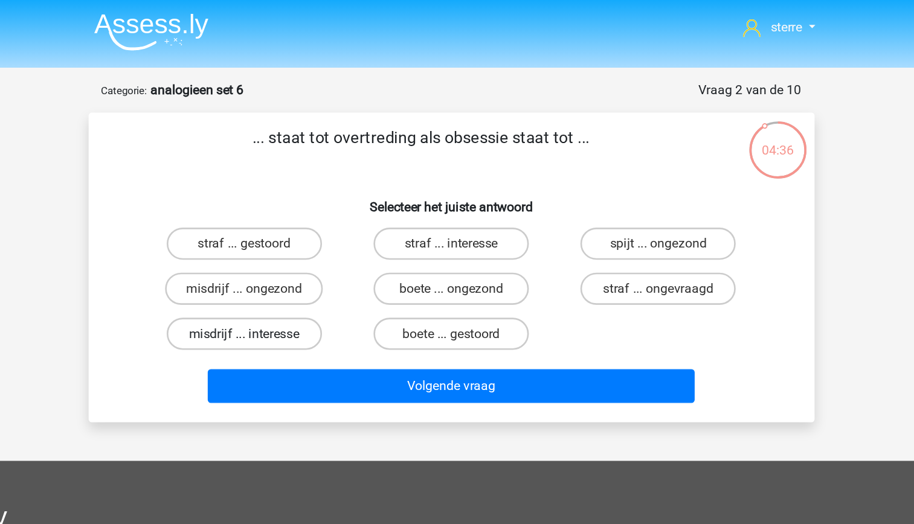
click at [332, 256] on label "misdrijf ... interesse" at bounding box center [301, 251] width 117 height 24
click at [309, 256] on input "misdrijf ... interesse" at bounding box center [305, 255] width 8 height 8
radio input "true"
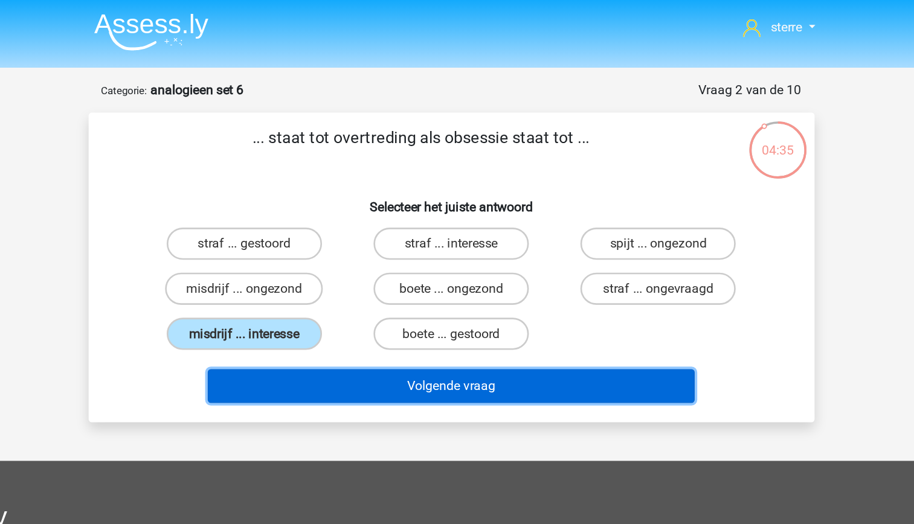
click at [460, 291] on button "Volgende vraag" at bounding box center [456, 289] width 365 height 25
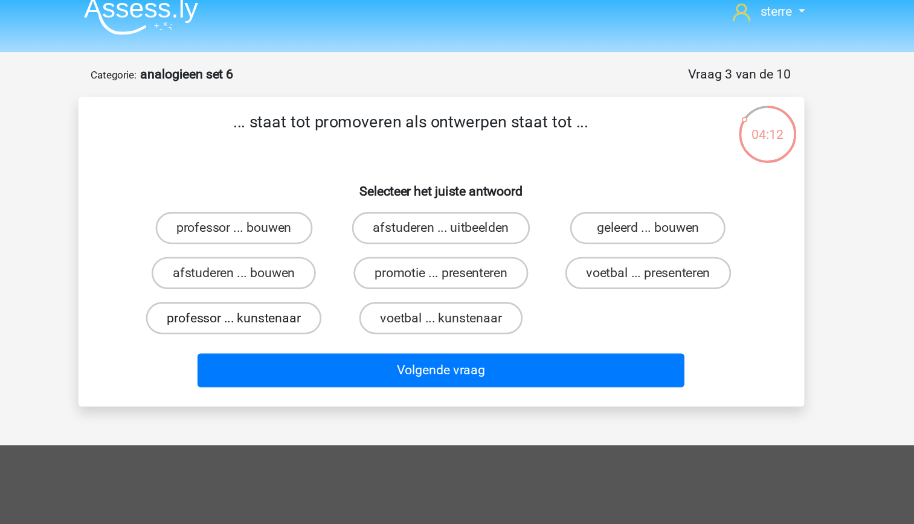
click at [345, 254] on label "professor ... kunstenaar" at bounding box center [302, 251] width 132 height 24
click at [309, 254] on input "professor ... kunstenaar" at bounding box center [305, 255] width 8 height 8
radio input "true"
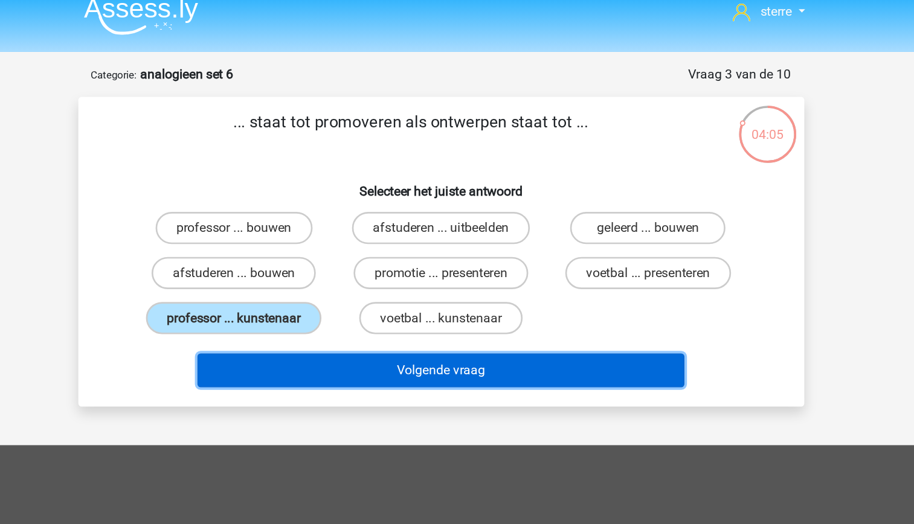
click at [478, 292] on button "Volgende vraag" at bounding box center [456, 289] width 365 height 25
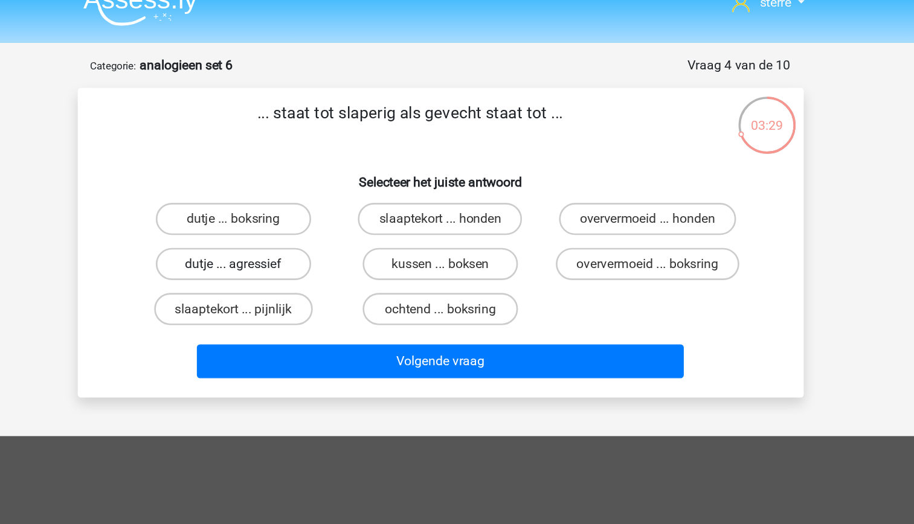
click at [327, 215] on label "dutje ... agressief" at bounding box center [301, 217] width 117 height 24
click at [309, 217] on input "dutje ... agressief" at bounding box center [305, 221] width 8 height 8
radio input "true"
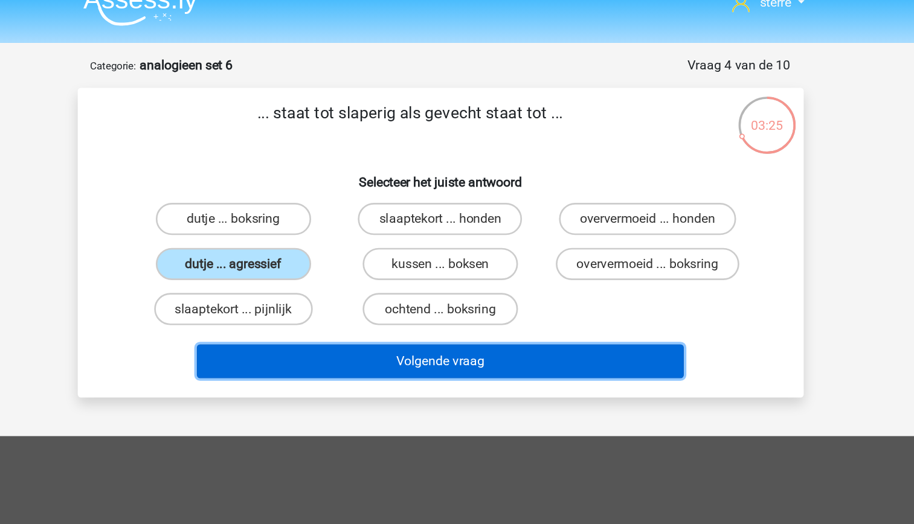
click at [475, 286] on button "Volgende vraag" at bounding box center [456, 289] width 365 height 25
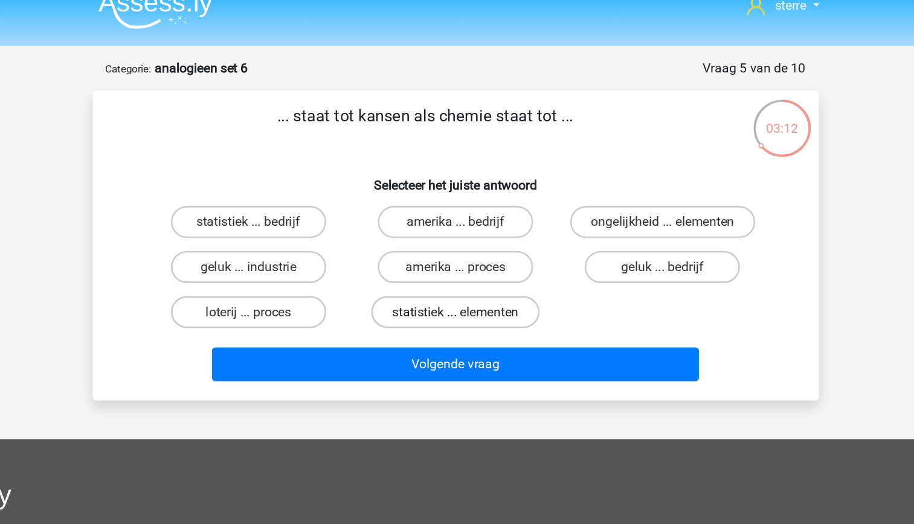
click at [443, 255] on label "statistiek ... elementen" at bounding box center [457, 251] width 126 height 24
click at [457, 255] on input "statistiek ... elementen" at bounding box center [461, 255] width 8 height 8
radio input "true"
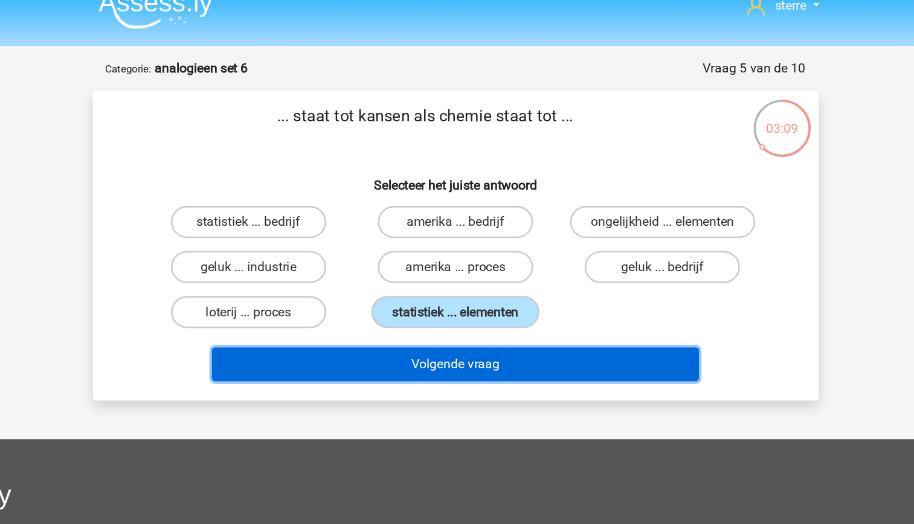
click at [460, 290] on button "Volgende vraag" at bounding box center [456, 289] width 365 height 25
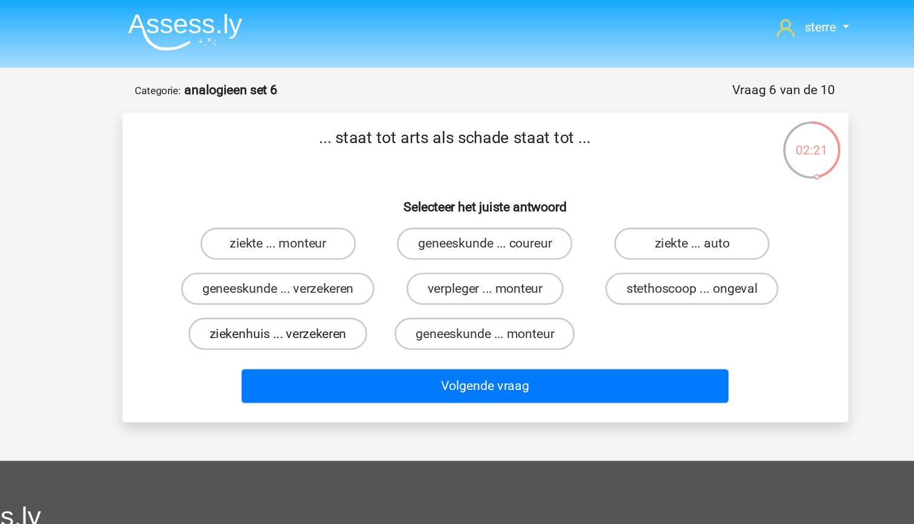
click at [344, 263] on label "ziekenhuis ... verzekeren" at bounding box center [301, 251] width 134 height 24
click at [309, 259] on input "ziekenhuis ... verzekeren" at bounding box center [305, 255] width 8 height 8
radio input "true"
click at [340, 224] on label "geneeskunde ... verzekeren" at bounding box center [301, 217] width 145 height 24
click at [309, 224] on input "geneeskunde ... verzekeren" at bounding box center [305, 221] width 8 height 8
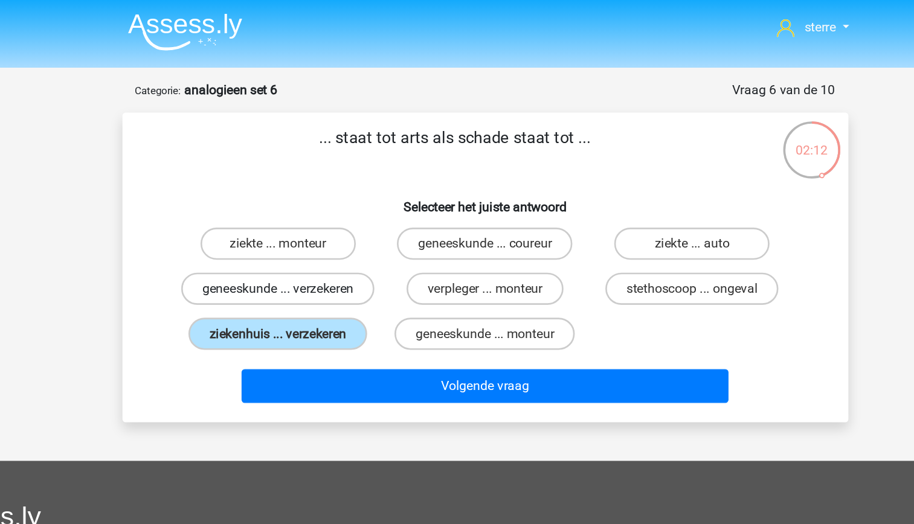
radio input "true"
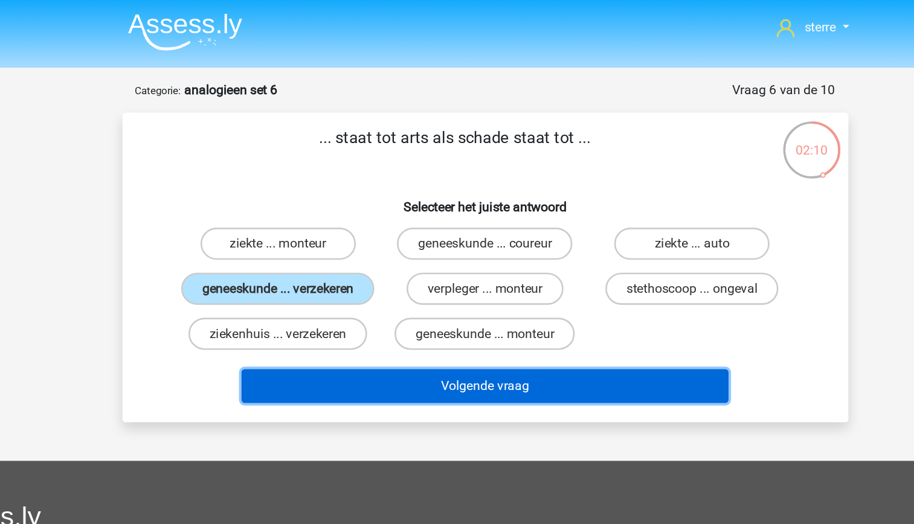
click at [438, 303] on button "Volgende vraag" at bounding box center [456, 289] width 365 height 25
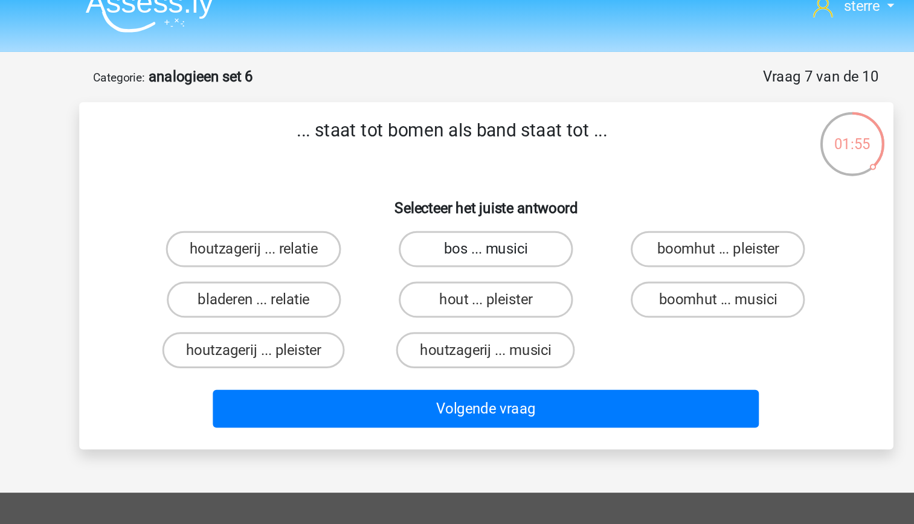
click at [467, 175] on label "bos ... musici" at bounding box center [457, 183] width 117 height 24
click at [464, 183] on input "bos ... musici" at bounding box center [461, 187] width 8 height 8
radio input "true"
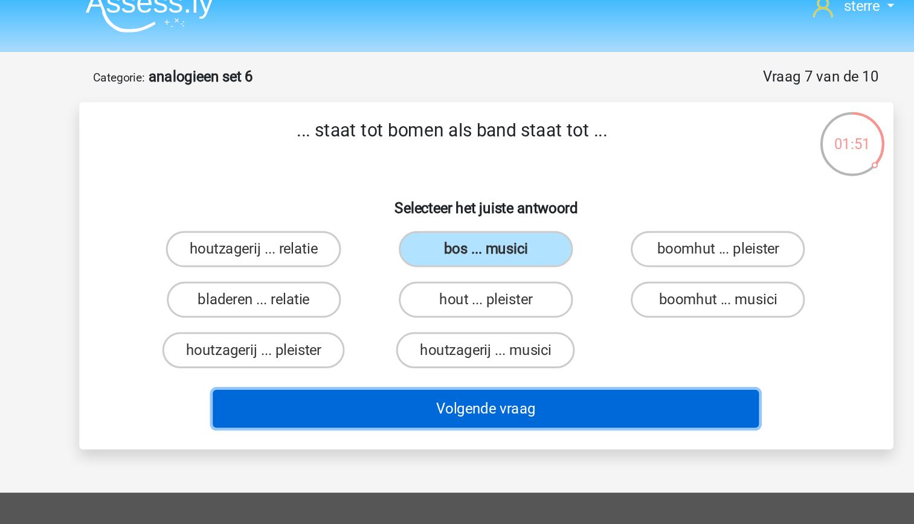
click at [484, 292] on button "Volgende vraag" at bounding box center [456, 289] width 365 height 25
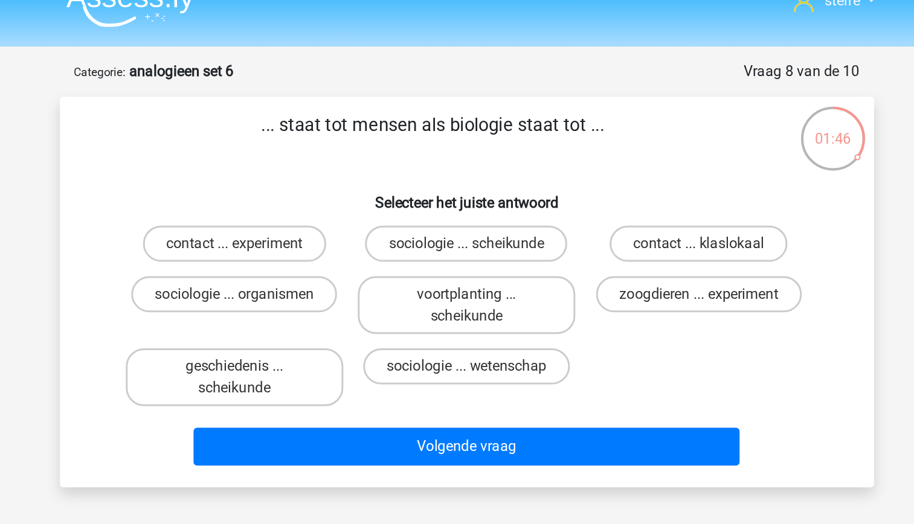
click at [374, 101] on p "... staat tot mensen als biologie staat tot ..." at bounding box center [434, 112] width 461 height 36
drag, startPoint x: 374, startPoint y: 101, endPoint x: 370, endPoint y: 140, distance: 38.8
click at [370, 140] on h6 "Selecteer het juiste antwoord" at bounding box center [457, 150] width 506 height 21
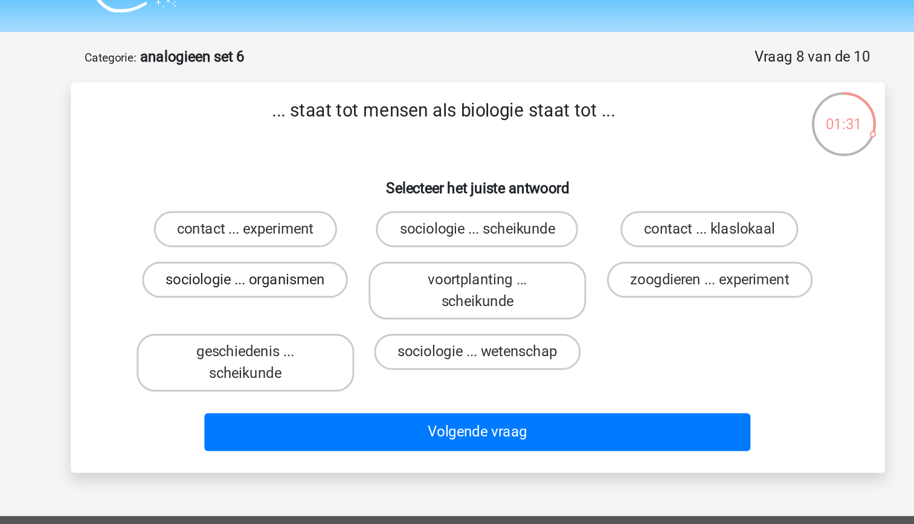
click at [337, 220] on label "sociologie ... organismen" at bounding box center [302, 217] width 138 height 24
click at [309, 220] on input "sociologie ... organismen" at bounding box center [305, 221] width 8 height 8
radio input "true"
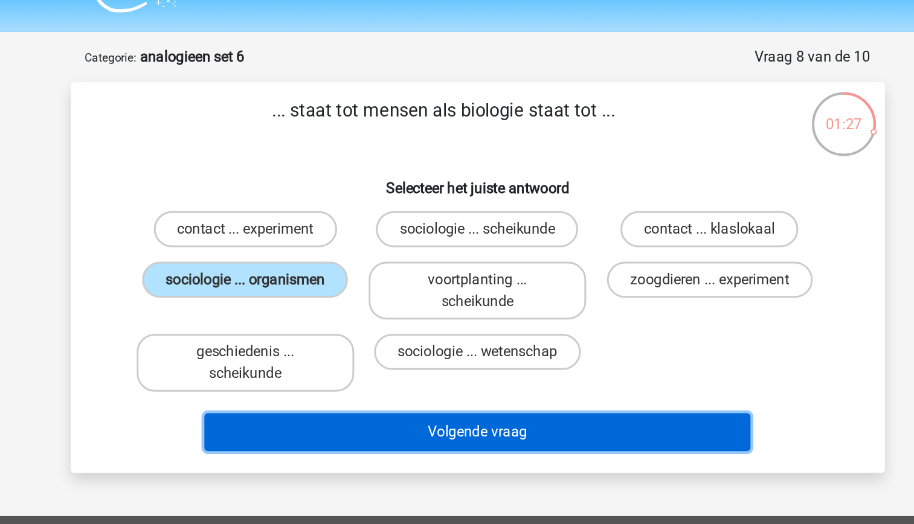
click at [429, 316] on button "Volgende vraag" at bounding box center [456, 318] width 365 height 25
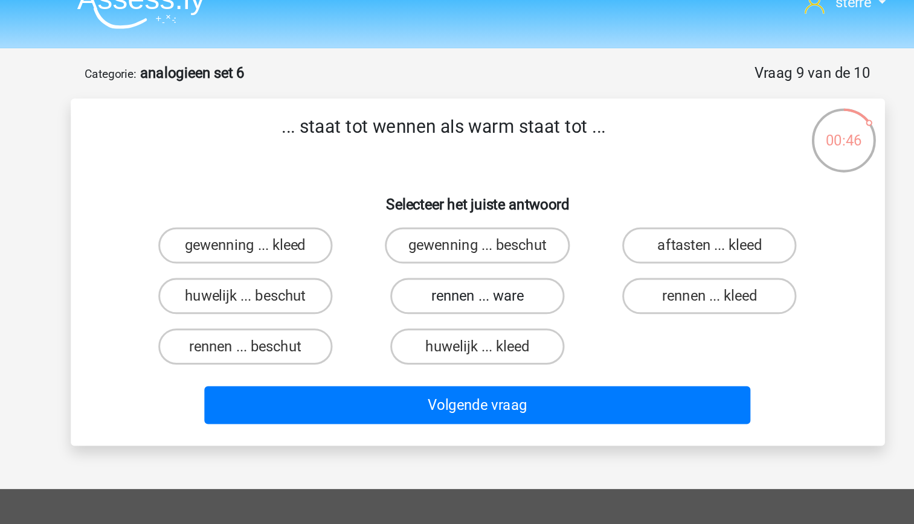
click at [468, 219] on label "rennen ... ware" at bounding box center [457, 217] width 117 height 24
click at [464, 219] on input "rennen ... ware" at bounding box center [461, 221] width 8 height 8
radio input "true"
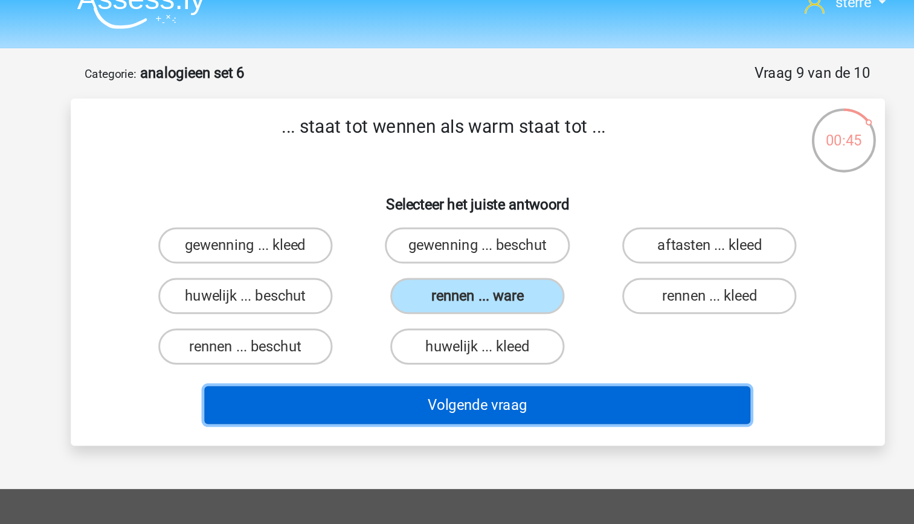
click at [497, 283] on button "Volgende vraag" at bounding box center [456, 289] width 365 height 25
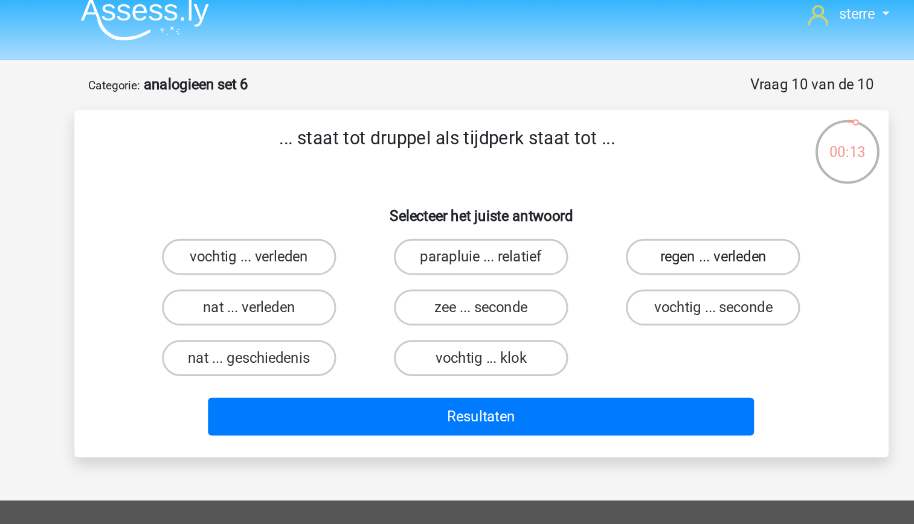
click at [593, 186] on label "regen ... verleden" at bounding box center [612, 183] width 117 height 24
click at [612, 186] on input "regen ... verleden" at bounding box center [616, 187] width 8 height 8
radio input "true"
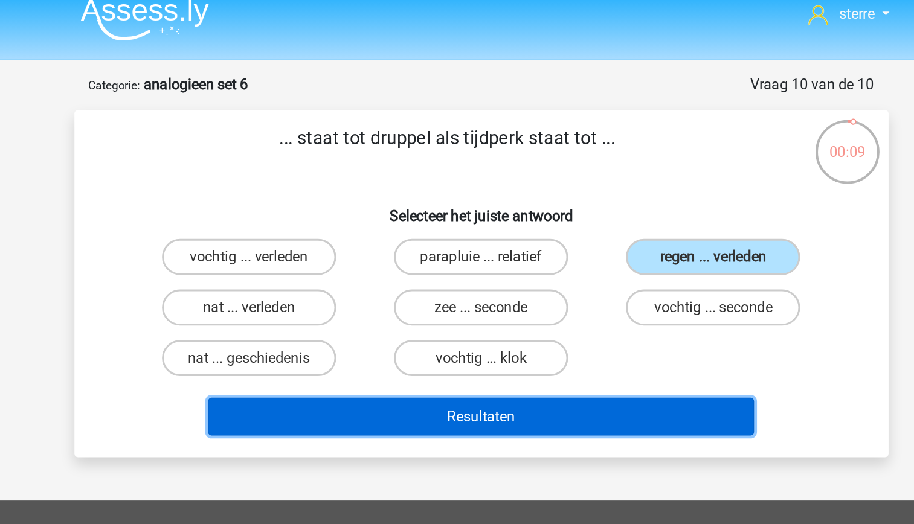
click at [511, 298] on button "Resultaten" at bounding box center [456, 289] width 365 height 25
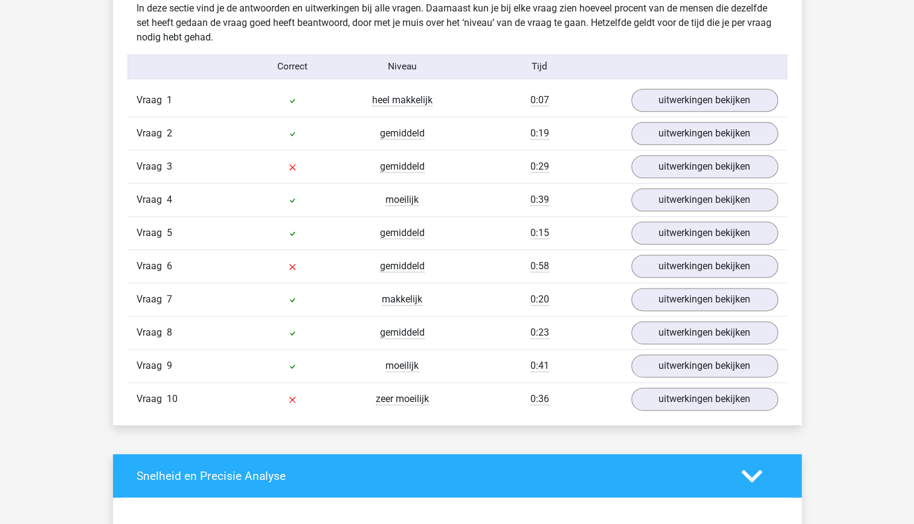
scroll to position [749, 0]
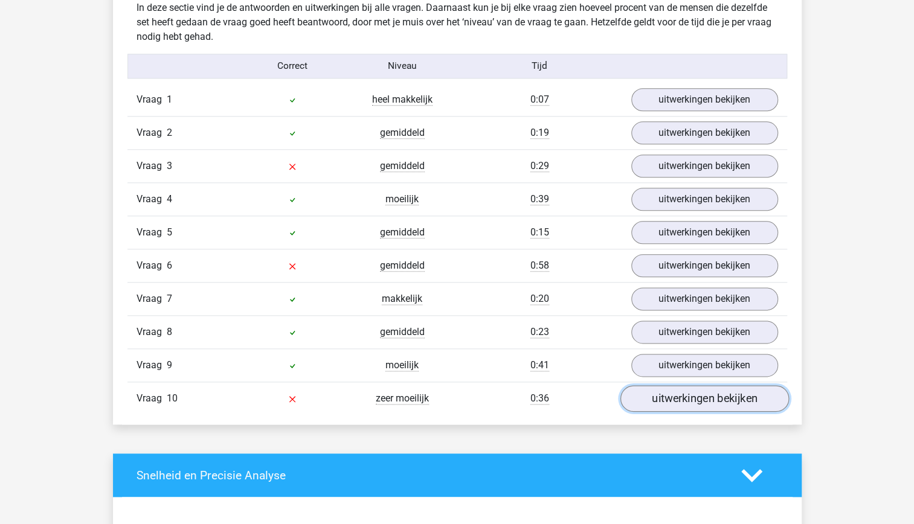
click at [695, 393] on link "uitwerkingen bekijken" at bounding box center [704, 398] width 169 height 27
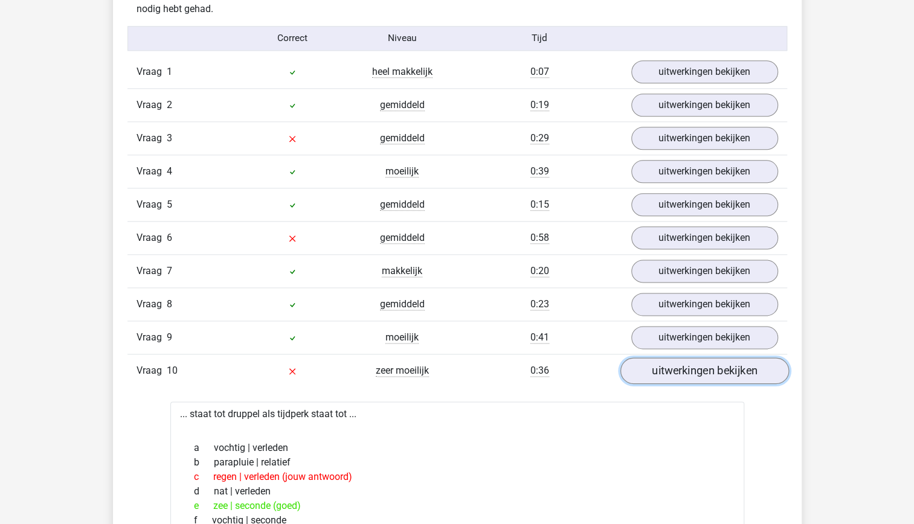
scroll to position [776, 0]
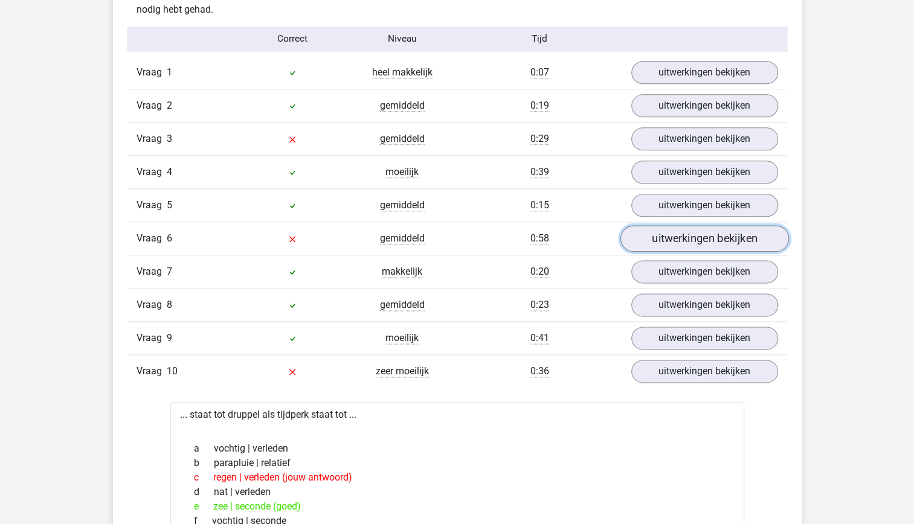
click at [714, 231] on link "uitwerkingen bekijken" at bounding box center [704, 238] width 169 height 27
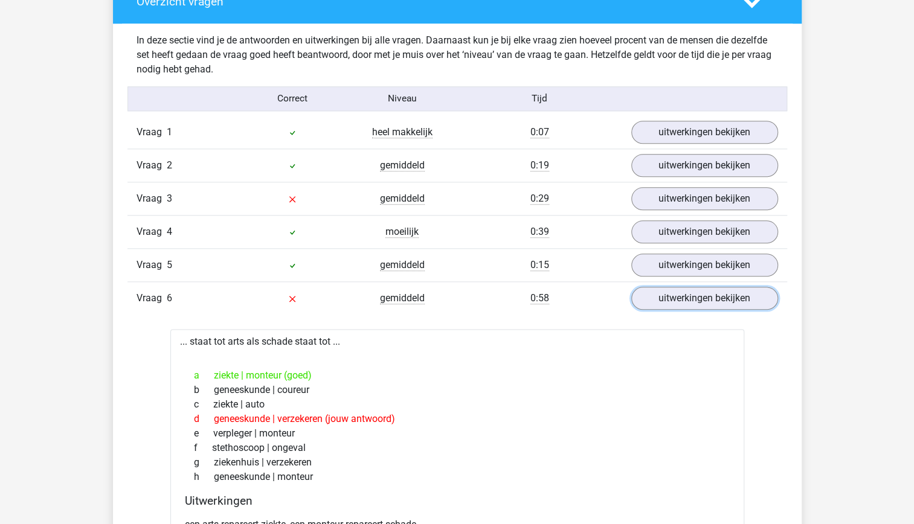
scroll to position [717, 0]
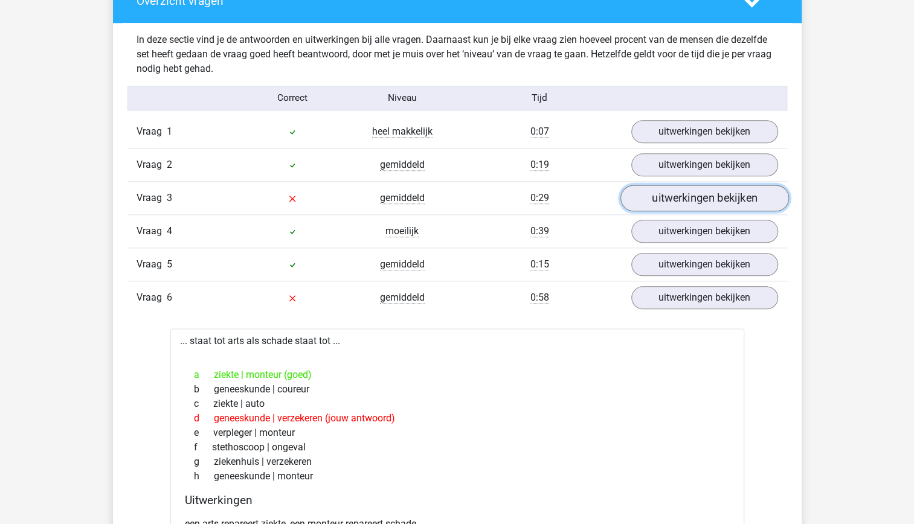
click at [745, 197] on link "uitwerkingen bekijken" at bounding box center [704, 198] width 169 height 27
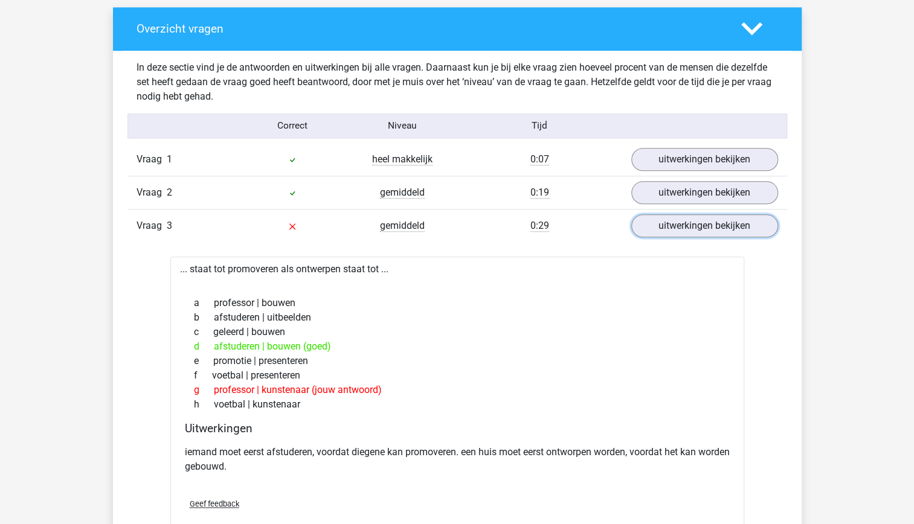
scroll to position [690, 0]
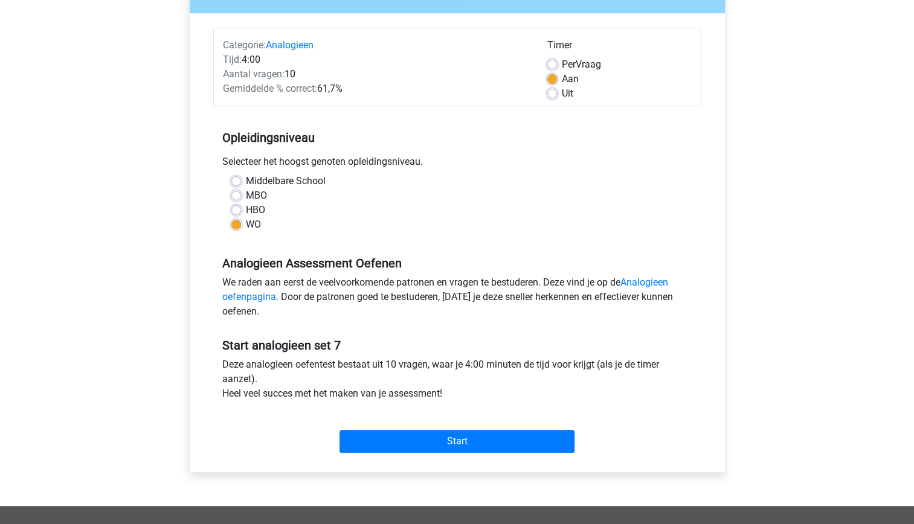
scroll to position [130, 0]
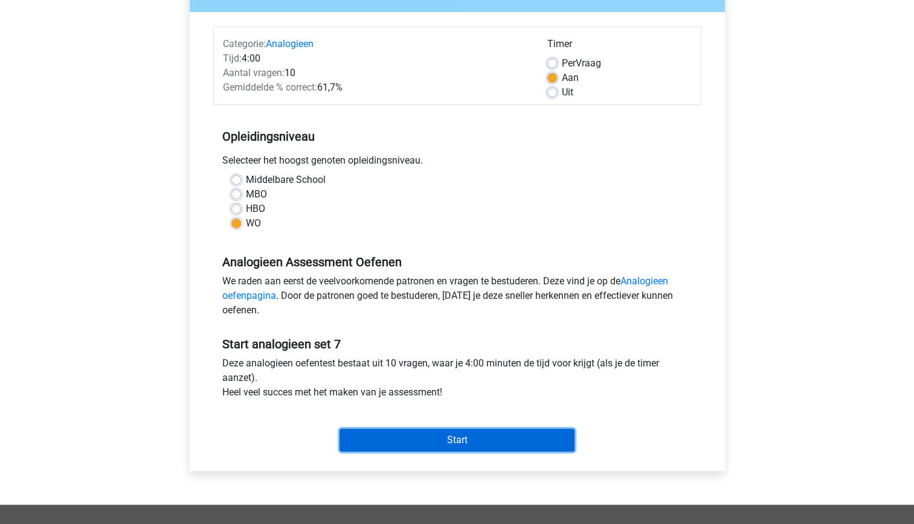
click at [454, 443] on input "Start" at bounding box center [456, 440] width 235 height 23
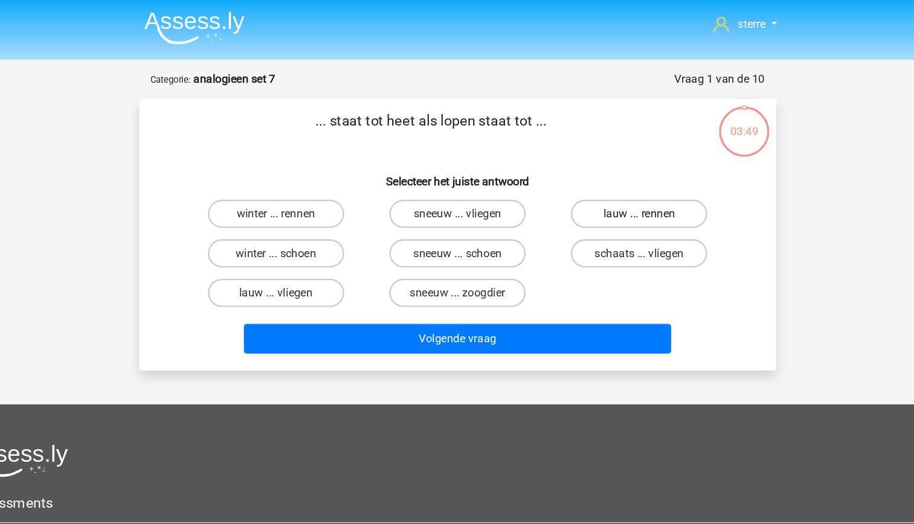
click at [600, 186] on label "lauw ... rennen" at bounding box center [612, 183] width 117 height 24
click at [612, 186] on input "lauw ... rennen" at bounding box center [616, 187] width 8 height 8
radio input "true"
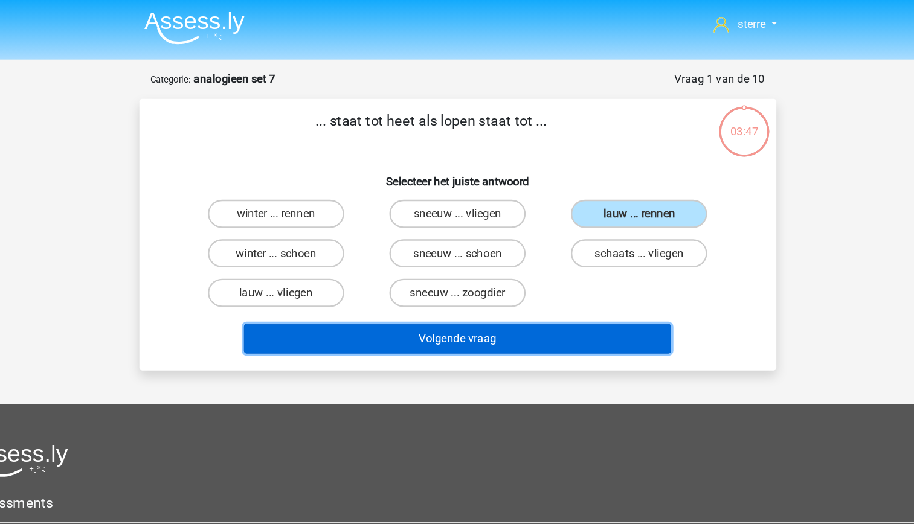
click at [528, 298] on button "Volgende vraag" at bounding box center [456, 289] width 365 height 25
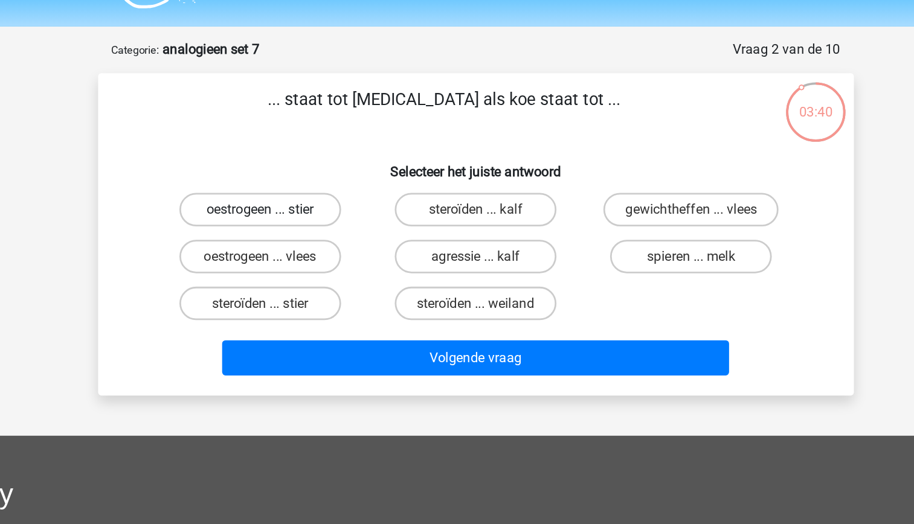
click at [342, 190] on label "oestrogeen ... stier" at bounding box center [301, 183] width 117 height 24
click at [309, 190] on input "oestrogeen ... stier" at bounding box center [305, 187] width 8 height 8
radio input "true"
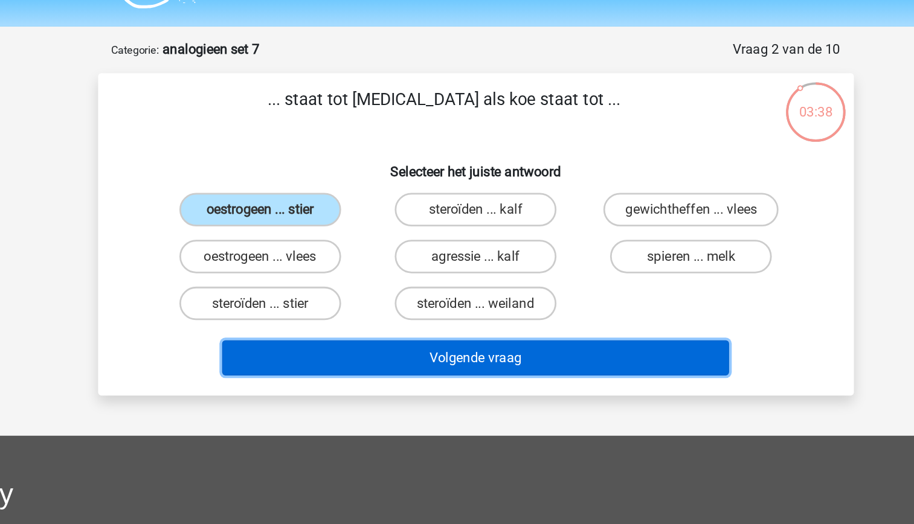
click at [445, 289] on button "Volgende vraag" at bounding box center [456, 289] width 365 height 25
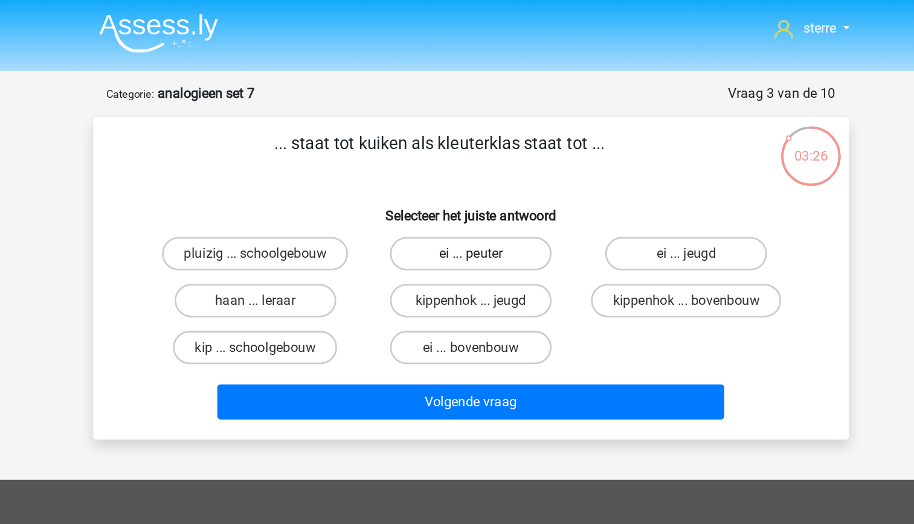
click at [441, 181] on label "ei ... peuter" at bounding box center [457, 183] width 117 height 24
click at [457, 183] on input "ei ... peuter" at bounding box center [461, 187] width 8 height 8
radio input "true"
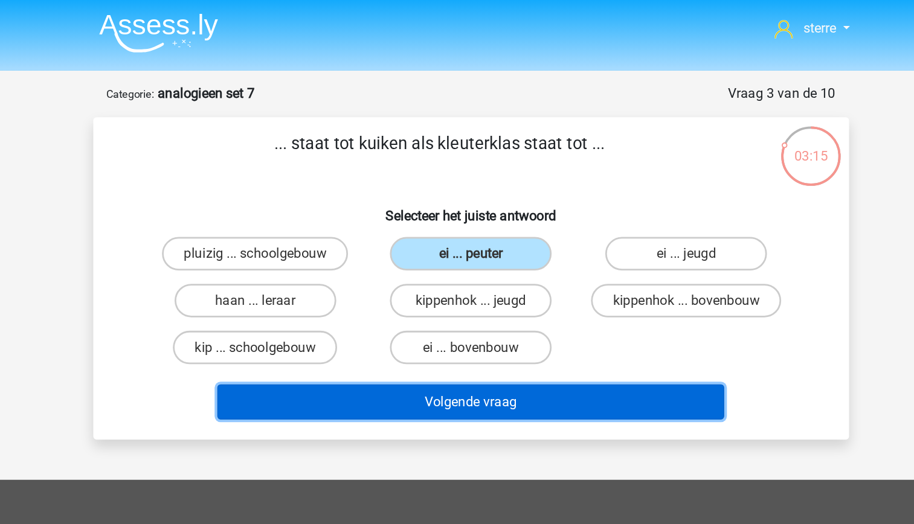
click at [489, 286] on button "Volgende vraag" at bounding box center [456, 289] width 365 height 25
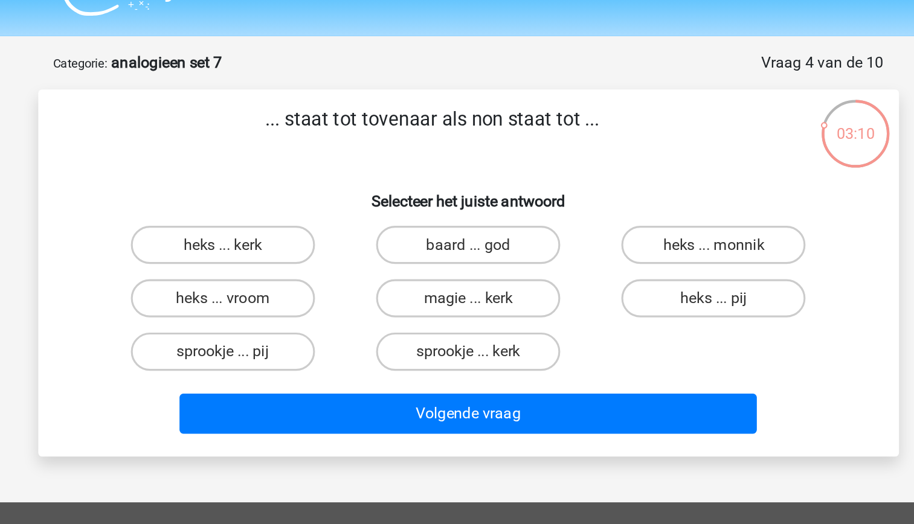
click at [371, 158] on h6 "Selecteer het juiste antwoord" at bounding box center [457, 150] width 506 height 21
drag, startPoint x: 371, startPoint y: 158, endPoint x: 338, endPoint y: 130, distance: 42.8
click at [338, 130] on p "... staat tot tovenaar als non staat tot ..." at bounding box center [434, 112] width 461 height 36
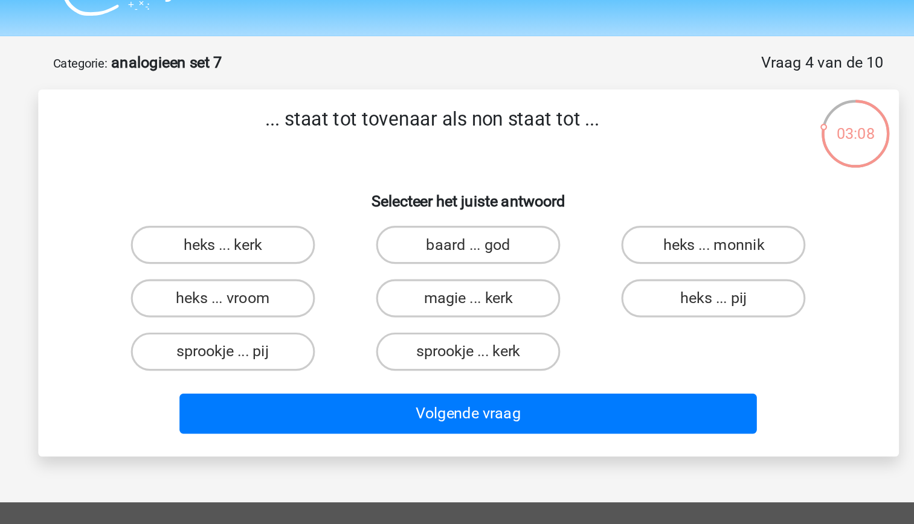
click at [352, 105] on p "... staat tot tovenaar als non staat tot ..." at bounding box center [434, 112] width 461 height 36
drag, startPoint x: 352, startPoint y: 105, endPoint x: 395, endPoint y: 146, distance: 59.8
click at [395, 146] on h6 "Selecteer het juiste antwoord" at bounding box center [457, 150] width 506 height 21
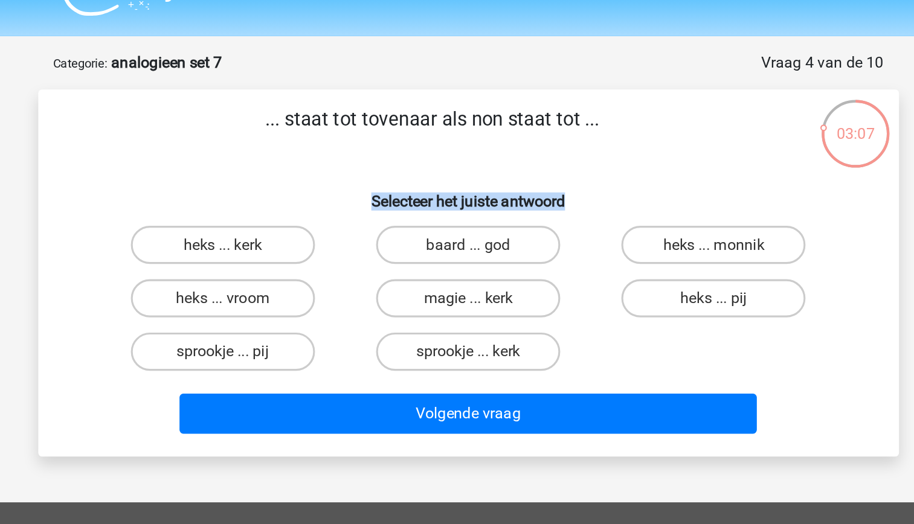
click at [395, 146] on h6 "Selecteer het juiste antwoord" at bounding box center [457, 150] width 506 height 21
drag, startPoint x: 395, startPoint y: 146, endPoint x: 360, endPoint y: 106, distance: 53.1
click at [360, 106] on p "... staat tot tovenaar als non staat tot ..." at bounding box center [434, 112] width 461 height 36
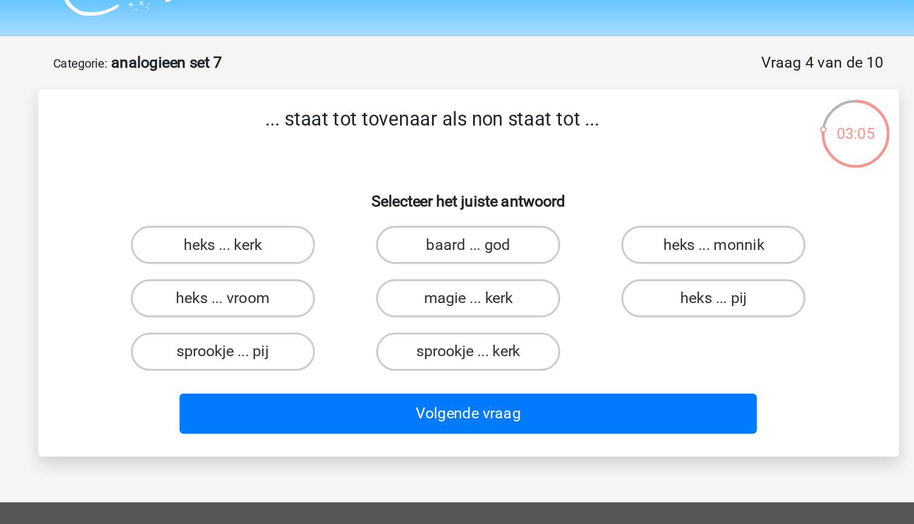
drag, startPoint x: 360, startPoint y: 106, endPoint x: 381, endPoint y: 135, distance: 35.4
click at [381, 135] on div "... staat tot tovenaar als non staat tot ... Selecteer het juiste antwoord heks…" at bounding box center [457, 200] width 535 height 213
click at [390, 150] on h6 "Selecteer het juiste antwoord" at bounding box center [457, 150] width 506 height 21
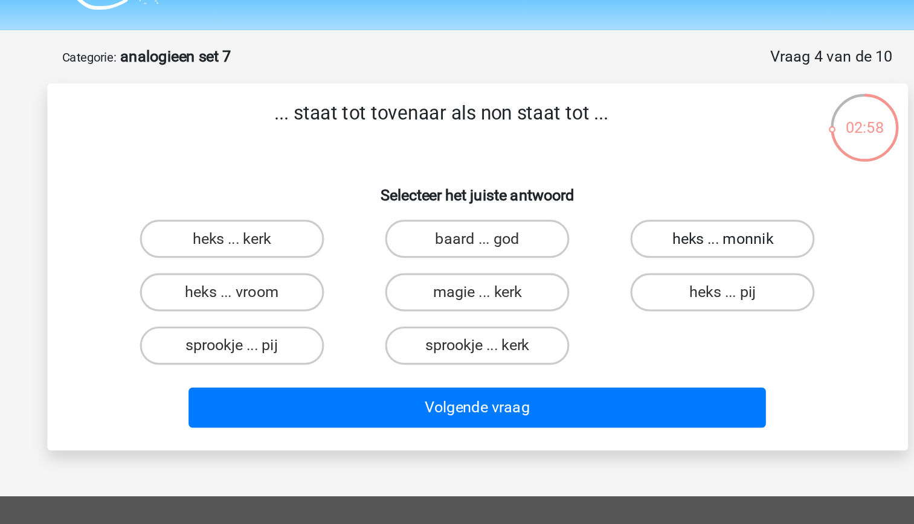
click at [605, 188] on label "heks ... monnik" at bounding box center [612, 183] width 117 height 24
click at [612, 188] on input "heks ... monnik" at bounding box center [616, 187] width 8 height 8
radio input "true"
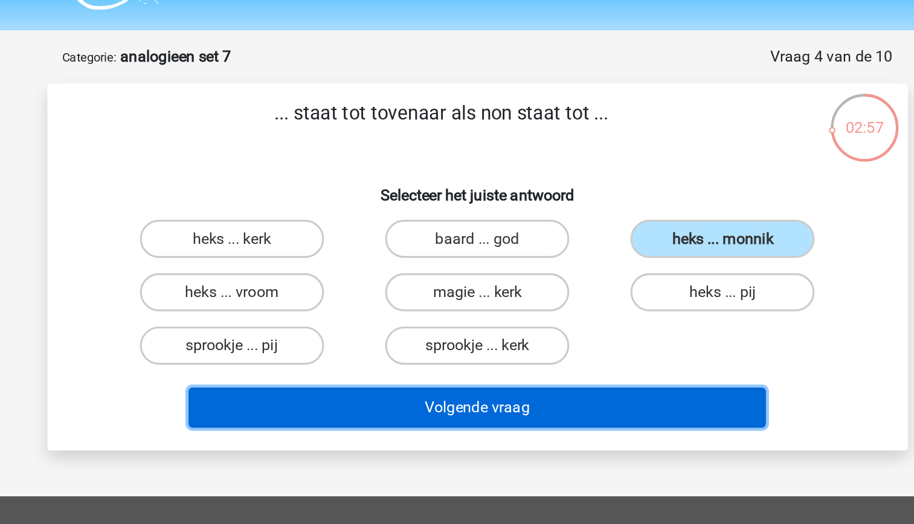
click at [558, 298] on button "Volgende vraag" at bounding box center [456, 289] width 365 height 25
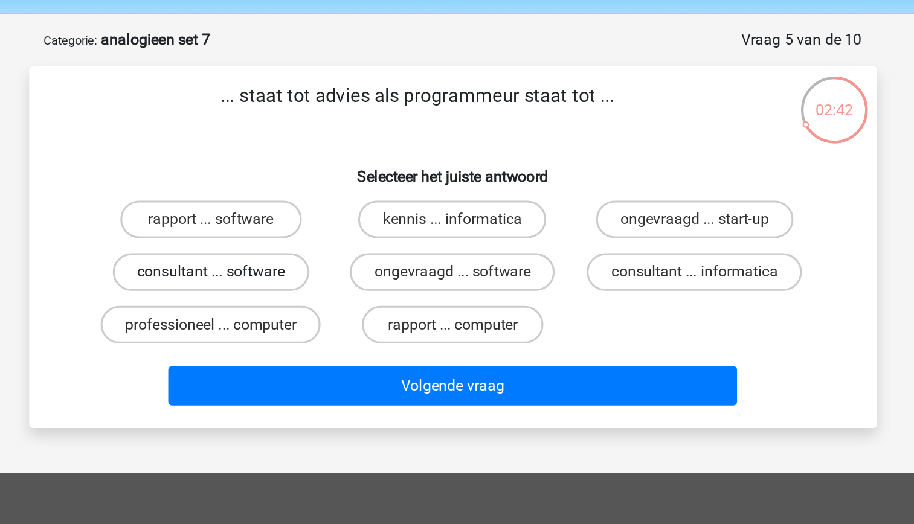
click at [320, 222] on label "consultant ... software" at bounding box center [302, 217] width 126 height 24
click at [309, 222] on input "consultant ... software" at bounding box center [305, 221] width 8 height 8
radio input "true"
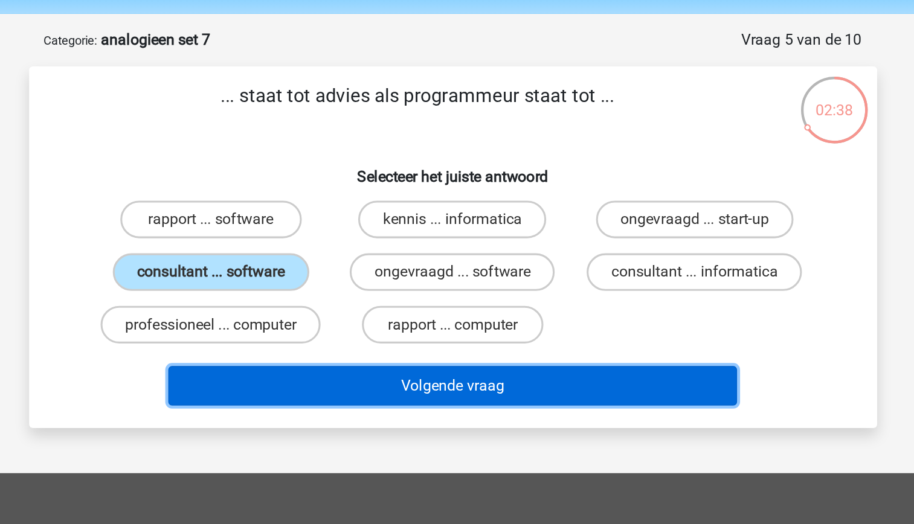
click at [475, 288] on button "Volgende vraag" at bounding box center [456, 289] width 365 height 25
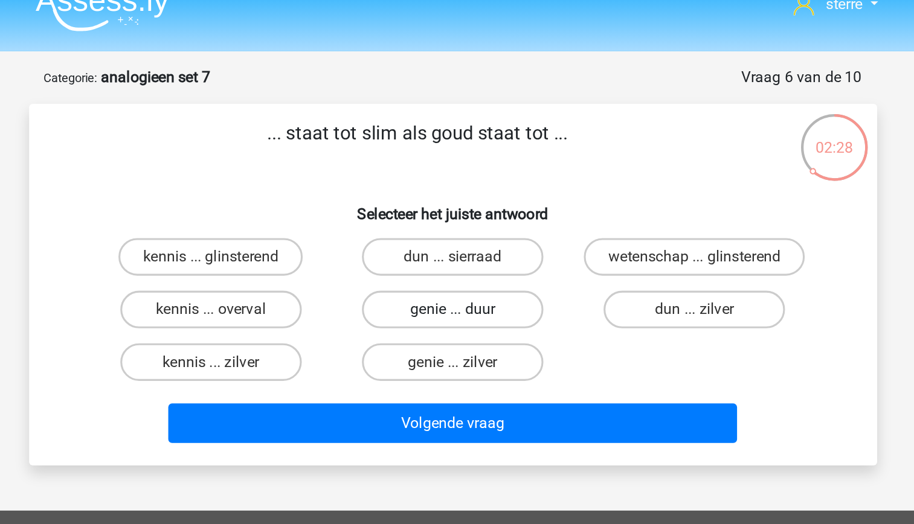
click at [489, 220] on label "genie ... duur" at bounding box center [457, 217] width 117 height 24
click at [464, 220] on input "genie ... duur" at bounding box center [461, 221] width 8 height 8
radio input "true"
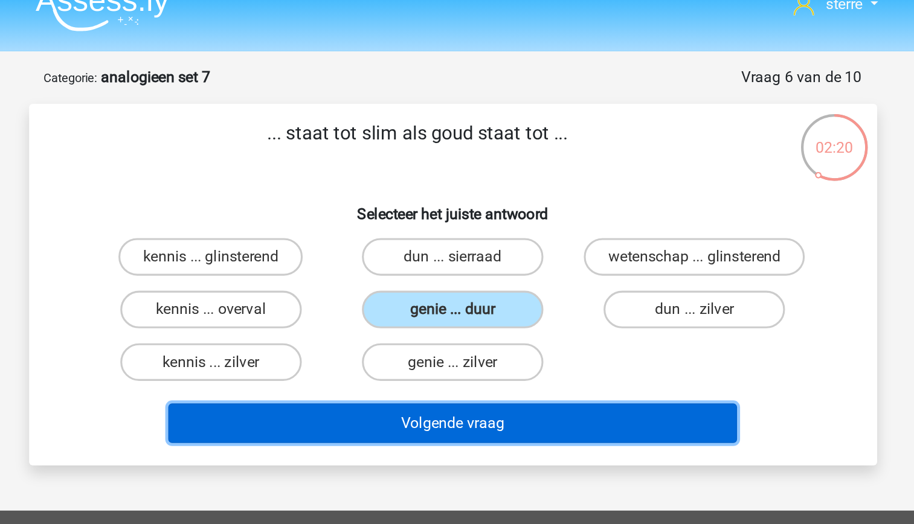
click at [511, 290] on button "Volgende vraag" at bounding box center [456, 289] width 365 height 25
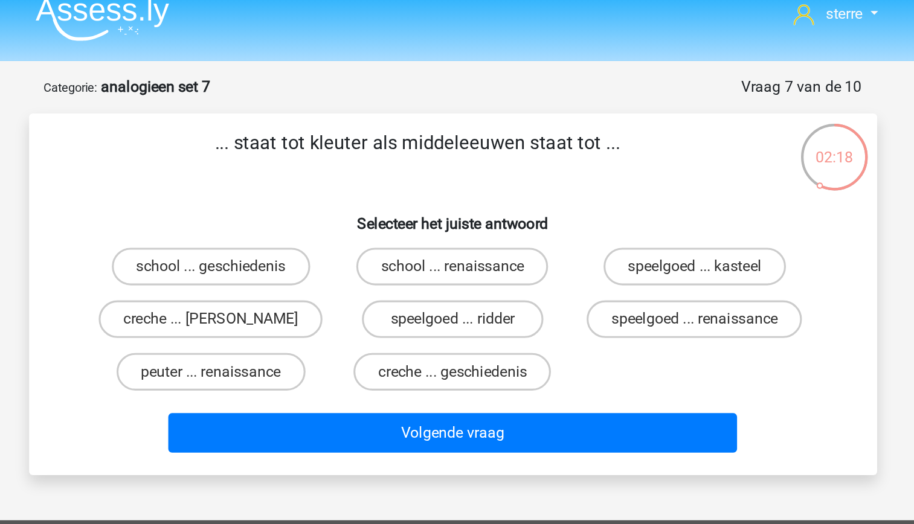
click at [442, 103] on p "... staat tot kleuter als middeleeuwen staat tot ..." at bounding box center [434, 112] width 461 height 36
drag, startPoint x: 442, startPoint y: 103, endPoint x: 442, endPoint y: 130, distance: 26.6
click at [442, 130] on p "... staat tot kleuter als middeleeuwen staat tot ..." at bounding box center [434, 112] width 461 height 36
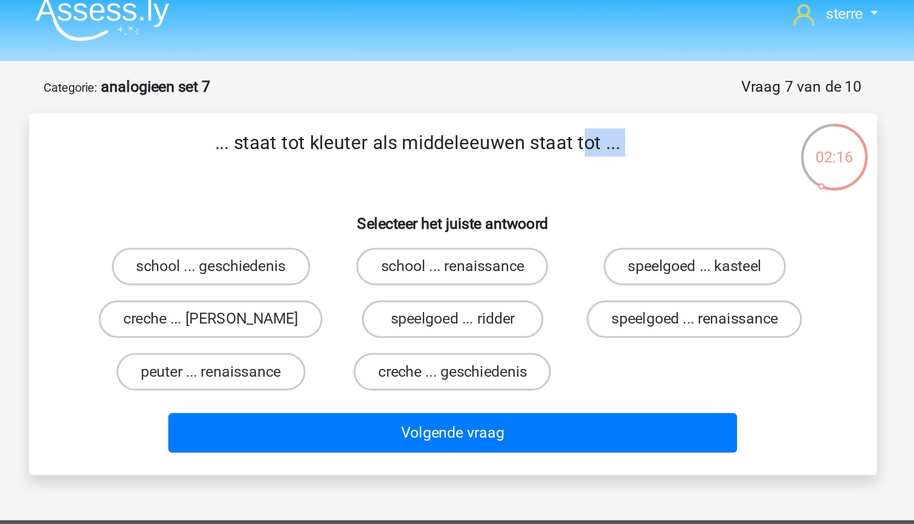
click at [361, 141] on h6 "Selecteer het juiste antwoord" at bounding box center [457, 150] width 506 height 21
click at [321, 253] on label "peuter ... renaissance" at bounding box center [301, 251] width 121 height 24
click at [309, 253] on input "peuter ... renaissance" at bounding box center [305, 255] width 8 height 8
radio input "true"
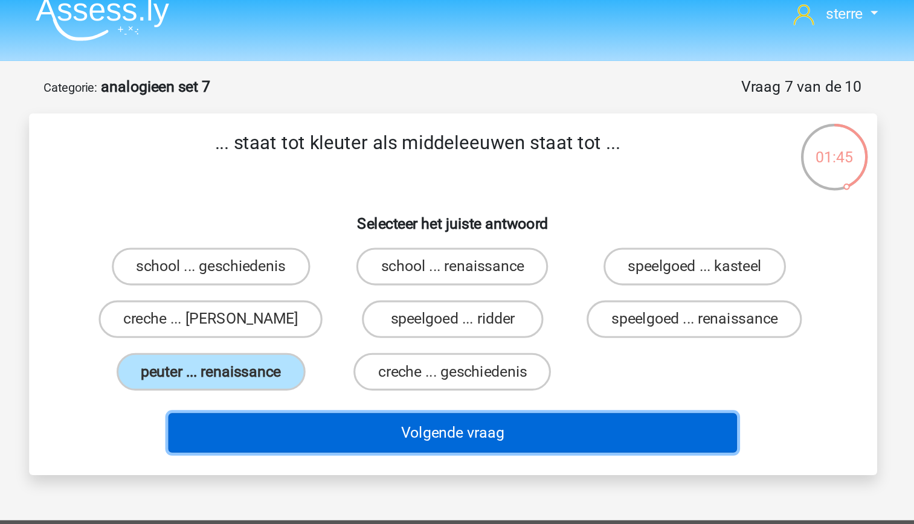
click at [426, 293] on button "Volgende vraag" at bounding box center [456, 289] width 365 height 25
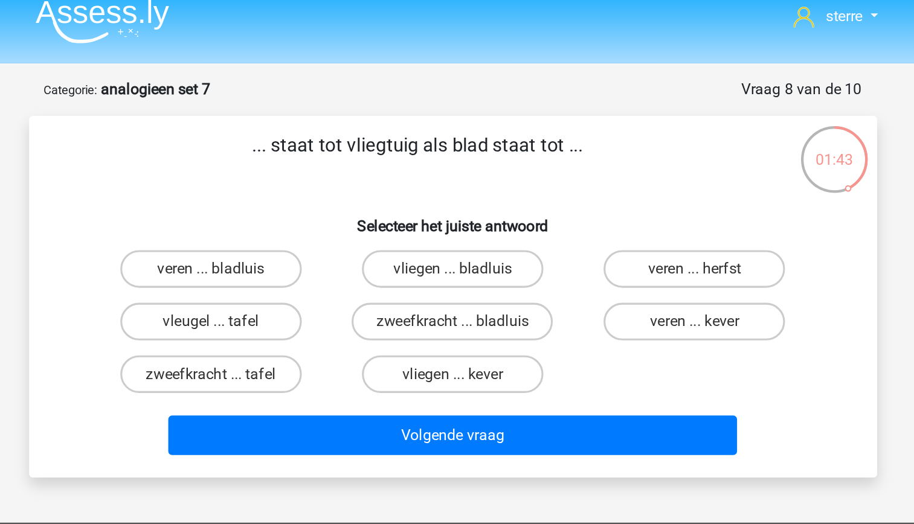
click at [400, 114] on p "... staat tot vliegtuig als blad staat tot ..." at bounding box center [434, 112] width 461 height 36
drag, startPoint x: 400, startPoint y: 114, endPoint x: 405, endPoint y: 135, distance: 22.2
click at [405, 135] on div "... staat tot vliegtuig als blad staat tot ... Selecteer het juiste antwoord ve…" at bounding box center [457, 200] width 535 height 213
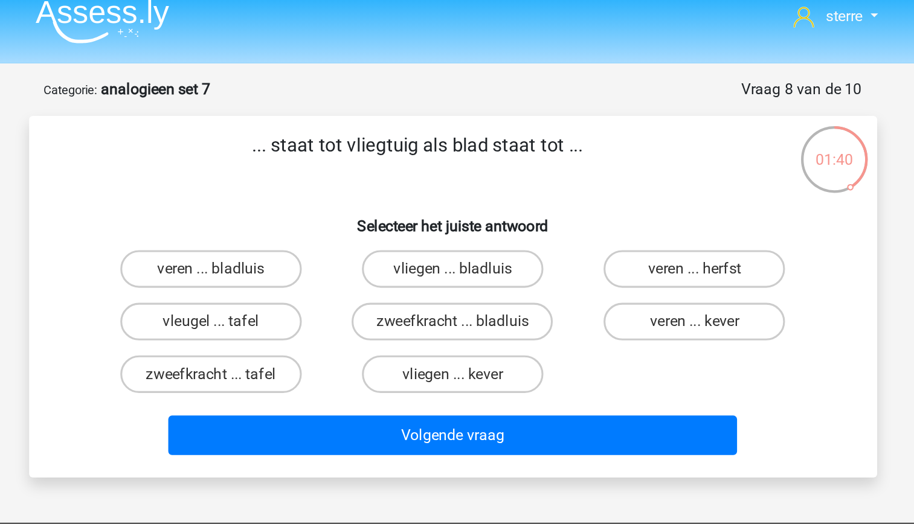
click at [400, 101] on p "... staat tot vliegtuig als blad staat tot ..." at bounding box center [434, 112] width 461 height 36
drag, startPoint x: 400, startPoint y: 101, endPoint x: 403, endPoint y: 122, distance: 20.9
click at [403, 122] on p "... staat tot vliegtuig als blad staat tot ..." at bounding box center [434, 112] width 461 height 36
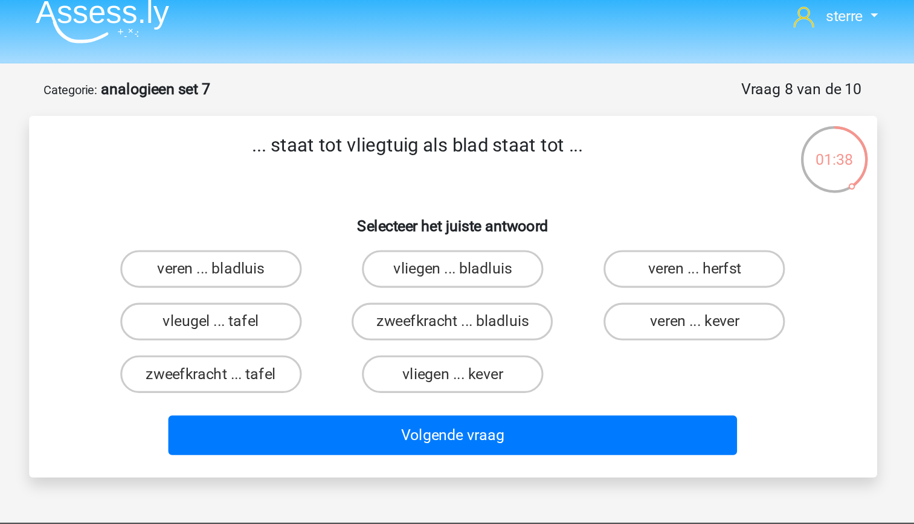
click at [420, 138] on div "... staat tot vliegtuig als blad staat tot ... Selecteer het juiste antwoord ve…" at bounding box center [457, 200] width 535 height 213
click at [310, 218] on label "vleugel ... tafel" at bounding box center [301, 217] width 117 height 24
click at [309, 218] on input "vleugel ... tafel" at bounding box center [305, 221] width 8 height 8
radio input "true"
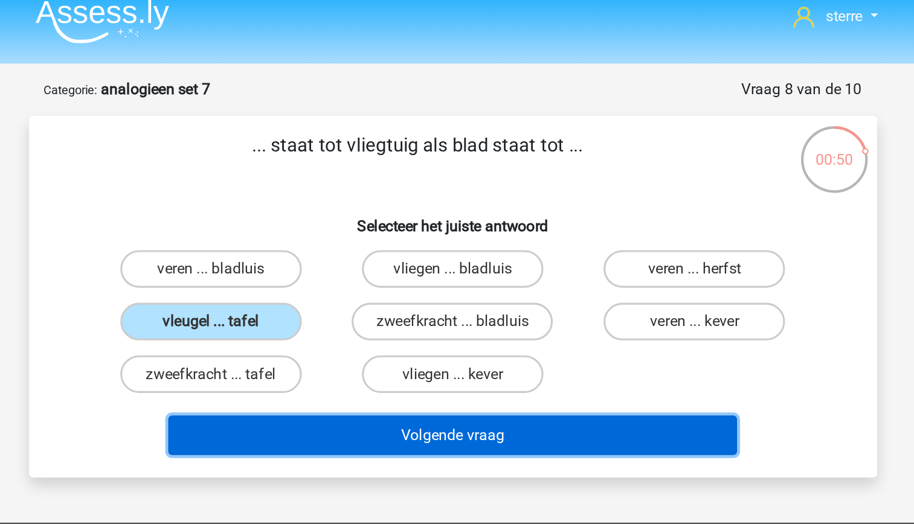
click at [482, 297] on button "Volgende vraag" at bounding box center [456, 289] width 365 height 25
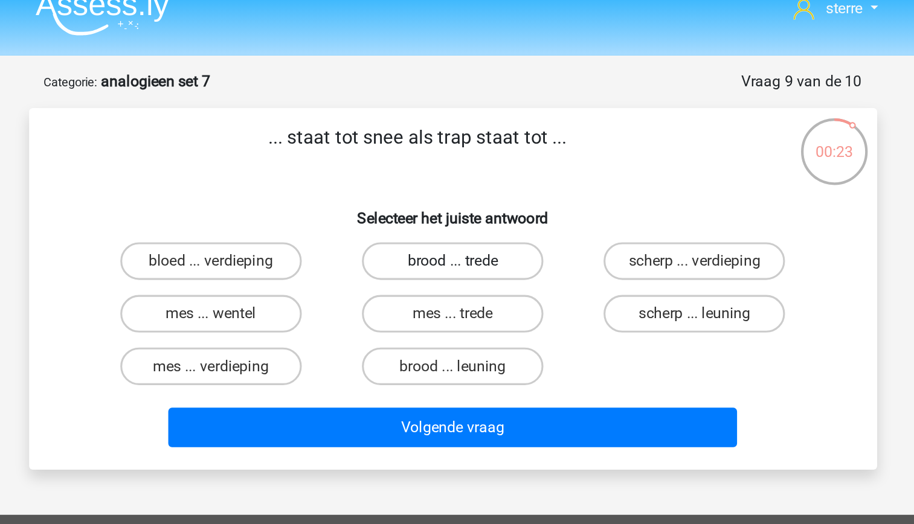
click at [477, 186] on label "brood ... trede" at bounding box center [457, 183] width 117 height 24
click at [464, 186] on input "brood ... trede" at bounding box center [461, 187] width 8 height 8
radio input "true"
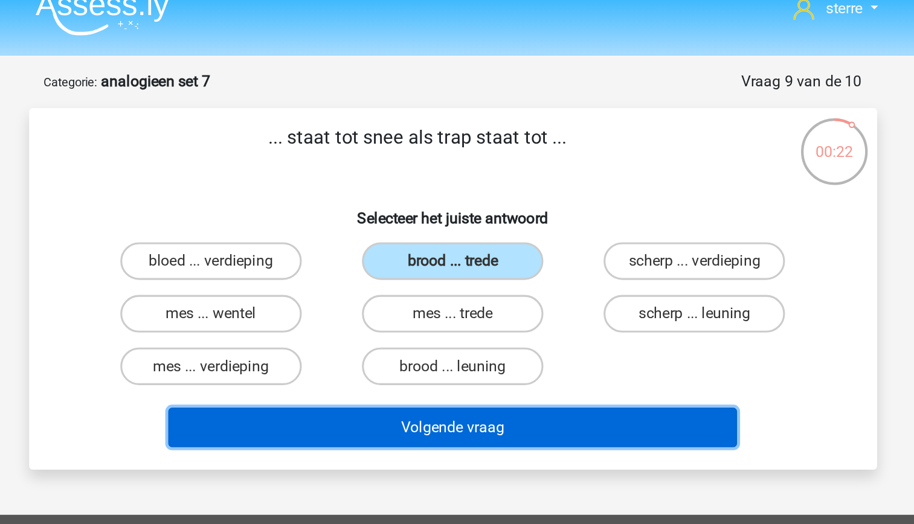
click at [504, 292] on button "Volgende vraag" at bounding box center [456, 289] width 365 height 25
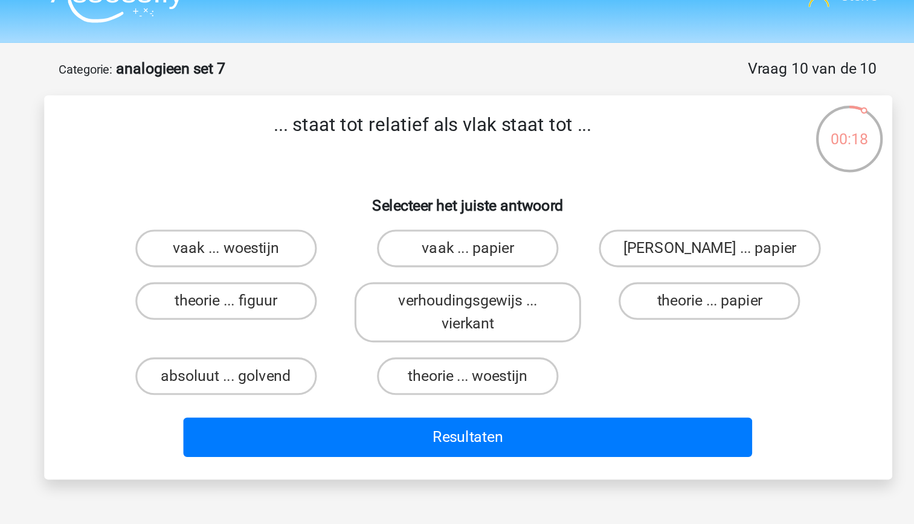
click at [358, 94] on p "... staat tot relatief als vlak staat tot ..." at bounding box center [434, 112] width 461 height 36
drag, startPoint x: 358, startPoint y: 94, endPoint x: 367, endPoint y: 132, distance: 39.1
click at [367, 132] on div "... staat tot relatief als vlak staat tot ... Selecteer het juiste antwoord vaa…" at bounding box center [457, 208] width 535 height 228
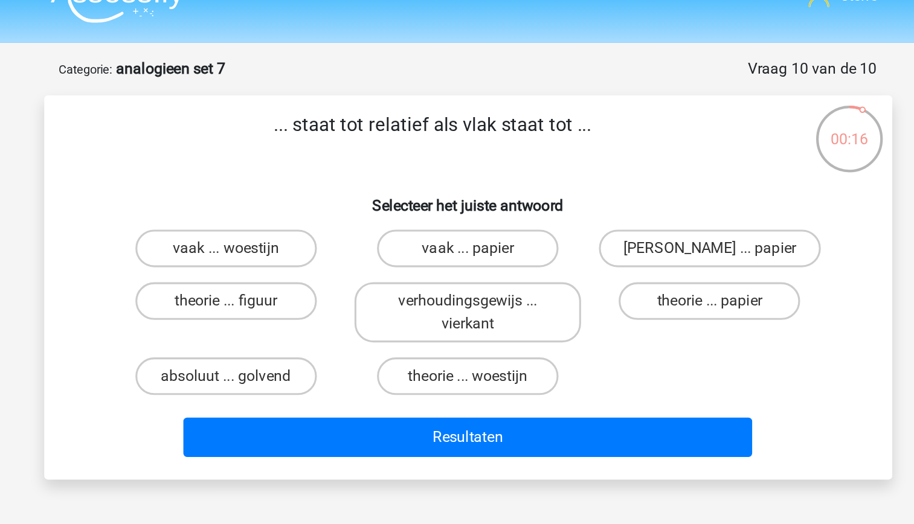
click at [374, 150] on h6 "Selecteer het juiste antwoord" at bounding box center [457, 150] width 506 height 21
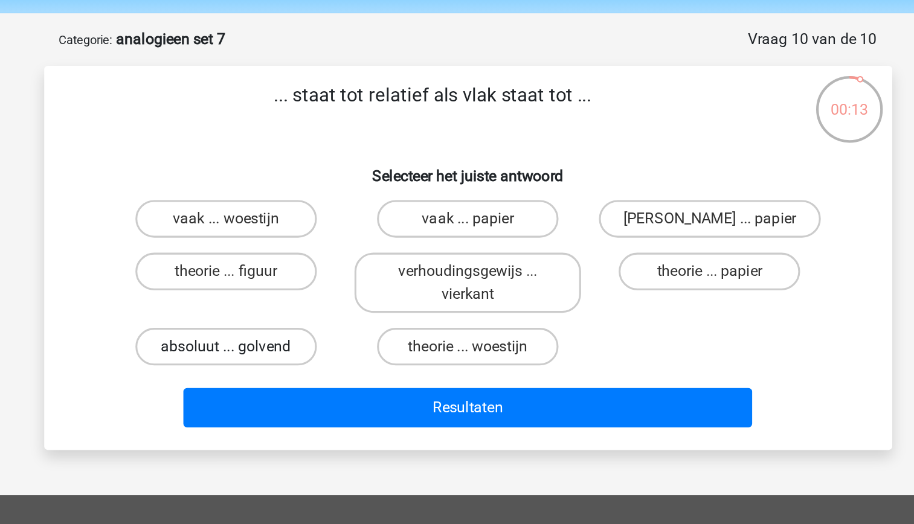
click at [335, 267] on label "absoluut ... golvend" at bounding box center [301, 265] width 117 height 24
click at [309, 267] on input "absoluut ... golvend" at bounding box center [305, 269] width 8 height 8
radio input "true"
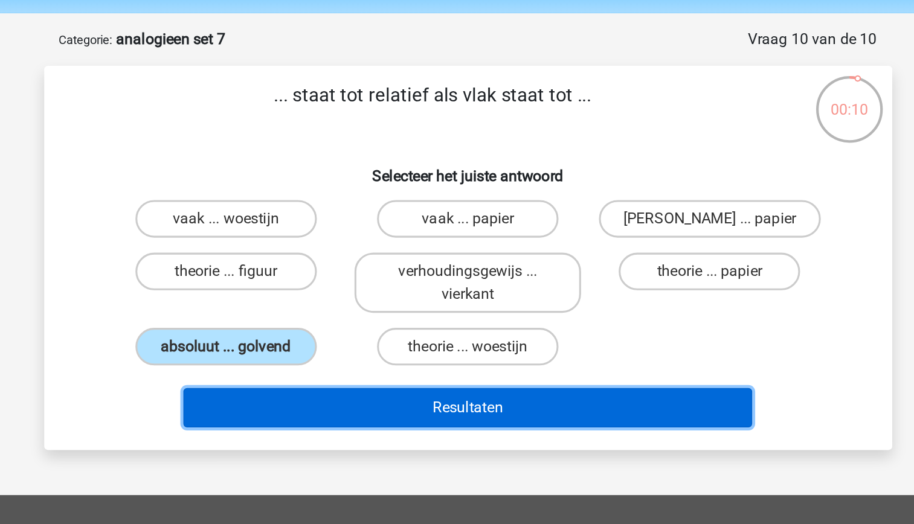
click at [471, 305] on button "Resultaten" at bounding box center [456, 304] width 365 height 25
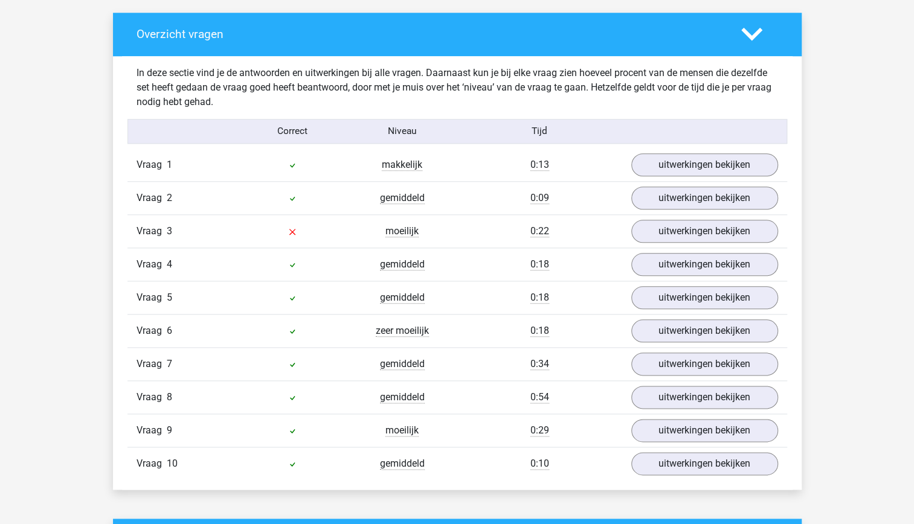
scroll to position [680, 0]
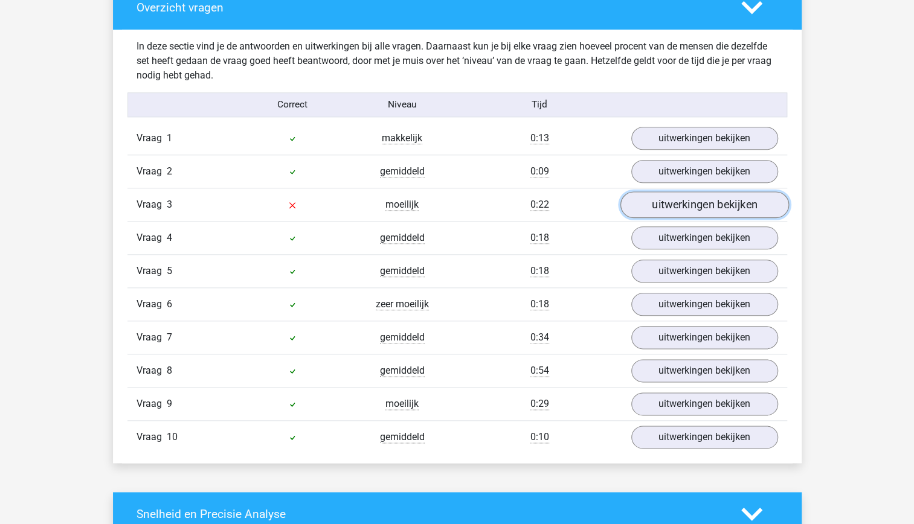
click at [734, 201] on link "uitwerkingen bekijken" at bounding box center [704, 204] width 169 height 27
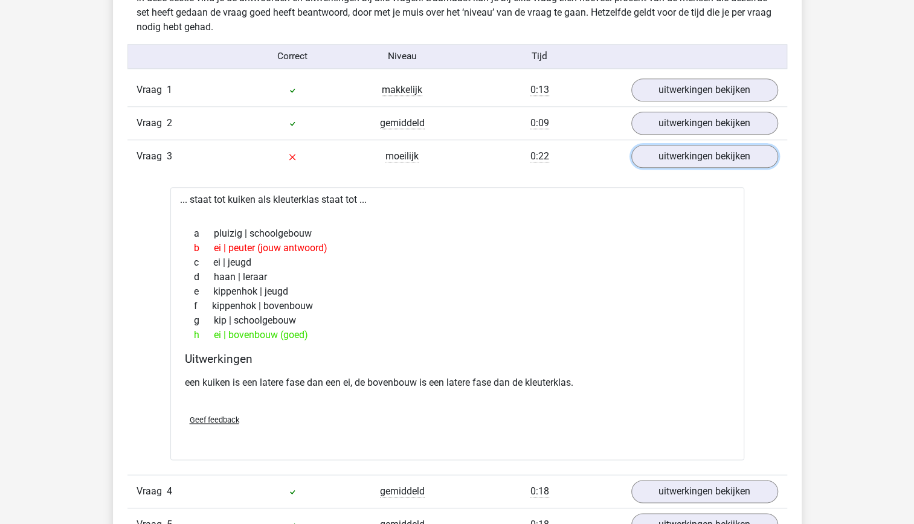
scroll to position [730, 0]
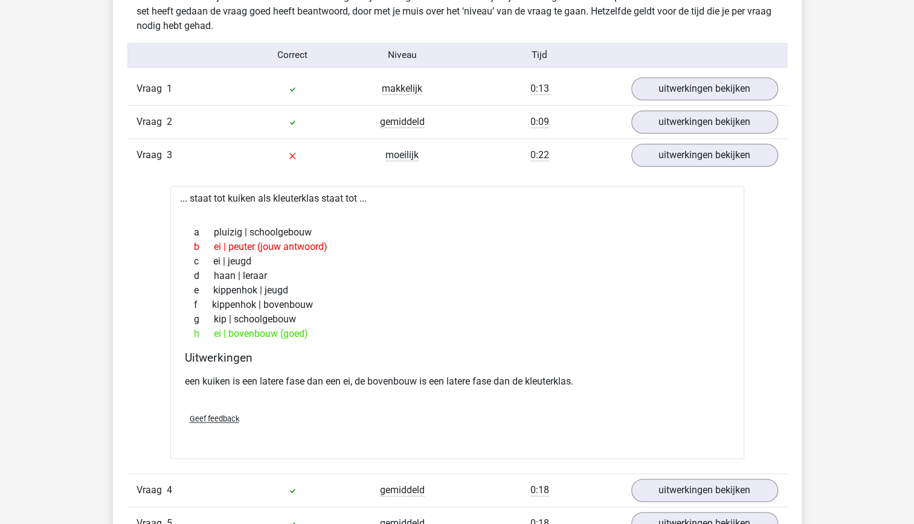
click at [687, 339] on div "h ei | bovenbouw (goed)" at bounding box center [457, 334] width 545 height 14
click at [517, 291] on div "e kippenhok | jeugd" at bounding box center [457, 290] width 545 height 14
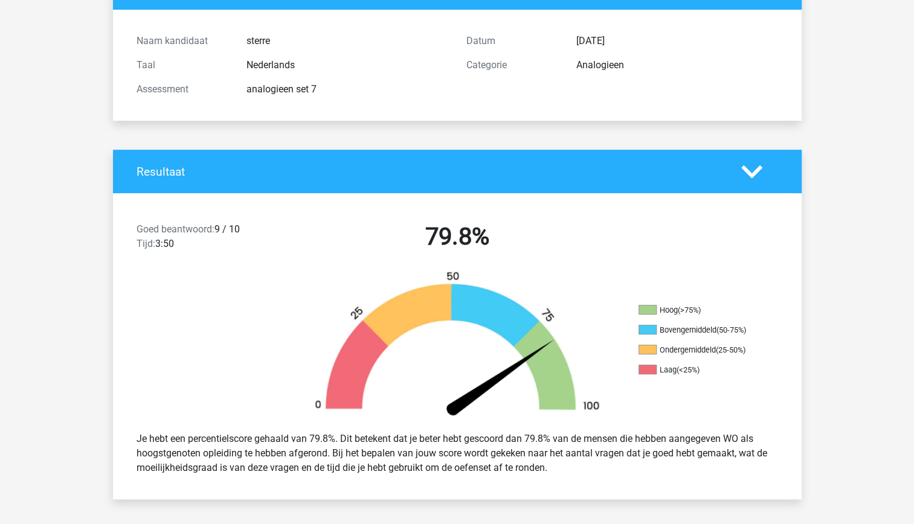
scroll to position [0, 0]
